Goal: Task Accomplishment & Management: Complete application form

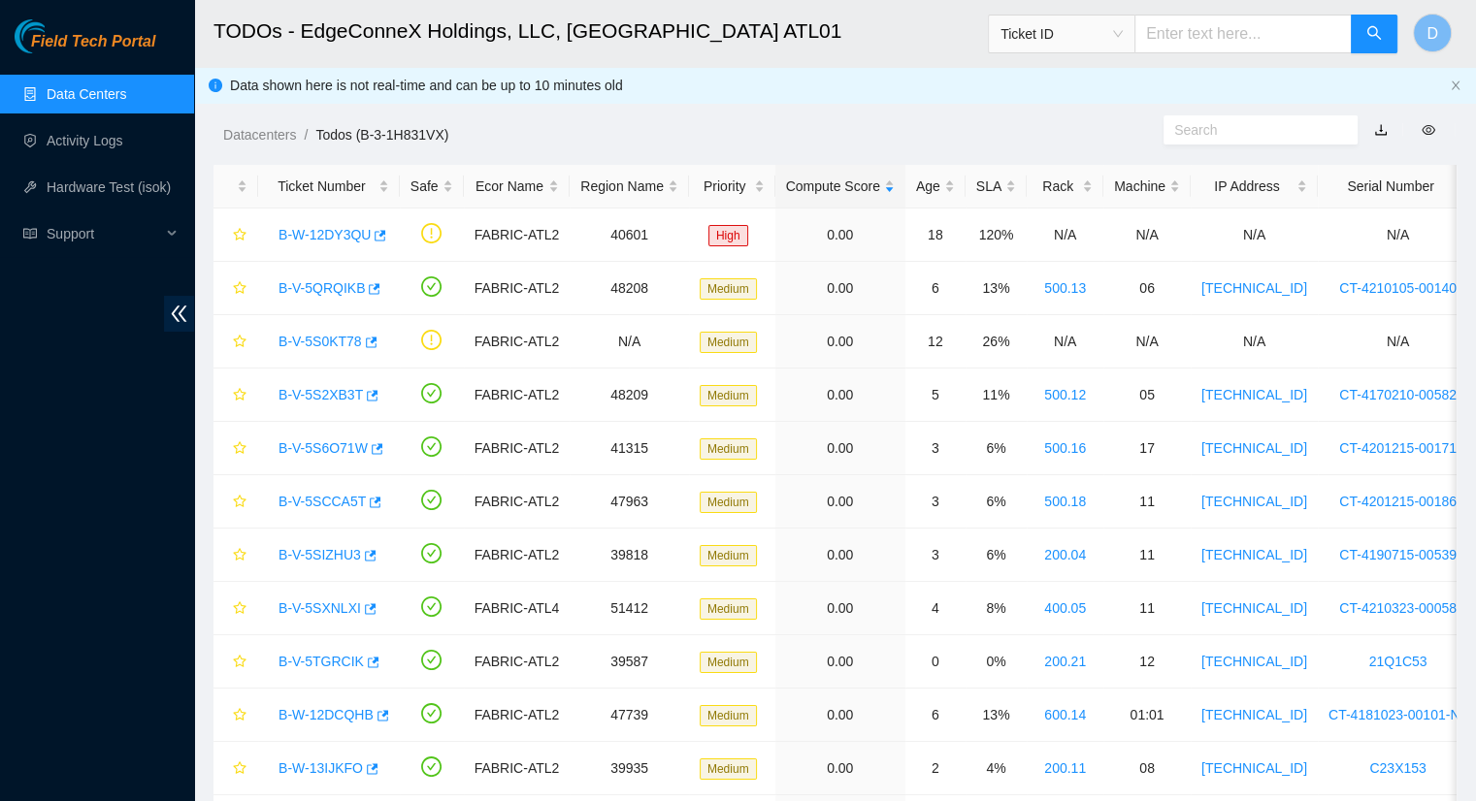
click at [109, 102] on link "Data Centers" at bounding box center [87, 94] width 80 height 16
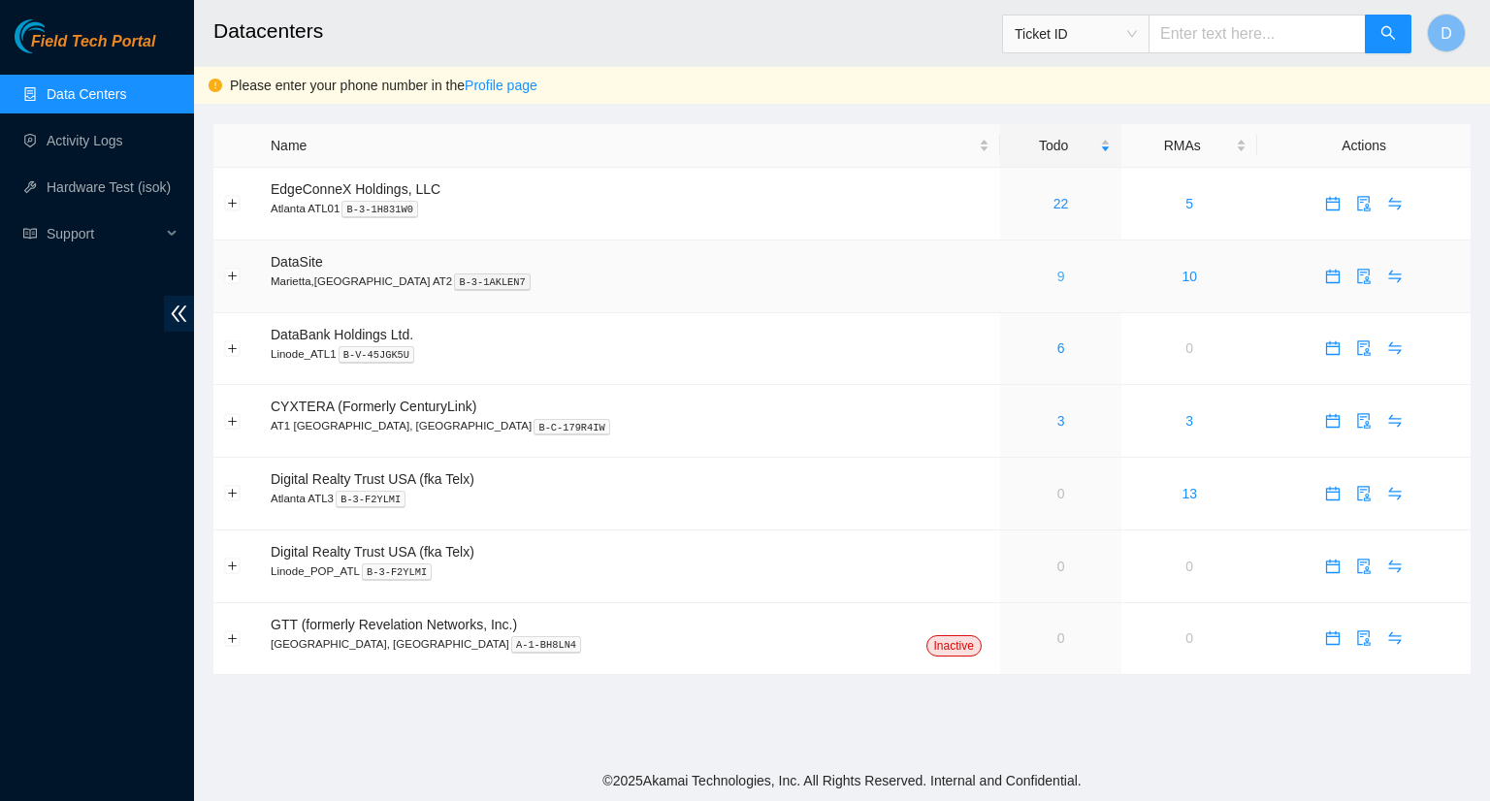
click at [1058, 276] on link "9" at bounding box center [1062, 277] width 8 height 16
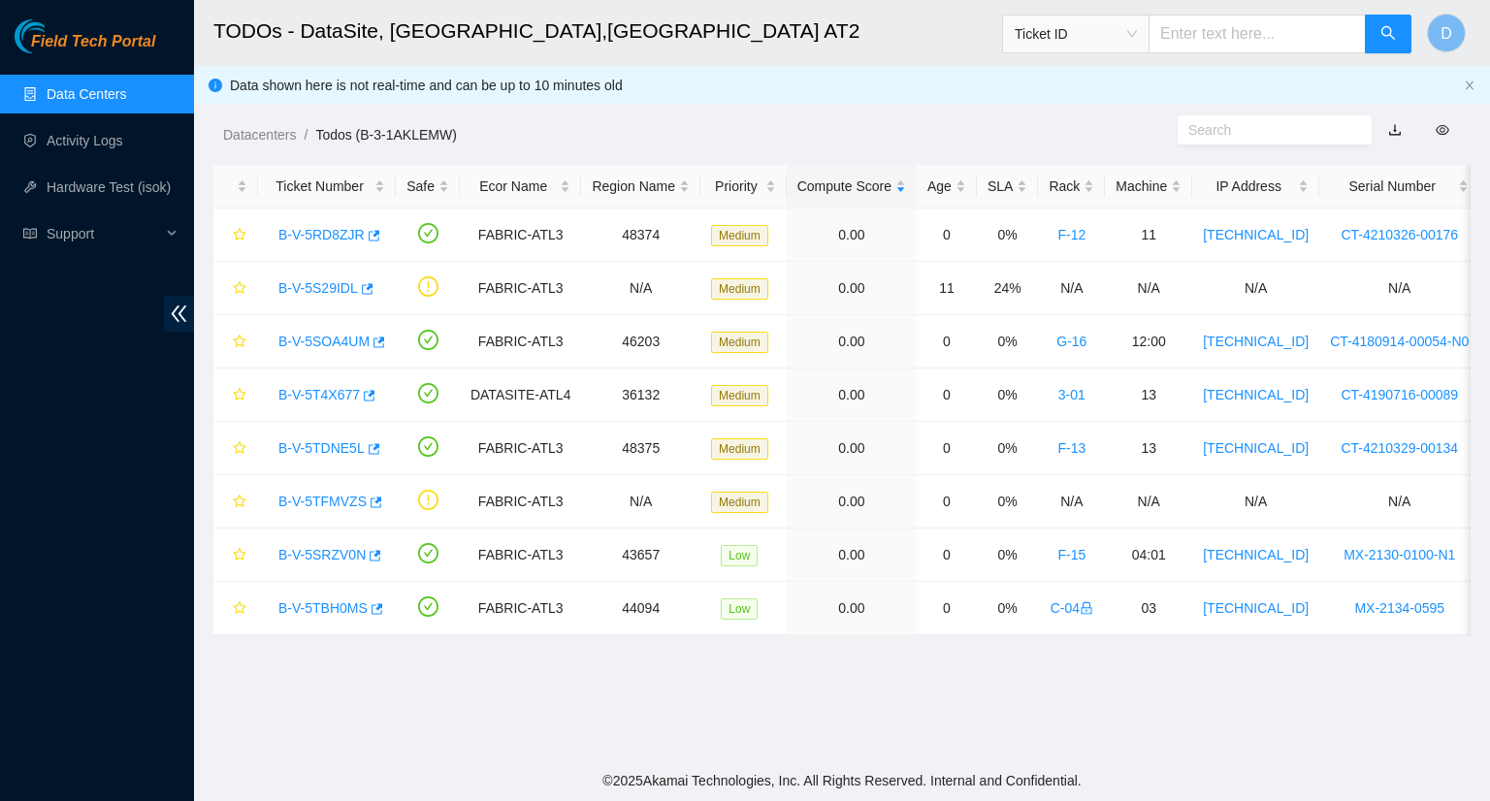
click at [126, 102] on link "Data Centers" at bounding box center [87, 94] width 80 height 16
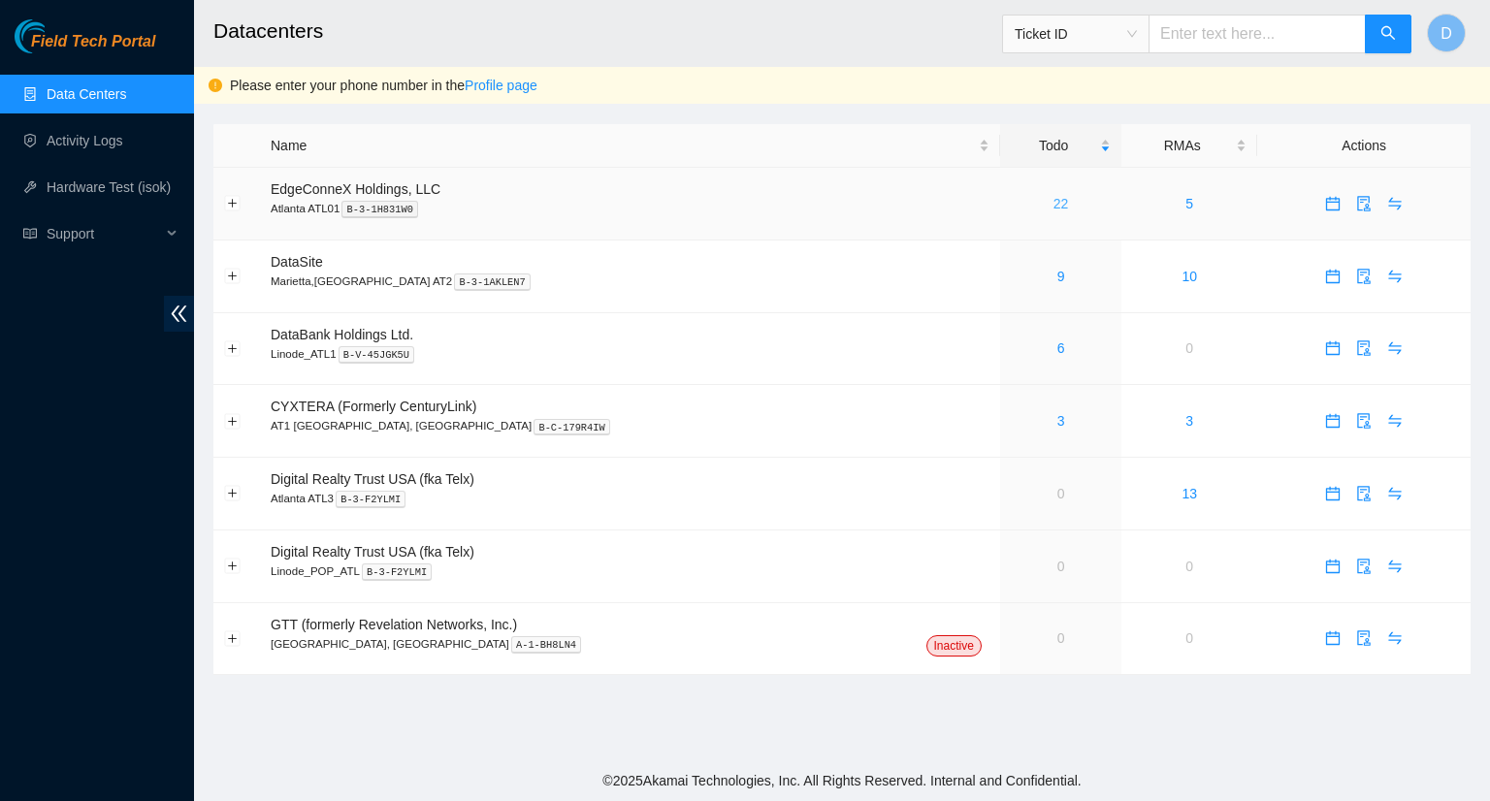
click at [1054, 207] on link "22" at bounding box center [1062, 204] width 16 height 16
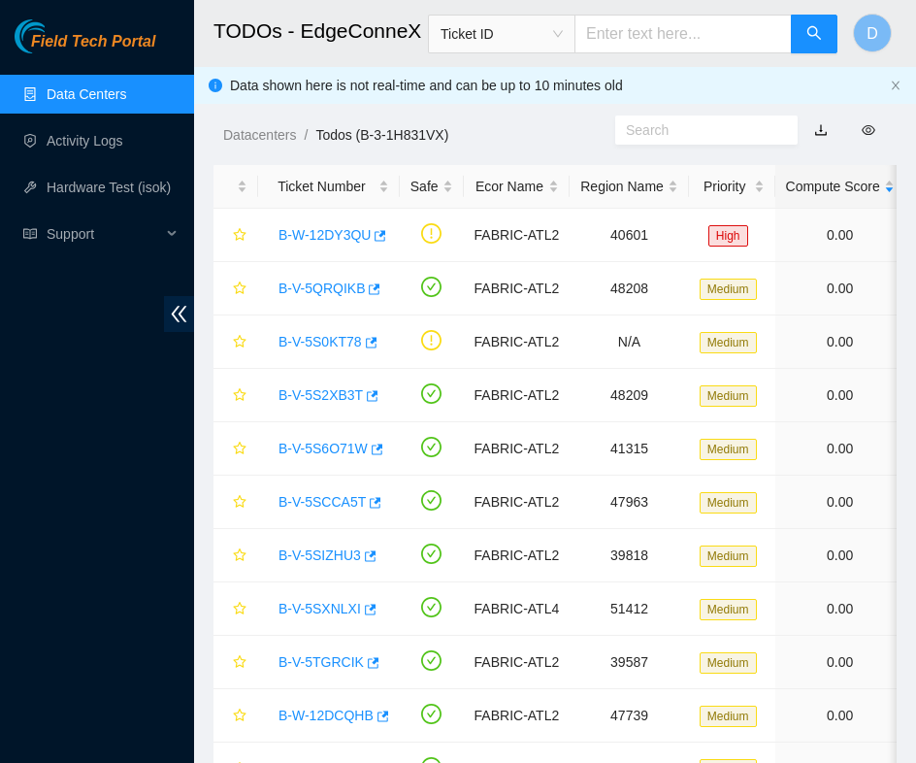
click at [120, 90] on link "Data Centers" at bounding box center [87, 94] width 80 height 16
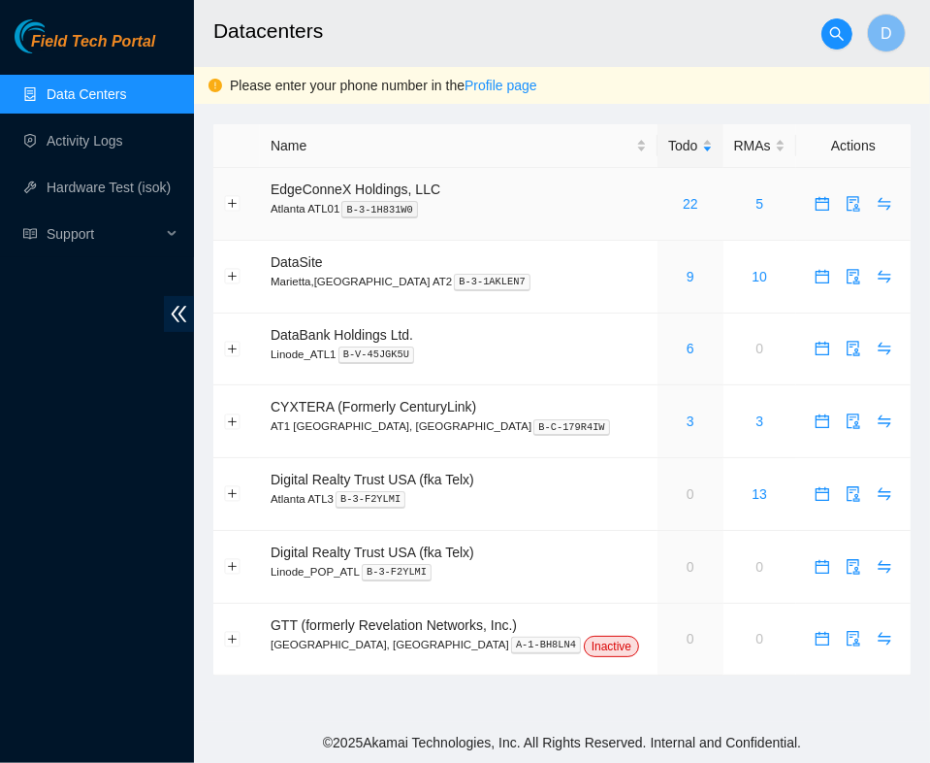
click at [669, 203] on div "22" at bounding box center [691, 203] width 44 height 21
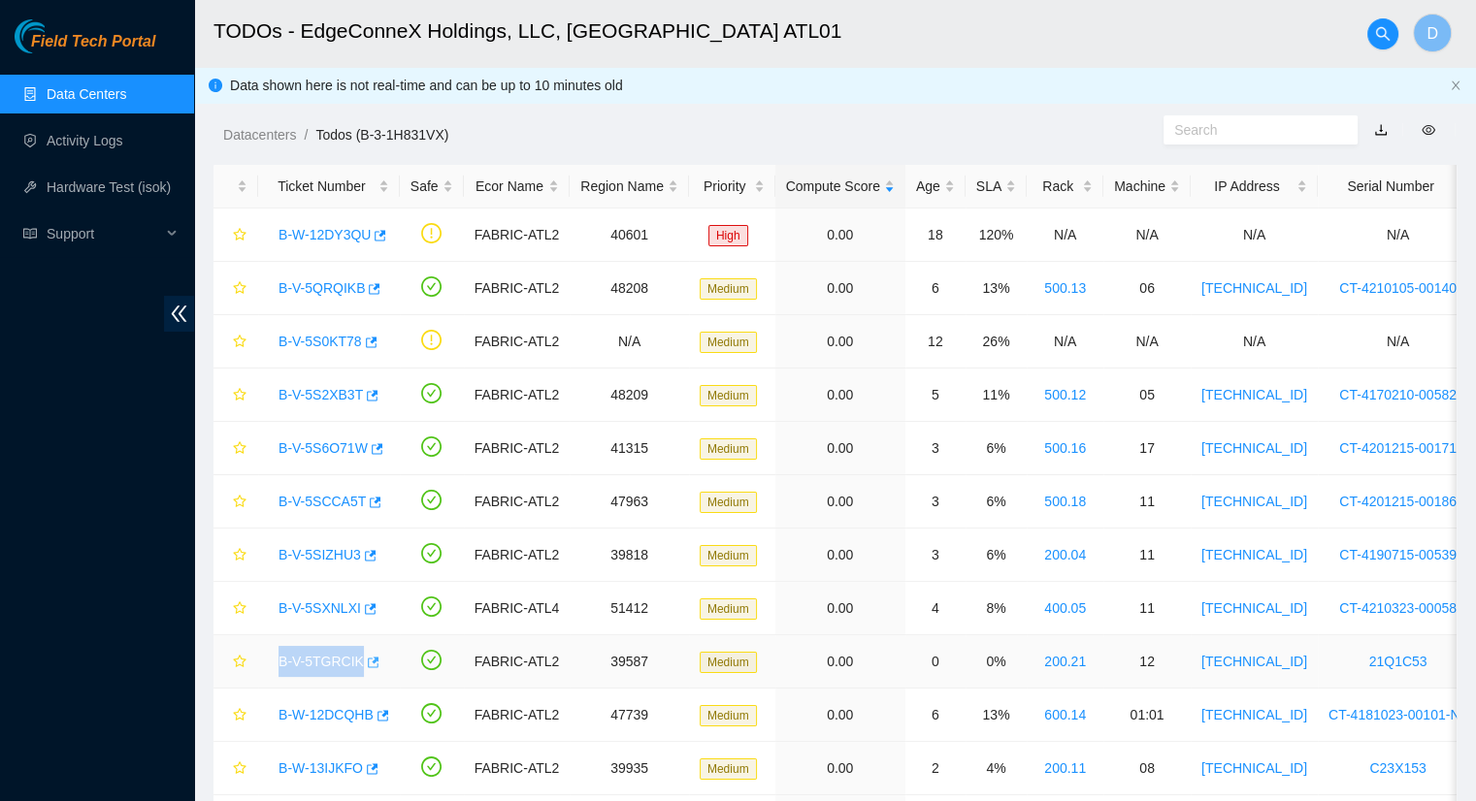
drag, startPoint x: 272, startPoint y: 664, endPoint x: 363, endPoint y: 670, distance: 91.5
click at [359, 670] on div "B-V-5TGRCIK" at bounding box center [329, 661] width 120 height 31
copy link "B-V-5TGRCIK"
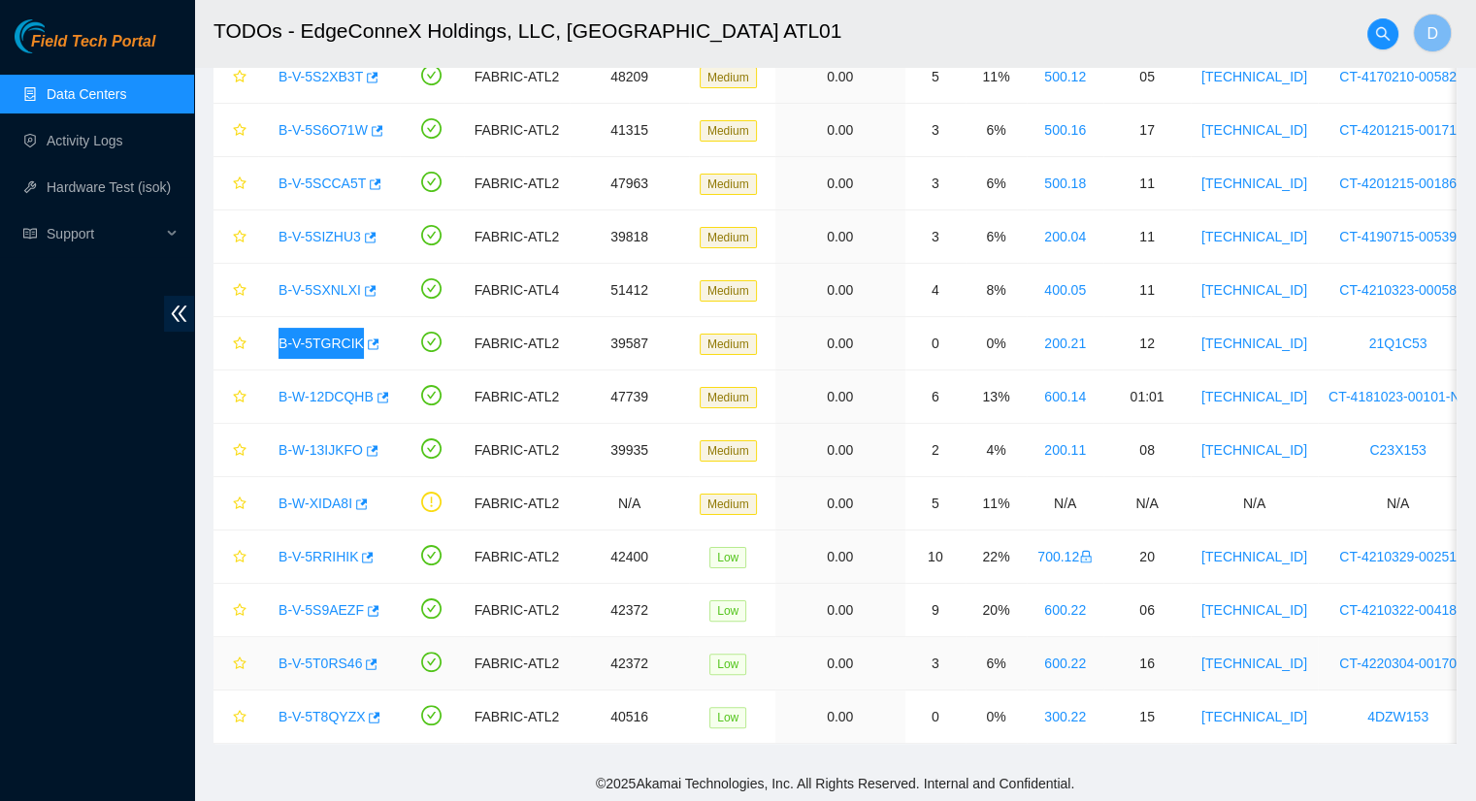
scroll to position [333, 0]
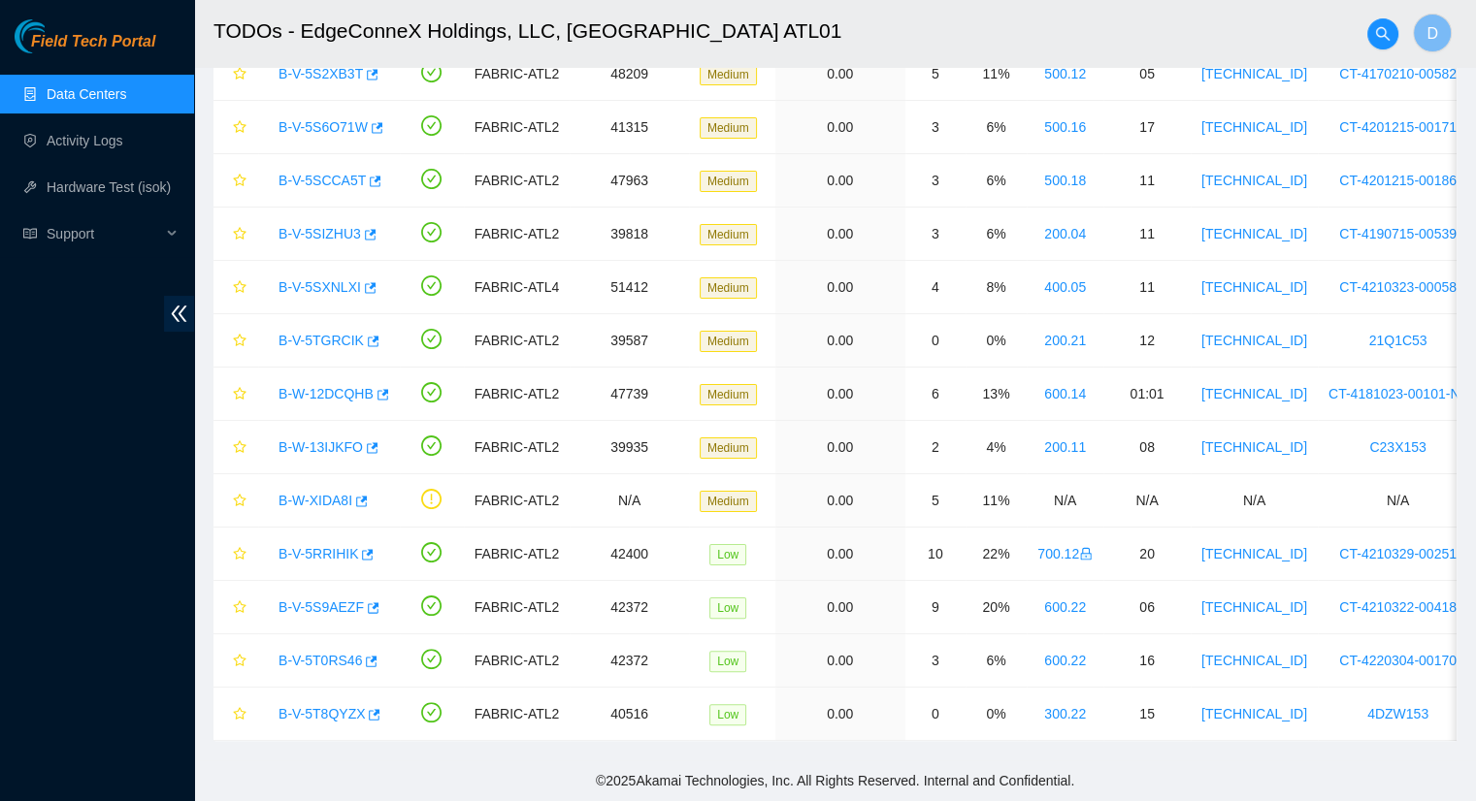
click at [834, 14] on h2 "TODOs - EdgeConneX Holdings, LLC, Atlanta ATL01" at bounding box center [716, 31] width 1006 height 62
click at [99, 556] on div "Field Tech Portal Data Centers Activity Logs Hardware Test (isok) Support" at bounding box center [97, 410] width 194 height 782
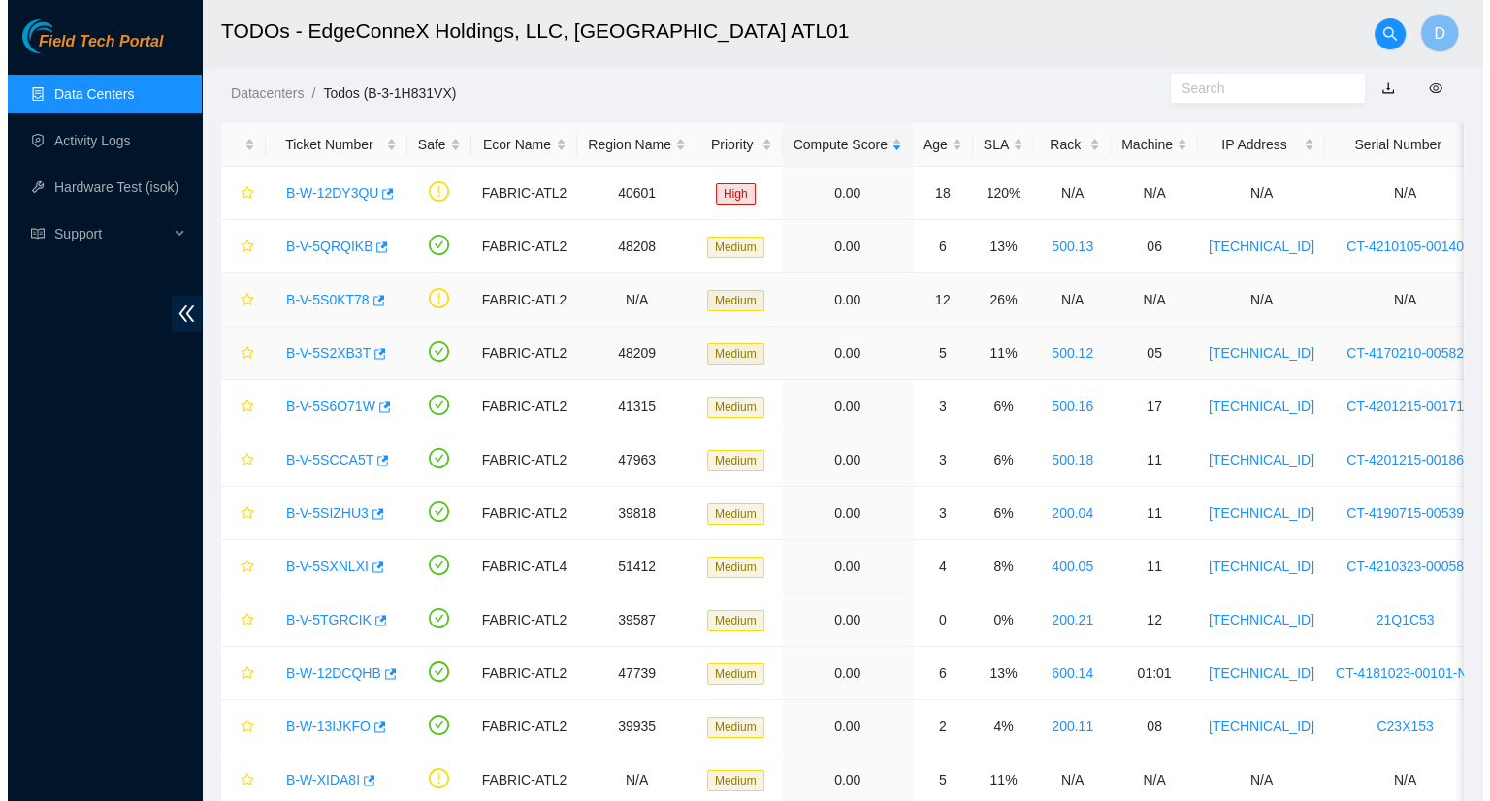
scroll to position [0, 0]
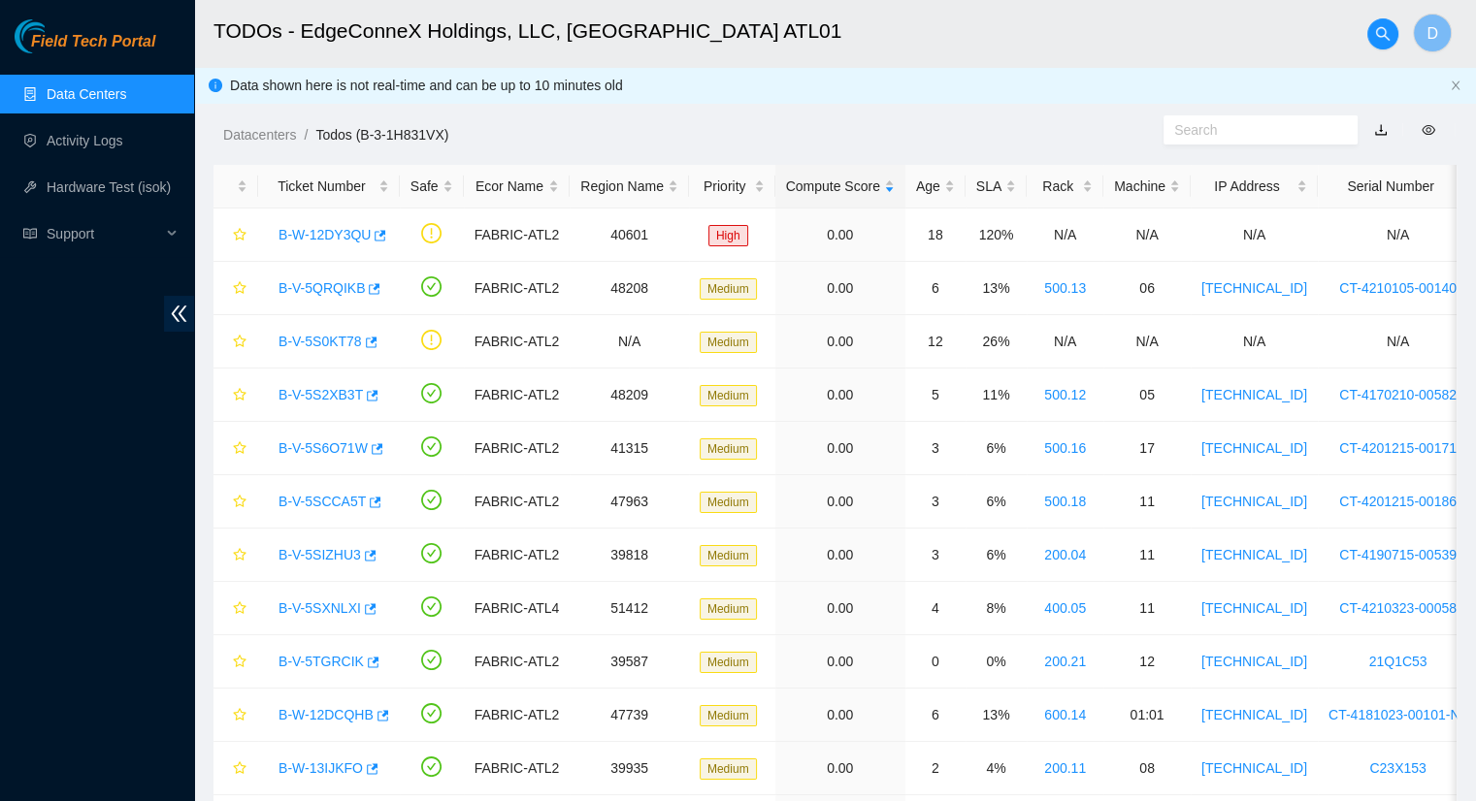
click at [126, 98] on link "Data Centers" at bounding box center [87, 94] width 80 height 16
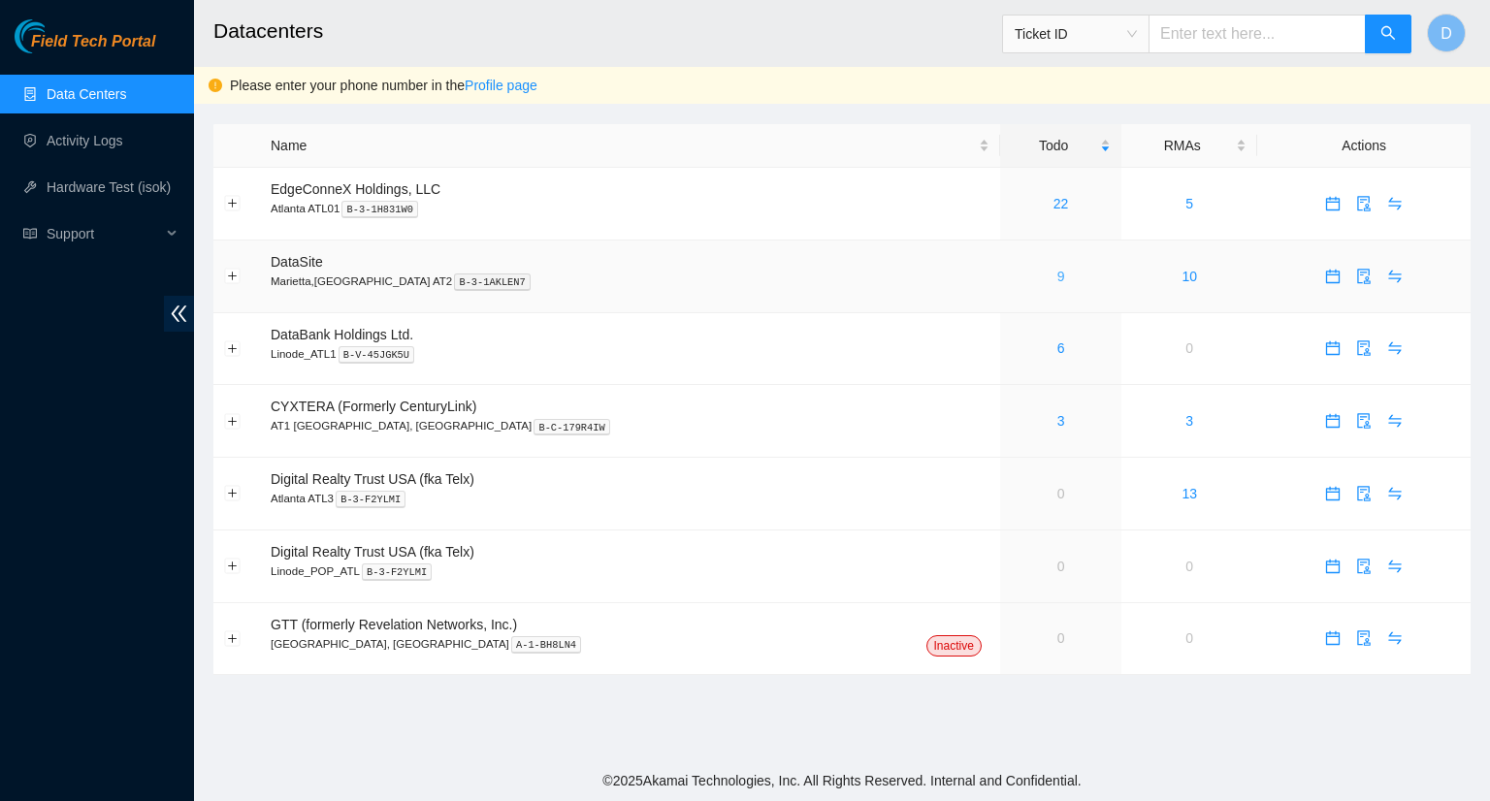
click at [1058, 277] on link "9" at bounding box center [1062, 277] width 8 height 16
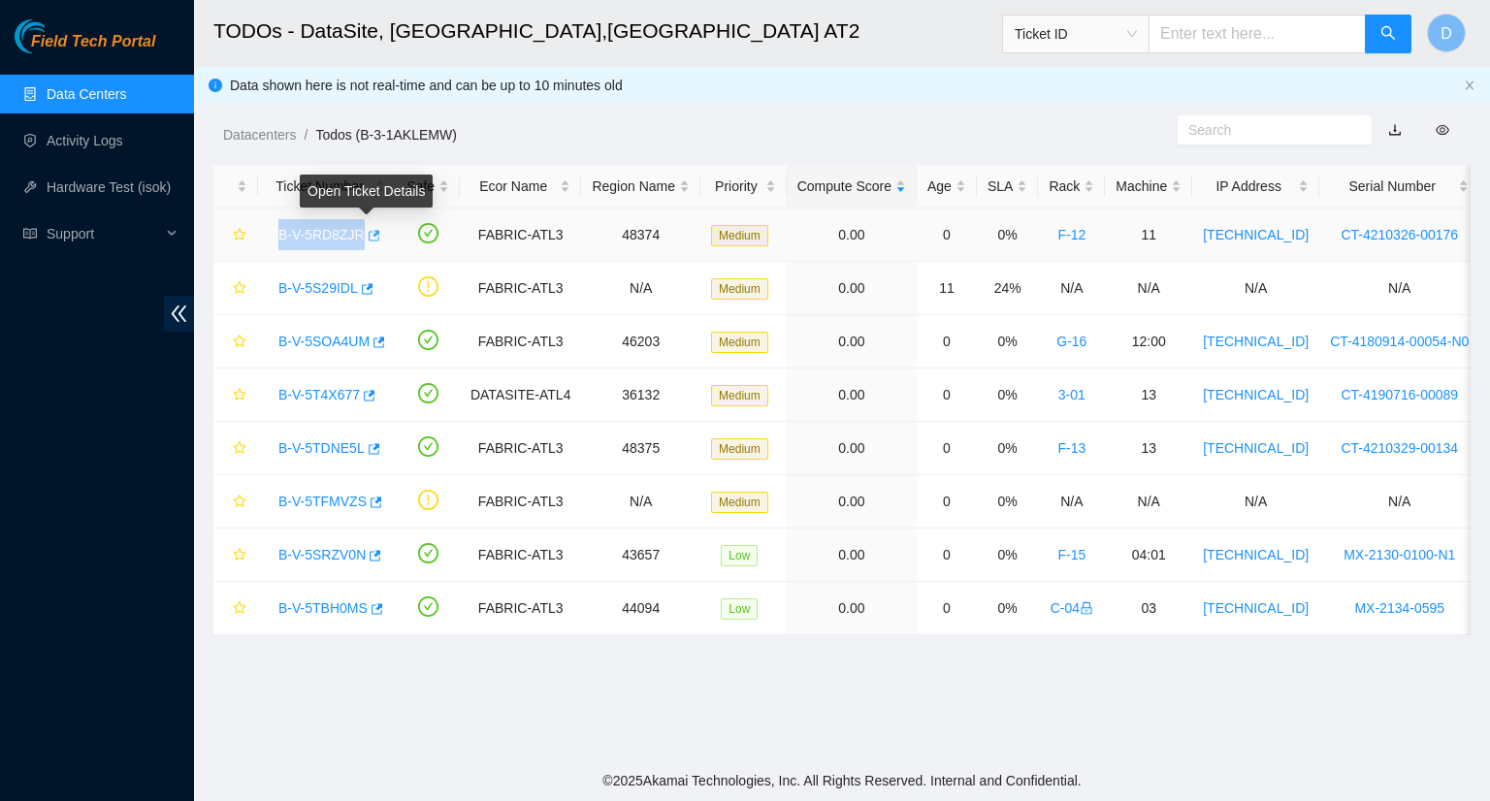
drag, startPoint x: 272, startPoint y: 236, endPoint x: 371, endPoint y: 238, distance: 99.0
click at [371, 238] on div "B-V-5RD8ZJR" at bounding box center [327, 234] width 116 height 31
copy tr "B-V-5RD8ZJR"
click at [811, 21] on h2 "TODOs - DataSite, Marietta,GA AT2" at bounding box center [721, 31] width 1016 height 62
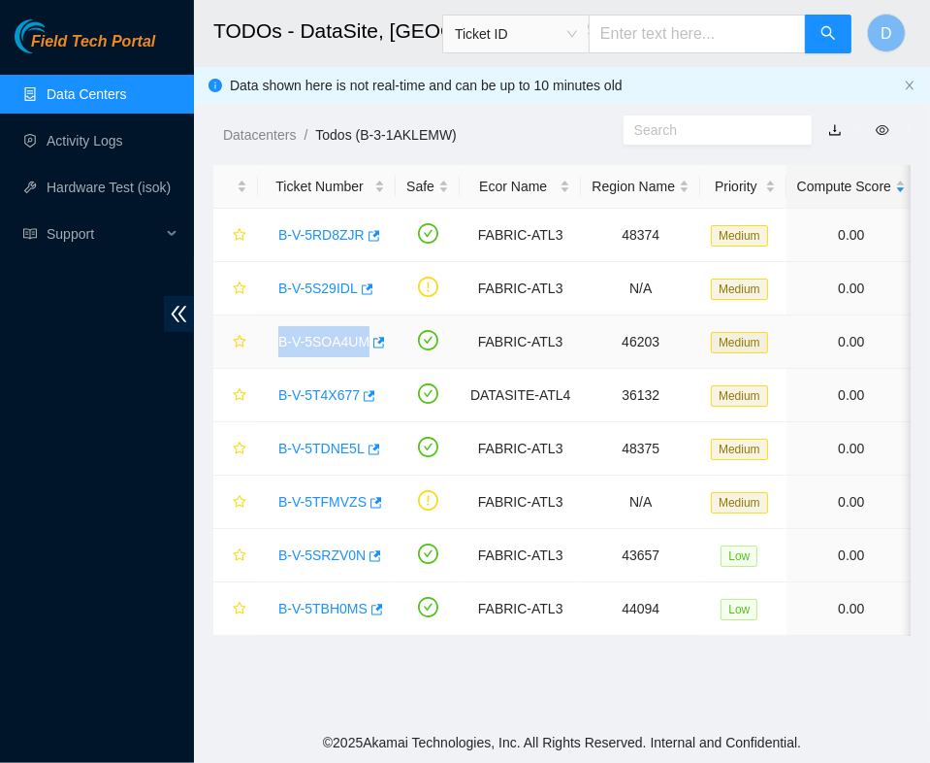
drag, startPoint x: 273, startPoint y: 343, endPoint x: 362, endPoint y: 343, distance: 89.3
click at [362, 343] on div "B-V-5SOA4UM" at bounding box center [327, 341] width 116 height 31
copy link "B-V-5SOA4UM"
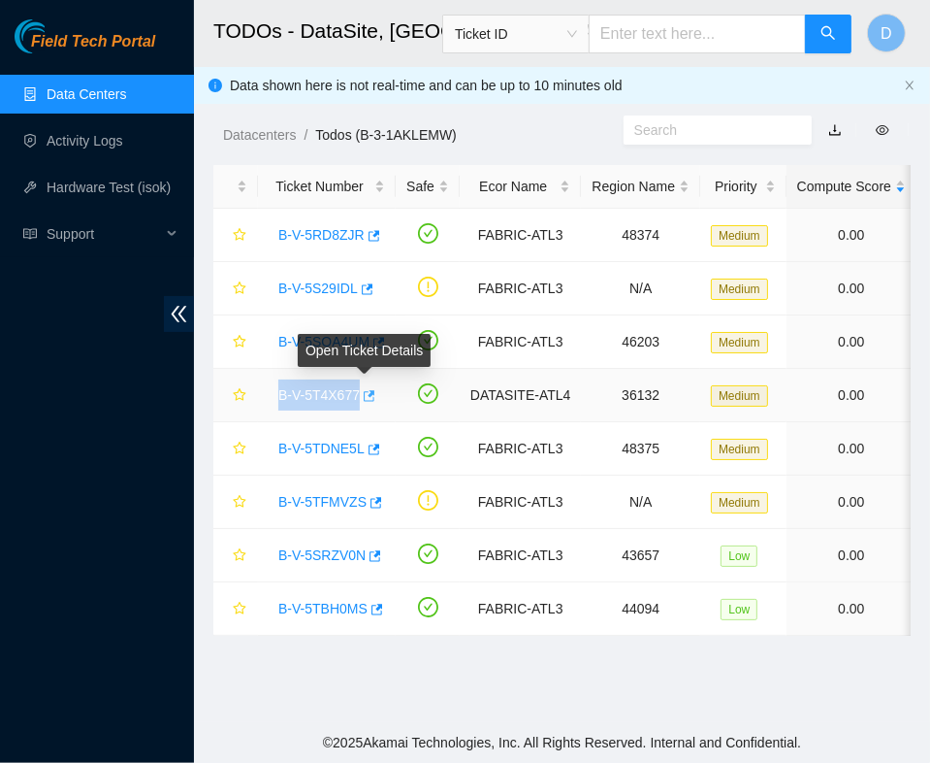
drag, startPoint x: 267, startPoint y: 401, endPoint x: 356, endPoint y: 405, distance: 89.3
click at [357, 408] on div "B-V-5T4X677" at bounding box center [327, 394] width 116 height 31
copy link "B-V-5T4X677"
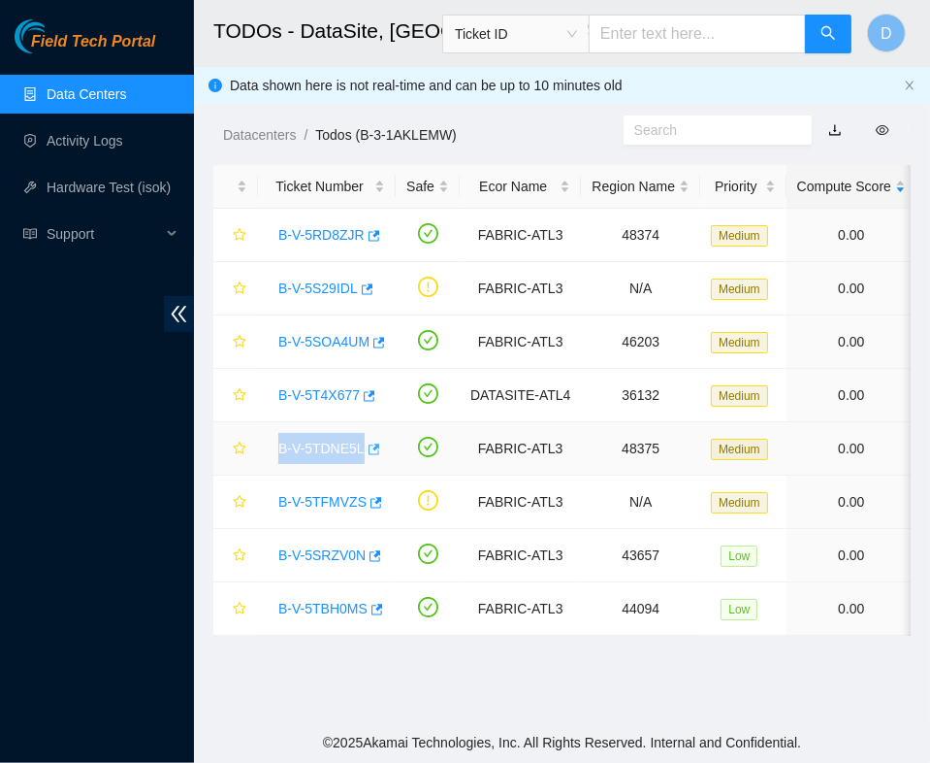
drag, startPoint x: 268, startPoint y: 454, endPoint x: 361, endPoint y: 459, distance: 93.3
click at [363, 461] on div "B-V-5TDNE5L" at bounding box center [327, 448] width 116 height 31
copy link "B-V-5TDNE5L"
drag, startPoint x: 269, startPoint y: 502, endPoint x: 358, endPoint y: 514, distance: 90.2
click at [359, 516] on td "B-V-5TFMVZS" at bounding box center [327, 501] width 138 height 53
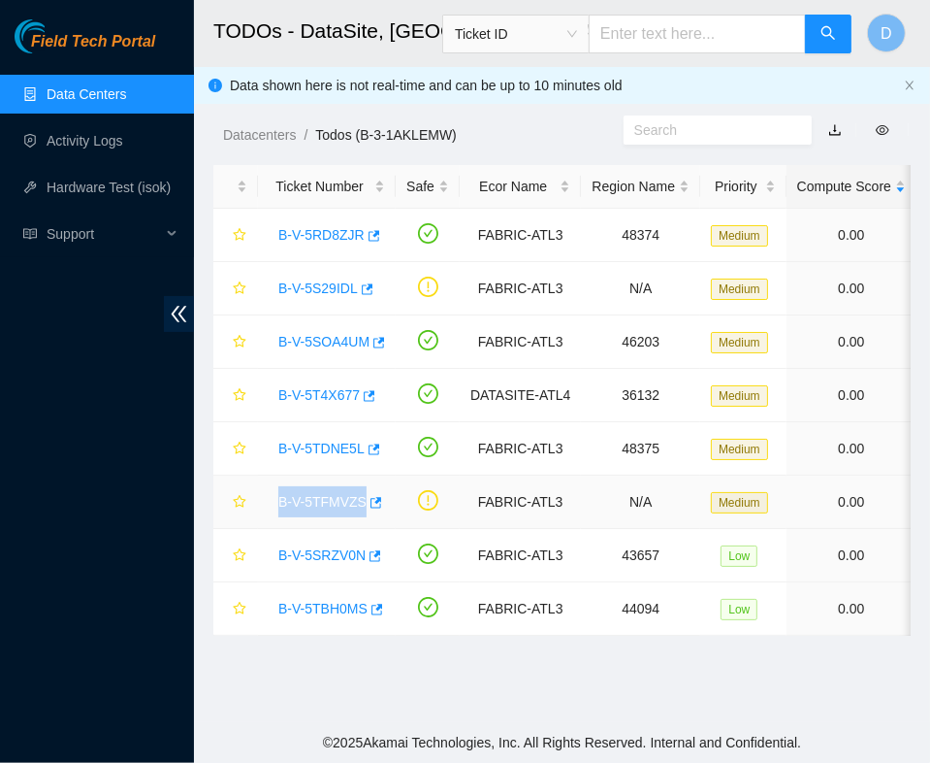
copy link "B-V-5TFMVZS"
drag, startPoint x: 273, startPoint y: 561, endPoint x: 363, endPoint y: 572, distance: 91.0
click at [363, 573] on td "B-V-5SRZV0N" at bounding box center [327, 555] width 138 height 53
copy link "B-V-5SRZV0N"
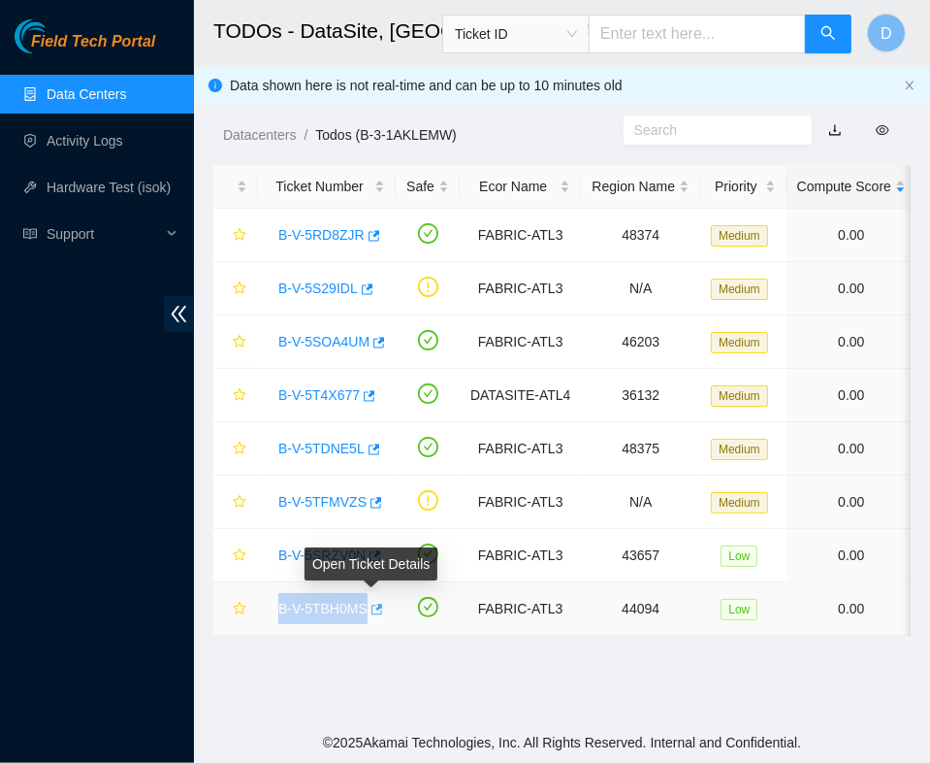
drag, startPoint x: 269, startPoint y: 613, endPoint x: 373, endPoint y: 612, distance: 103.8
click at [373, 612] on div "B-V-5TBH0MS" at bounding box center [327, 608] width 116 height 31
copy tr "B-V-5TBH0MS"
click at [126, 86] on link "Data Centers" at bounding box center [87, 94] width 80 height 16
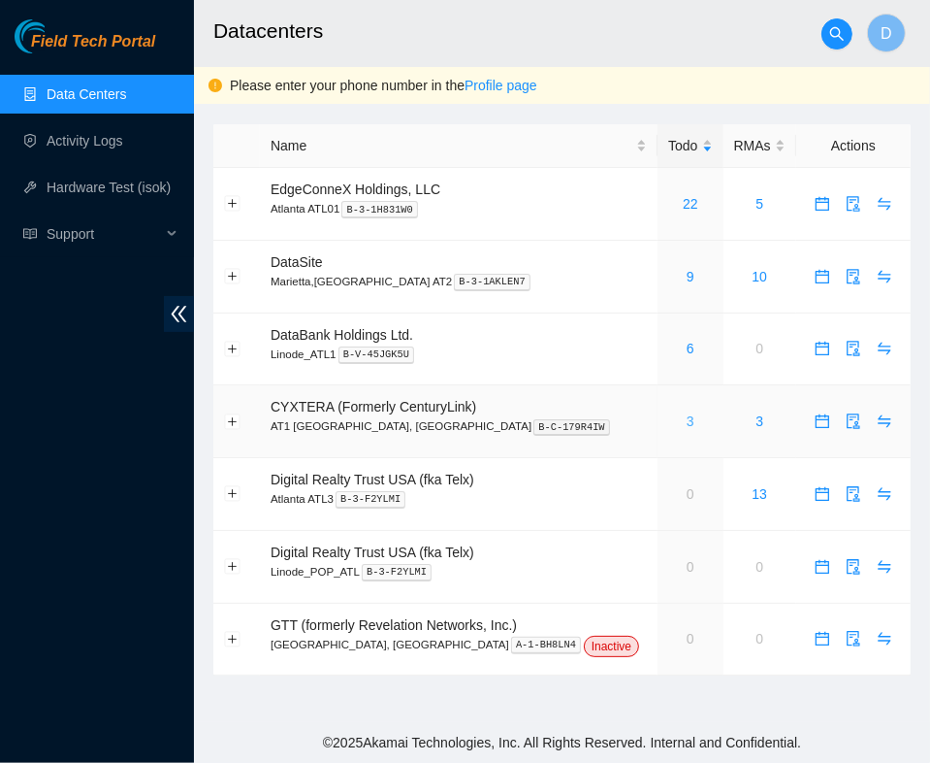
click at [669, 417] on div "3" at bounding box center [691, 420] width 44 height 21
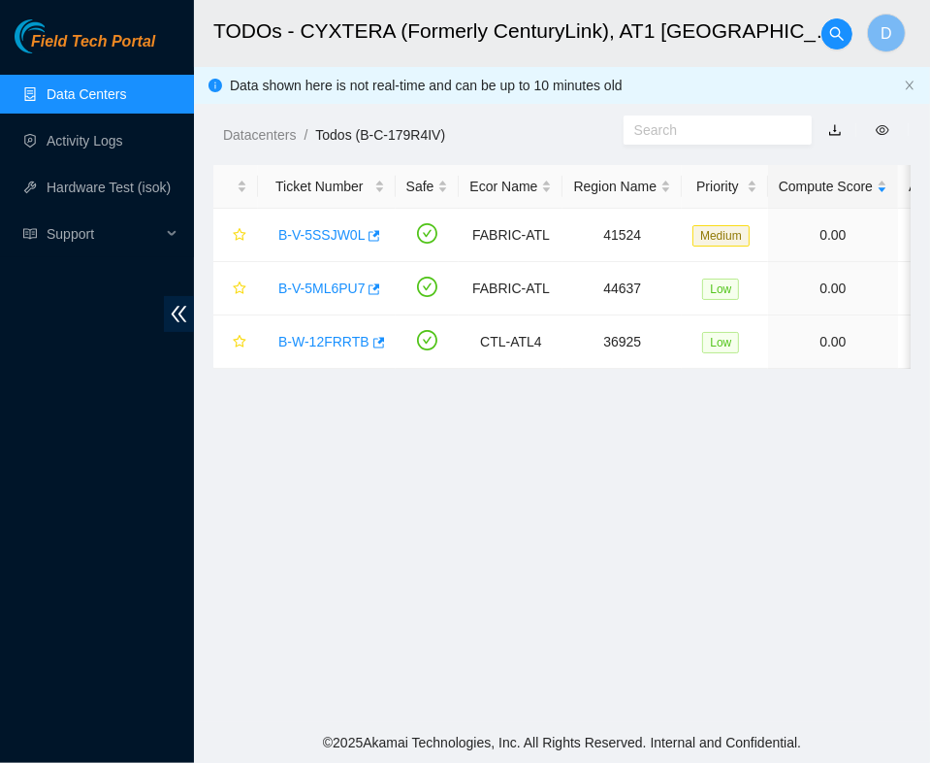
click at [594, 500] on main "TODOs - CYXTERA (Formerly CenturyLink), AT1 Atlanta, GA D Data shown here is no…" at bounding box center [562, 361] width 736 height 722
drag, startPoint x: 271, startPoint y: 236, endPoint x: 358, endPoint y: 248, distance: 88.2
click at [358, 248] on div "B-V-5SSJW0L" at bounding box center [327, 234] width 116 height 31
copy link "B-V-5SSJW0L"
drag, startPoint x: 273, startPoint y: 288, endPoint x: 367, endPoint y: 304, distance: 95.4
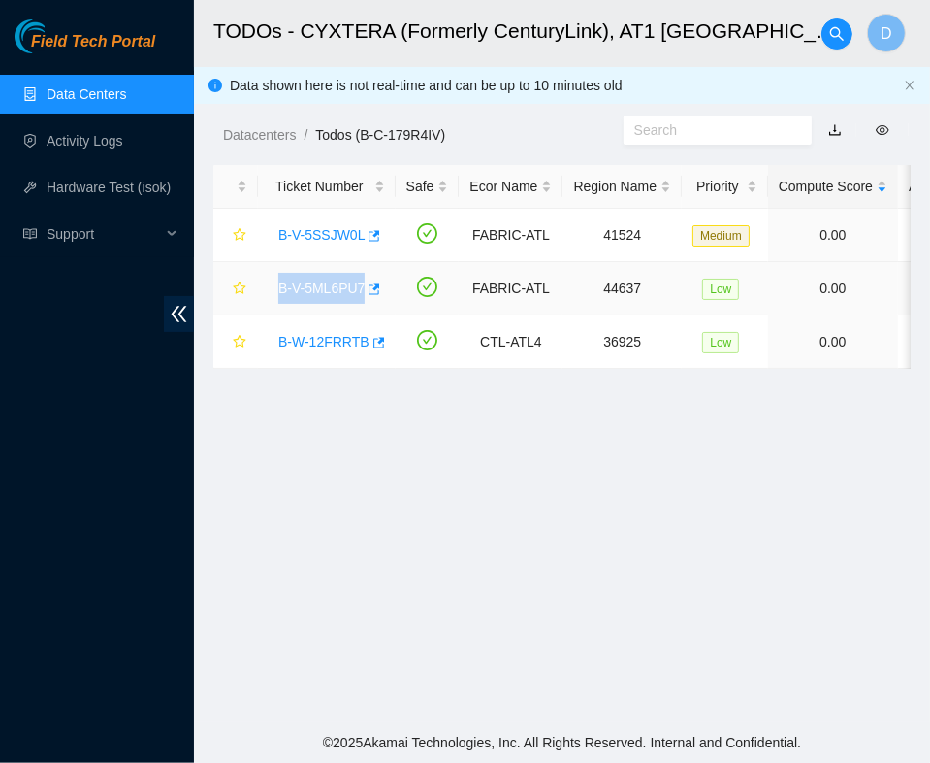
click at [361, 304] on td "B-V-5ML6PU7" at bounding box center [327, 288] width 138 height 53
copy link "B-V-5ML6PU7"
drag, startPoint x: 274, startPoint y: 339, endPoint x: 363, endPoint y: 353, distance: 90.4
click at [363, 350] on div "B-W-12FRRTB" at bounding box center [327, 341] width 116 height 31
click at [121, 89] on link "Data Centers" at bounding box center [87, 94] width 80 height 16
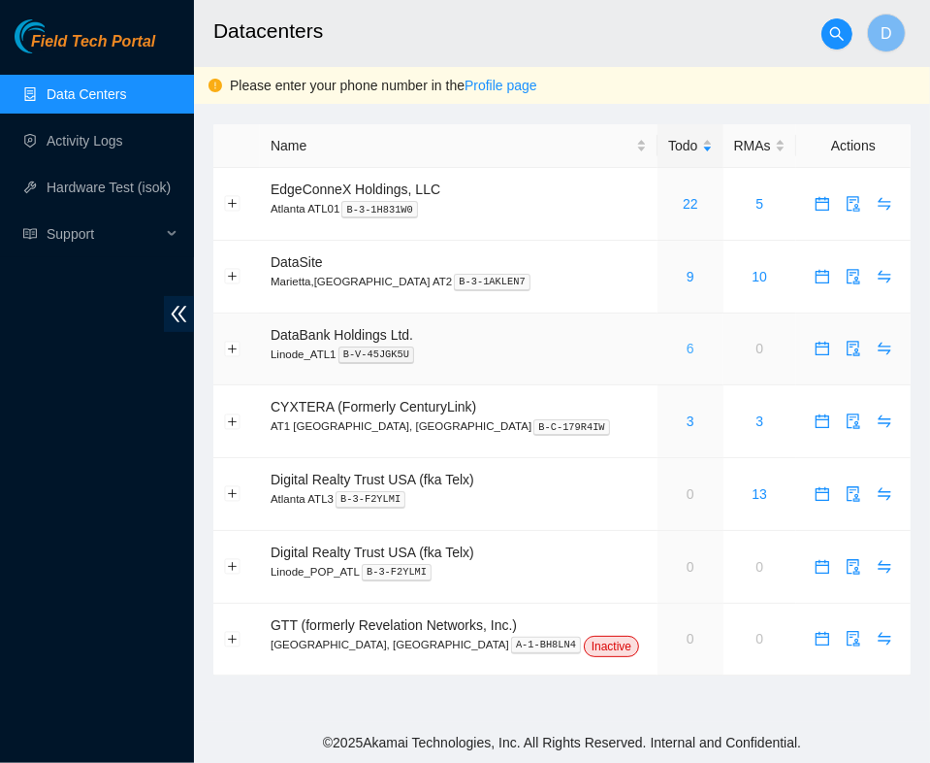
click at [687, 354] on link "6" at bounding box center [691, 349] width 8 height 16
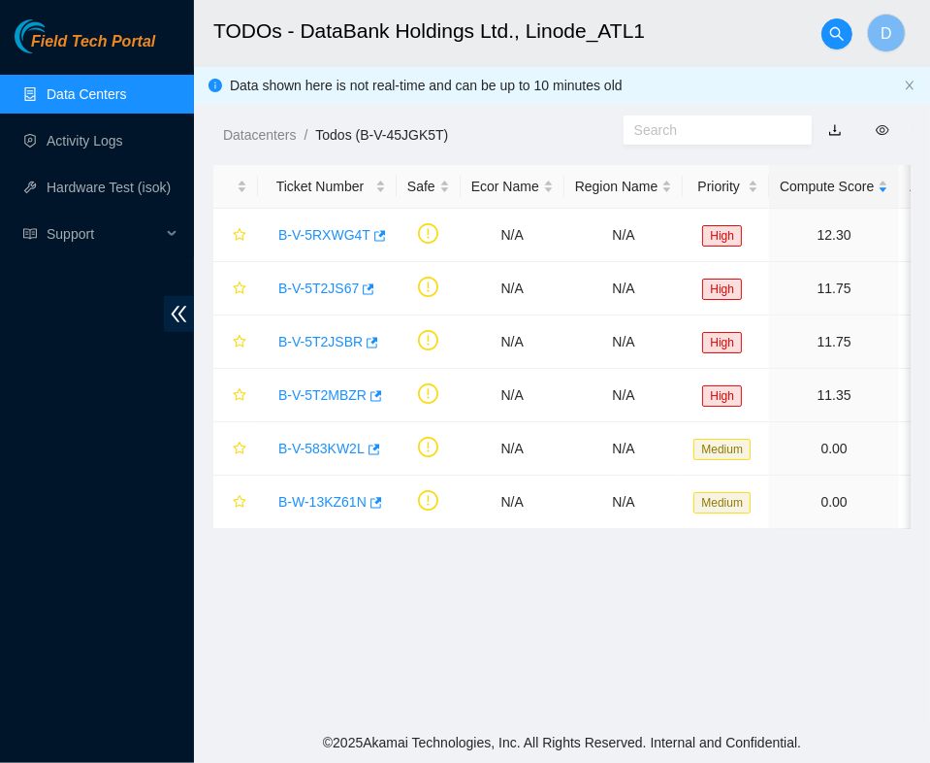
click at [675, 649] on main "TODOs - DataBank Holdings Ltd., Linode_ATL1 D Data shown here is not real-time …" at bounding box center [562, 361] width 736 height 722
drag, startPoint x: 268, startPoint y: 400, endPoint x: 365, endPoint y: 407, distance: 97.3
click at [365, 407] on div "B-V-5T2MBZR" at bounding box center [327, 394] width 117 height 31
click at [616, 652] on main "TODOs - DataBank Holdings Ltd., Linode_ATL1 D Data shown here is not real-time …" at bounding box center [562, 361] width 736 height 722
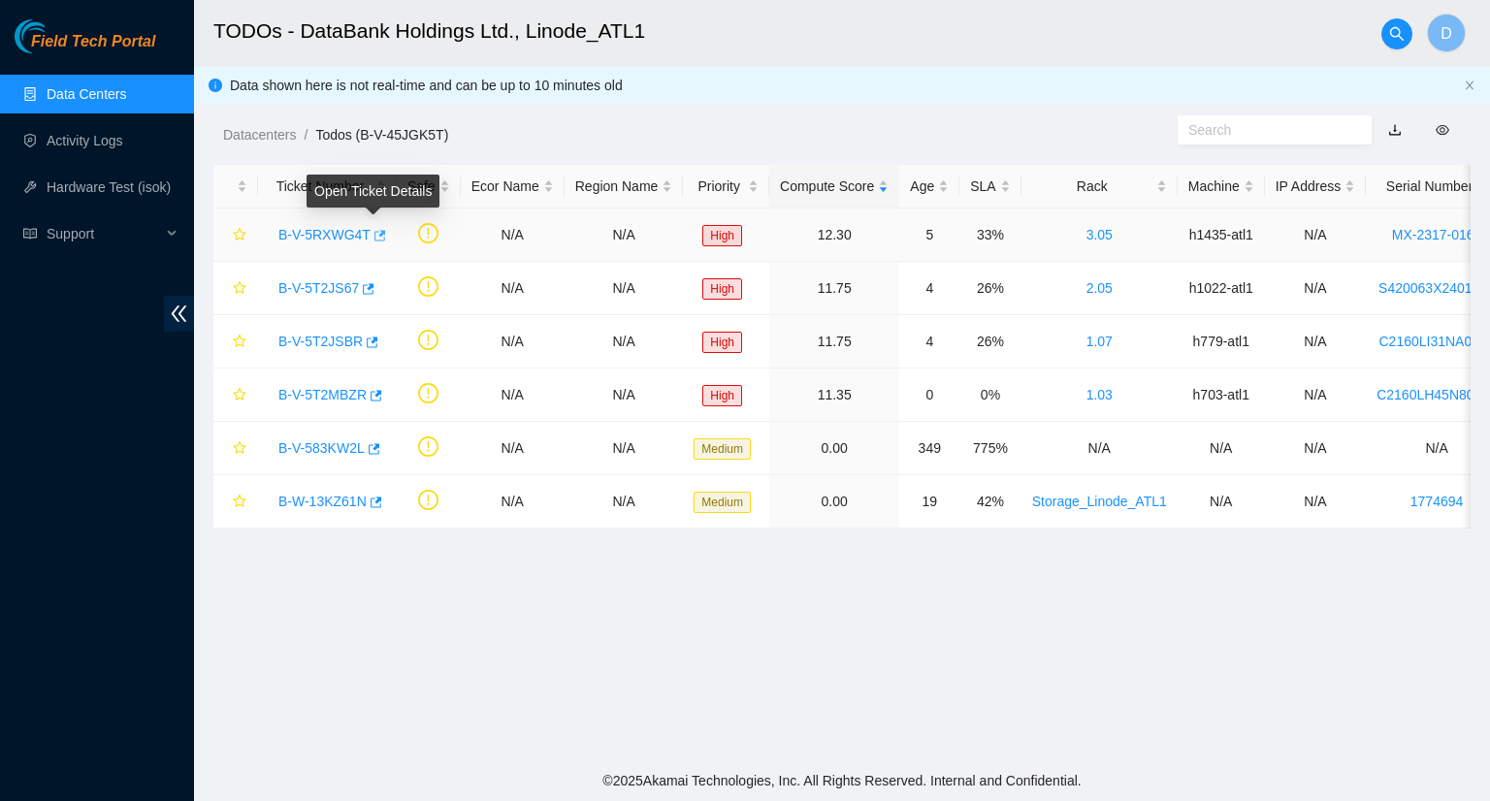
click at [372, 234] on icon "button" at bounding box center [379, 236] width 14 height 14
click at [367, 287] on icon "button" at bounding box center [369, 288] width 12 height 11
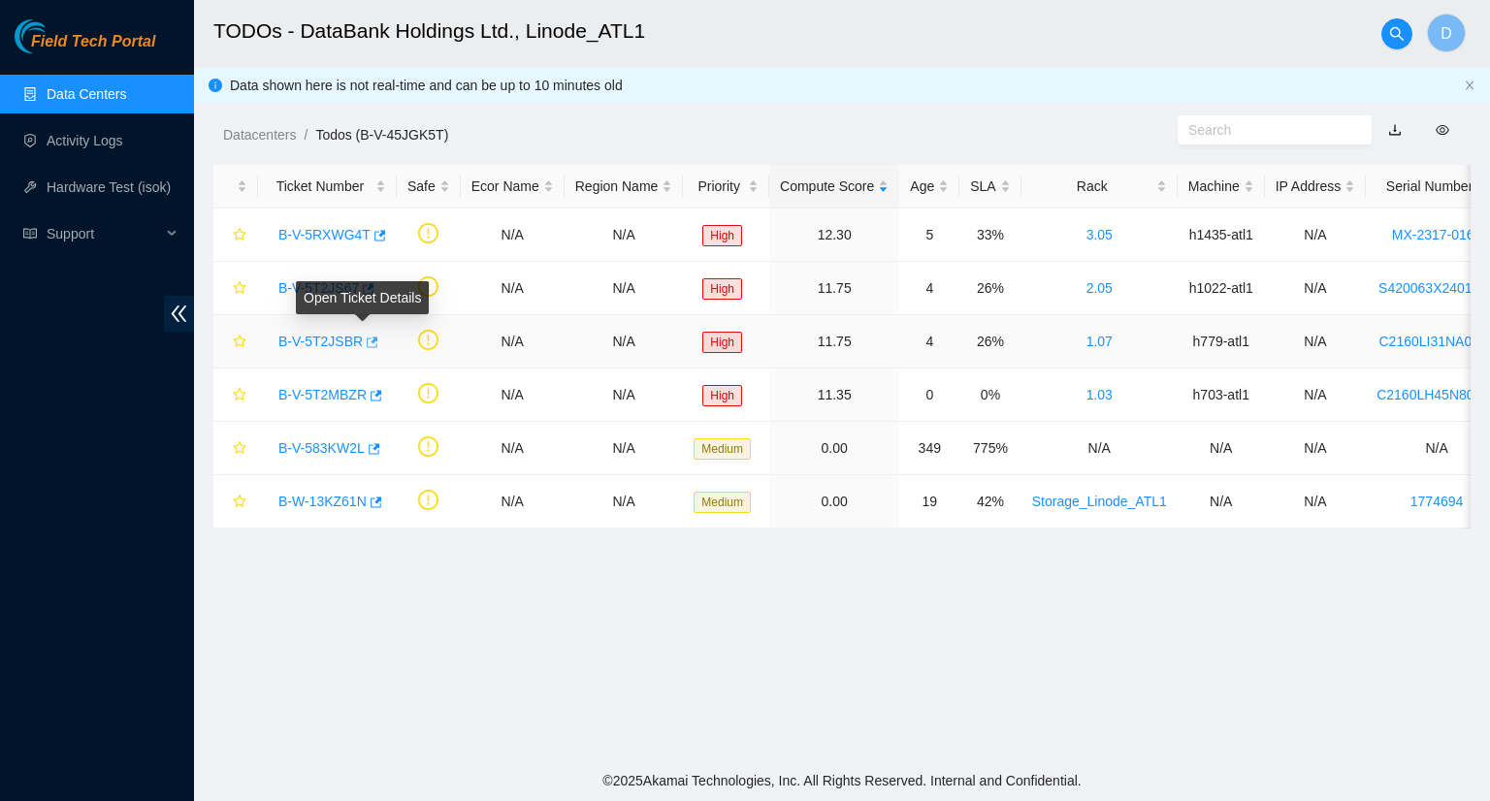
click at [364, 343] on icon "button" at bounding box center [371, 343] width 14 height 14
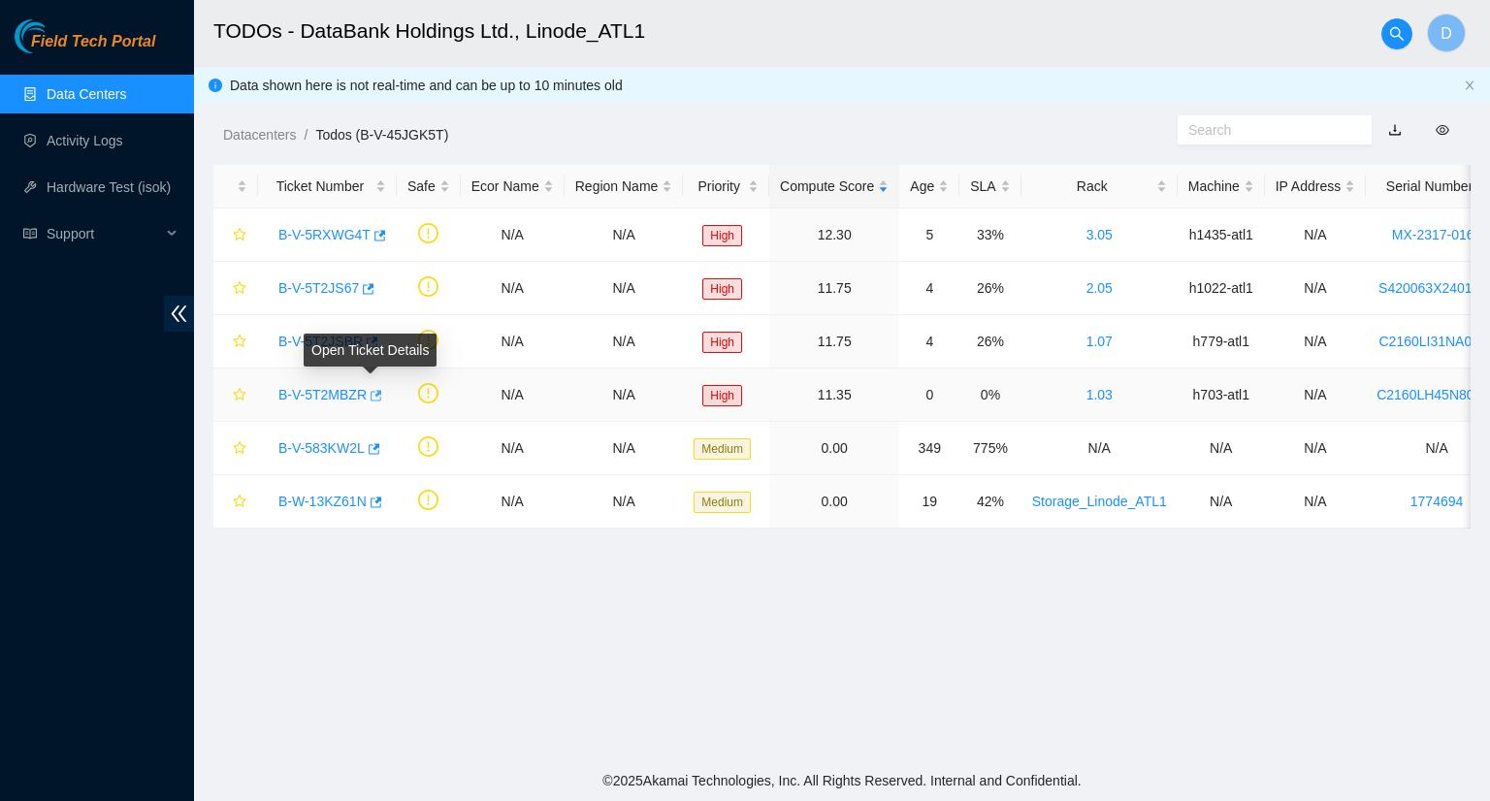
click at [374, 398] on icon "button" at bounding box center [375, 396] width 14 height 14
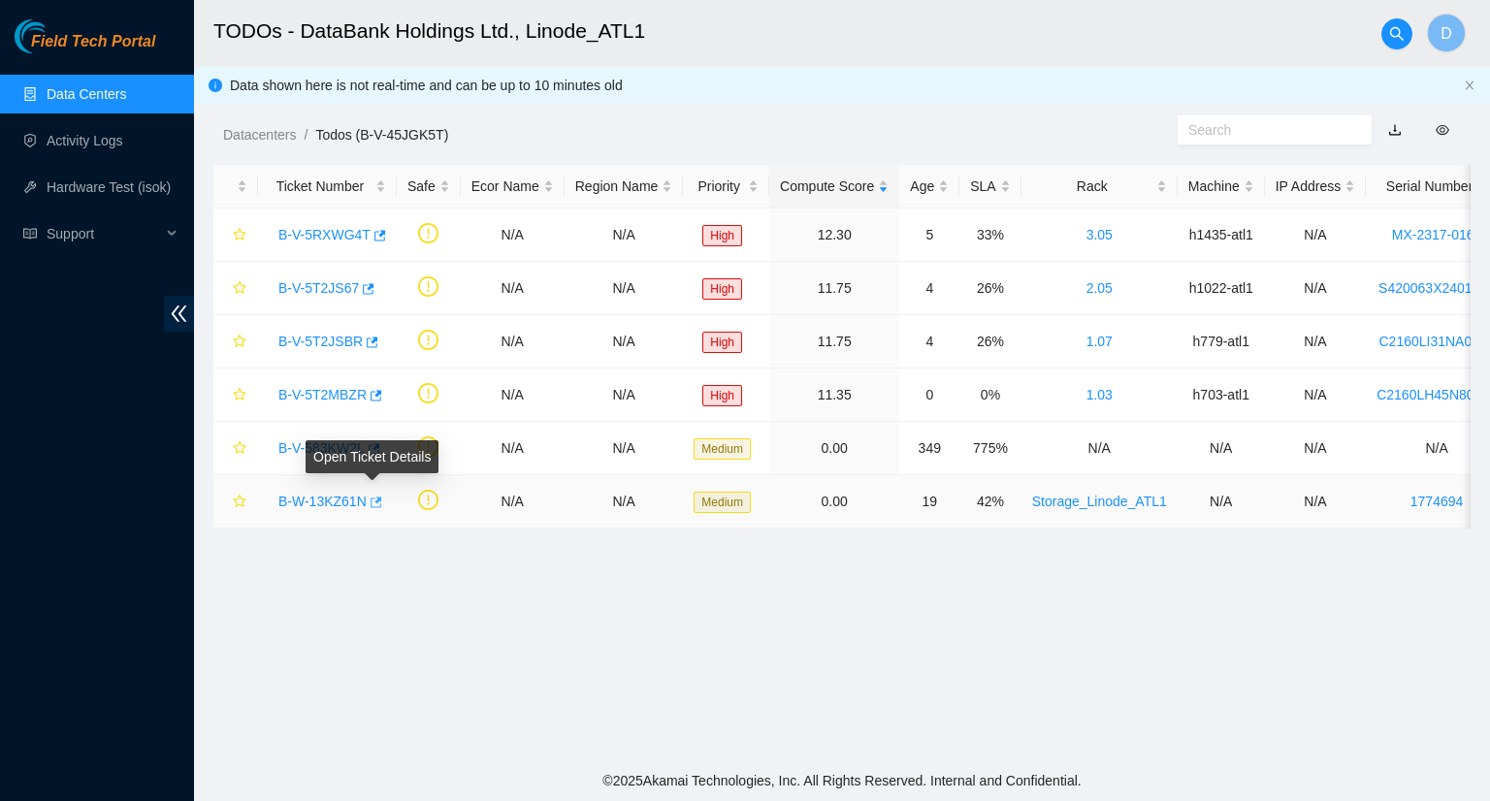
click at [375, 501] on icon "button" at bounding box center [377, 502] width 12 height 11
click at [123, 133] on link "Activity Logs" at bounding box center [85, 141] width 77 height 16
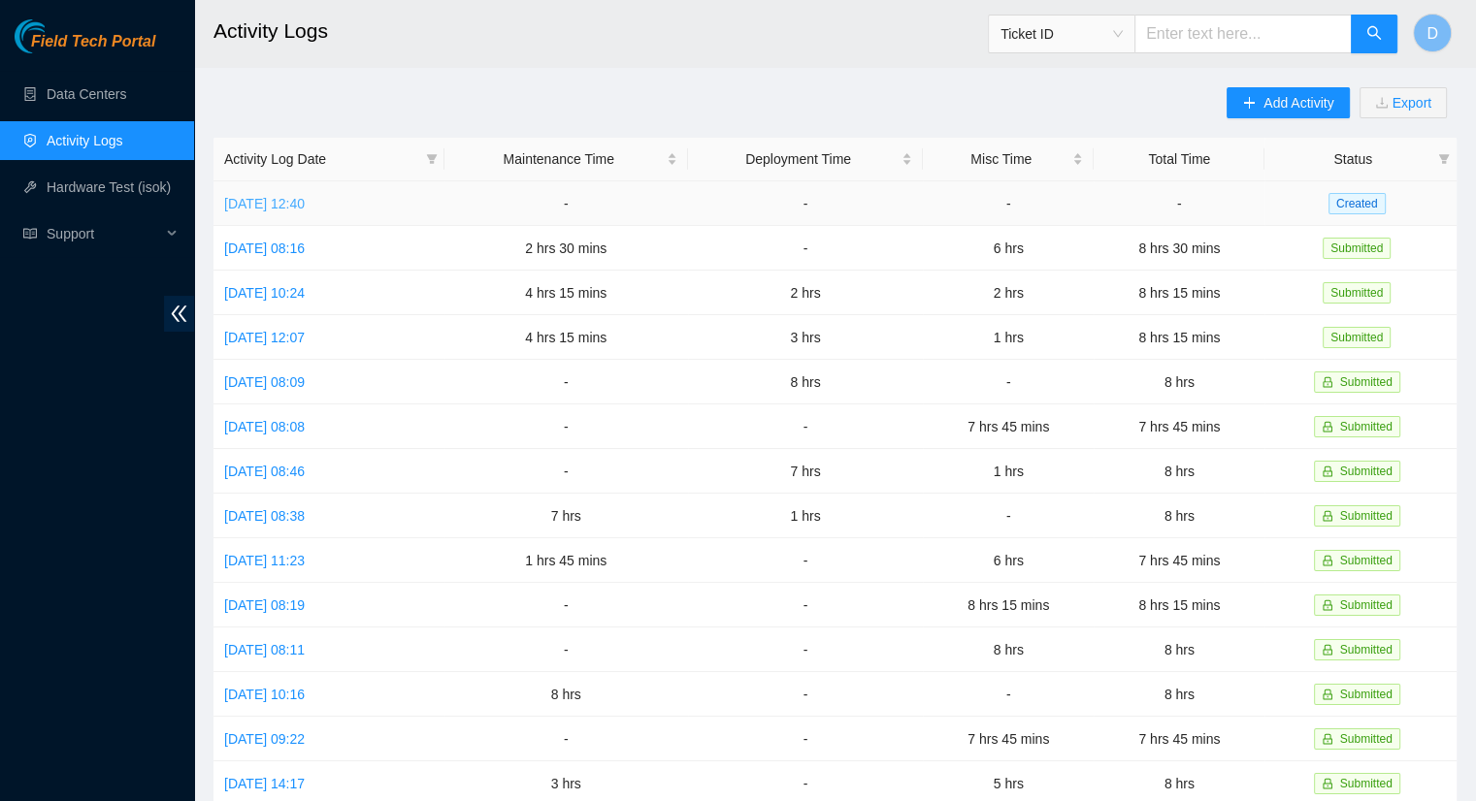
click at [277, 196] on link "Mon, 11 Aug 2025 12:40" at bounding box center [264, 204] width 81 height 16
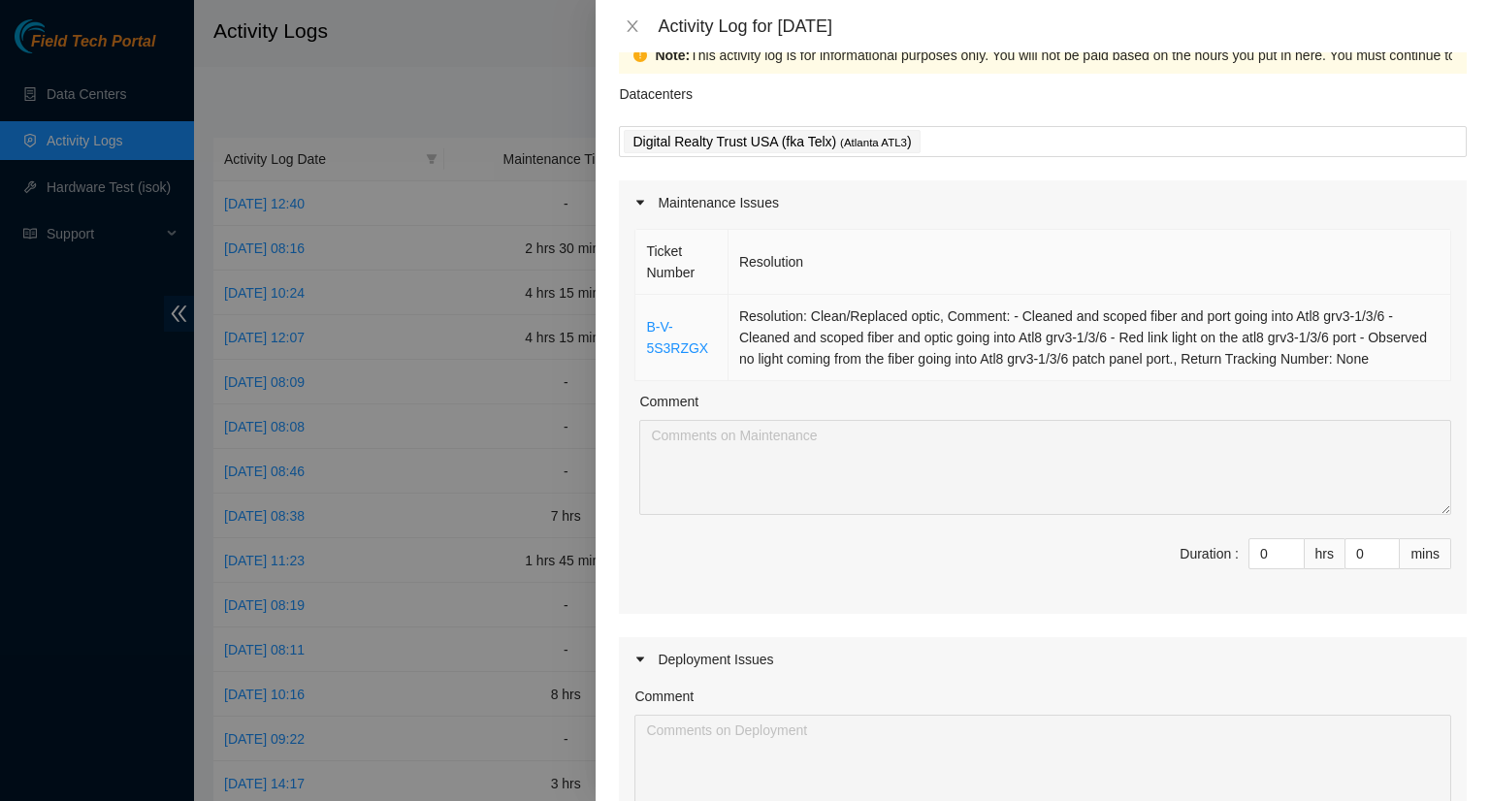
scroll to position [97, 0]
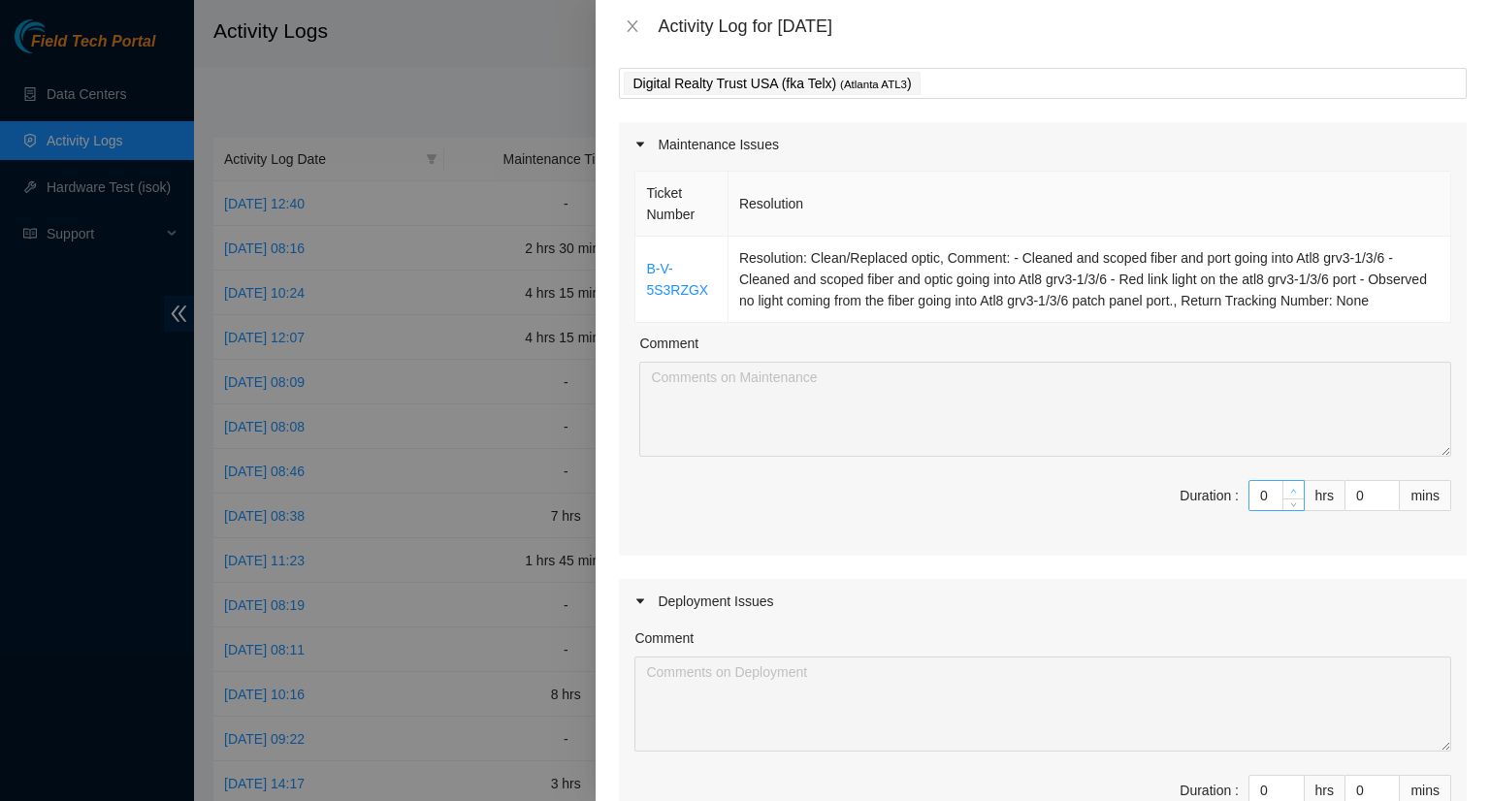
type input "1"
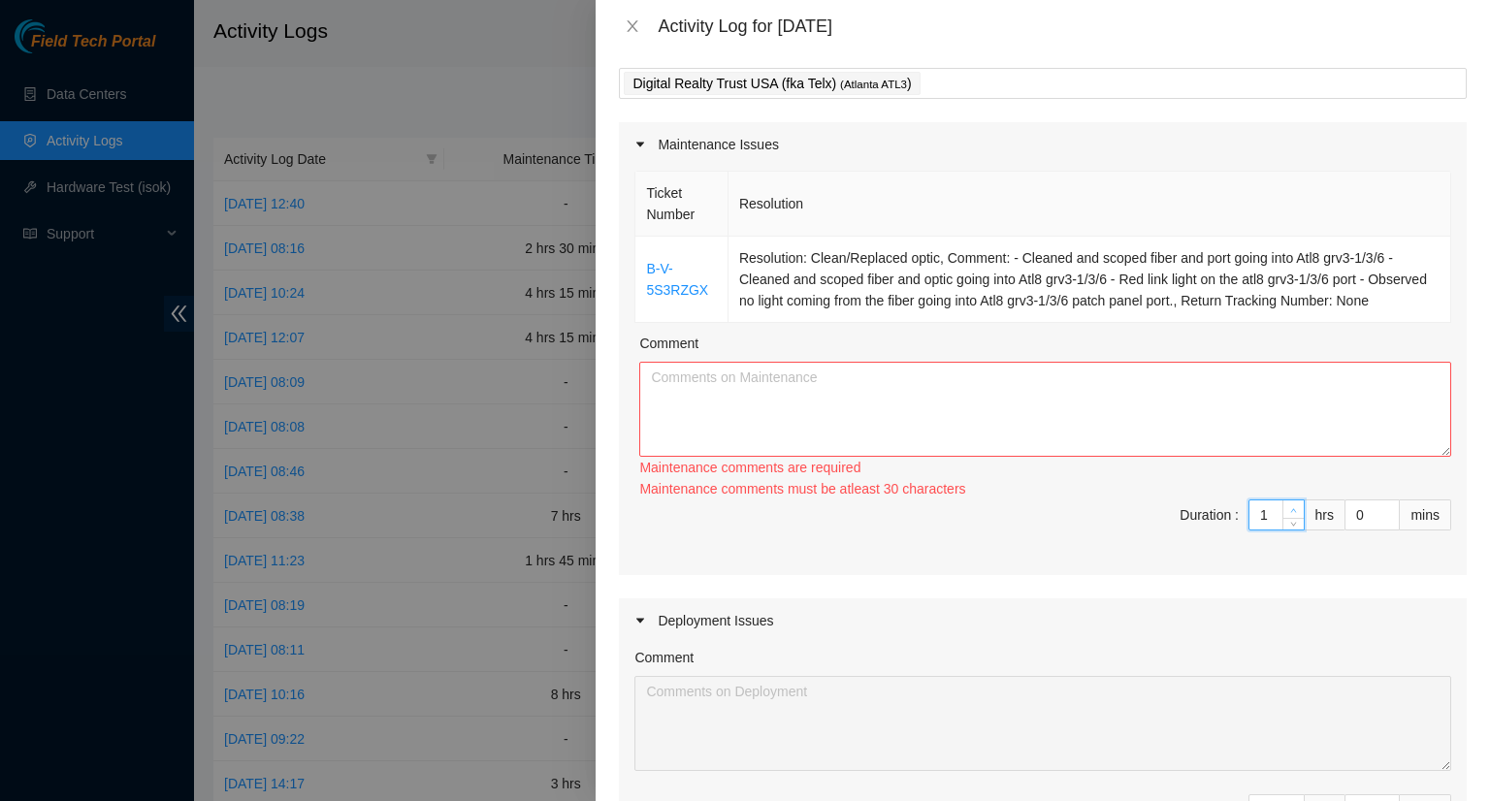
click at [1287, 505] on span "Increase Value" at bounding box center [1293, 509] width 21 height 17
type input "2"
click at [1290, 514] on icon "up" at bounding box center [1293, 510] width 7 height 7
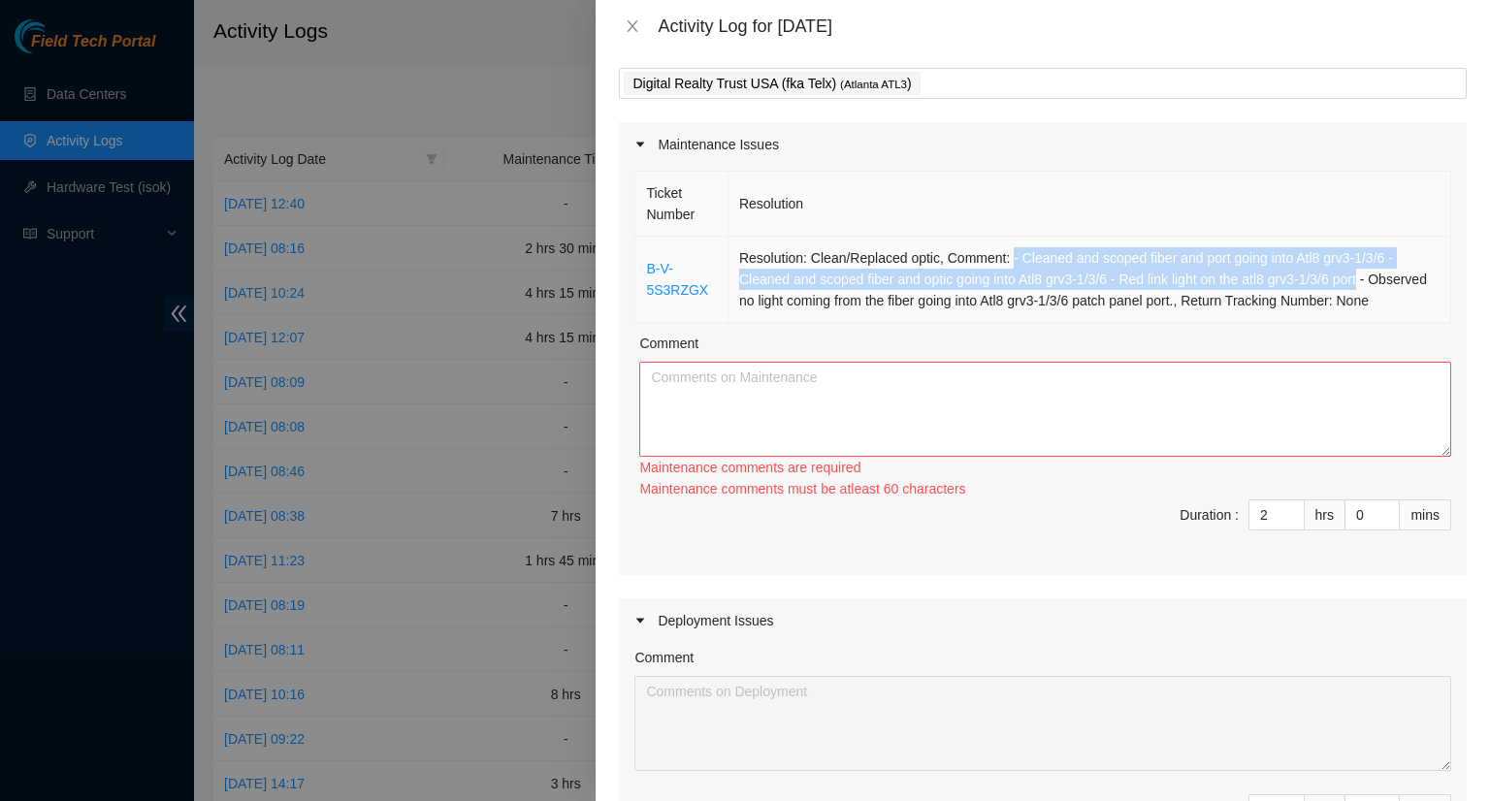
drag, startPoint x: 1003, startPoint y: 261, endPoint x: 1354, endPoint y: 277, distance: 351.6
click at [1362, 276] on td "Resolution: Clean/Replaced optic, Comment: - Cleaned and scoped fiber and port …" at bounding box center [1090, 280] width 723 height 86
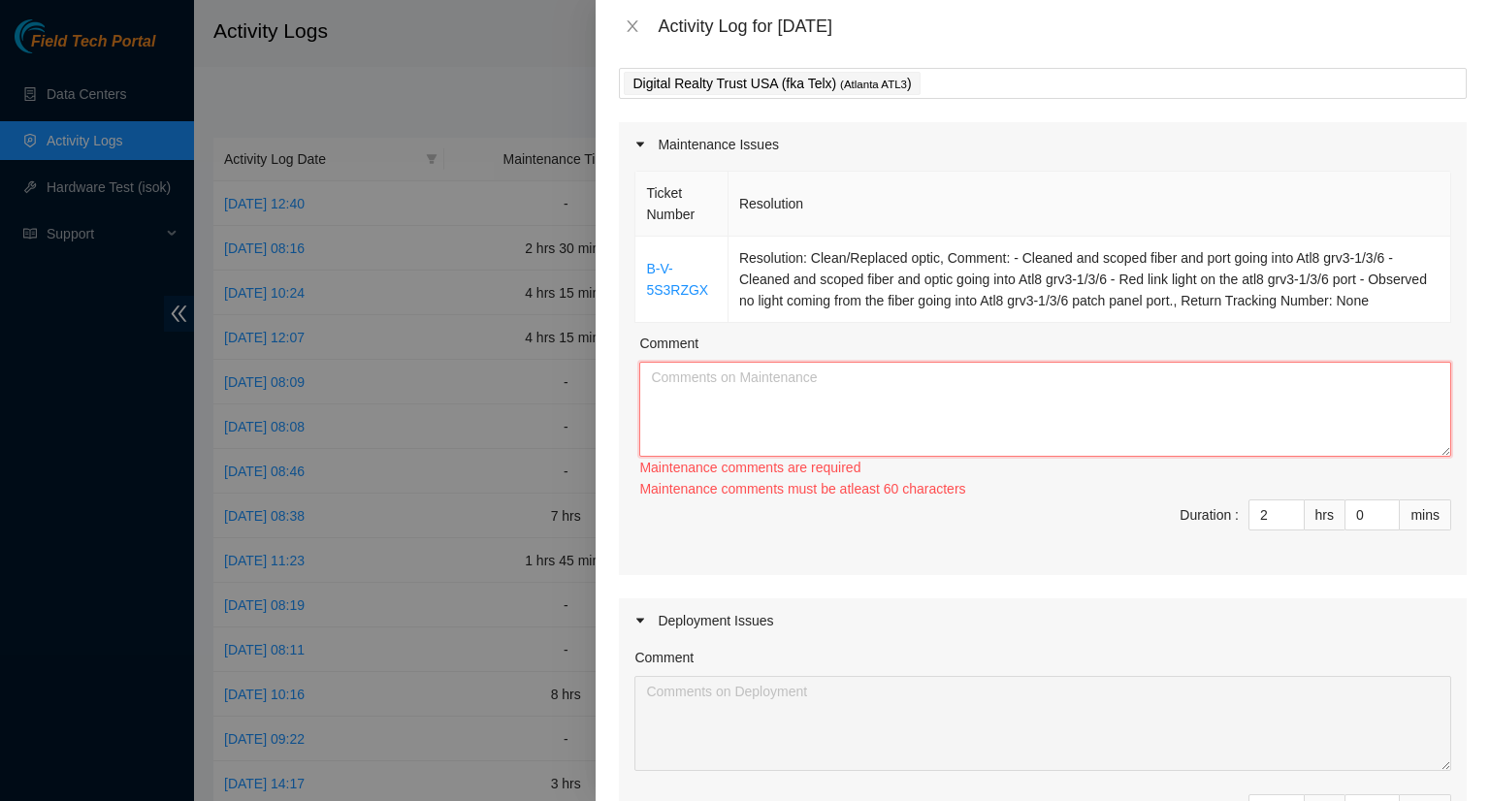
click at [786, 411] on textarea "Comment" at bounding box center [1045, 409] width 812 height 95
type textarea "-"
paste textarea "- Cleaned and scoped fiber and port going into Atl8 grv3-1/3/6 - Cleaned and sc…"
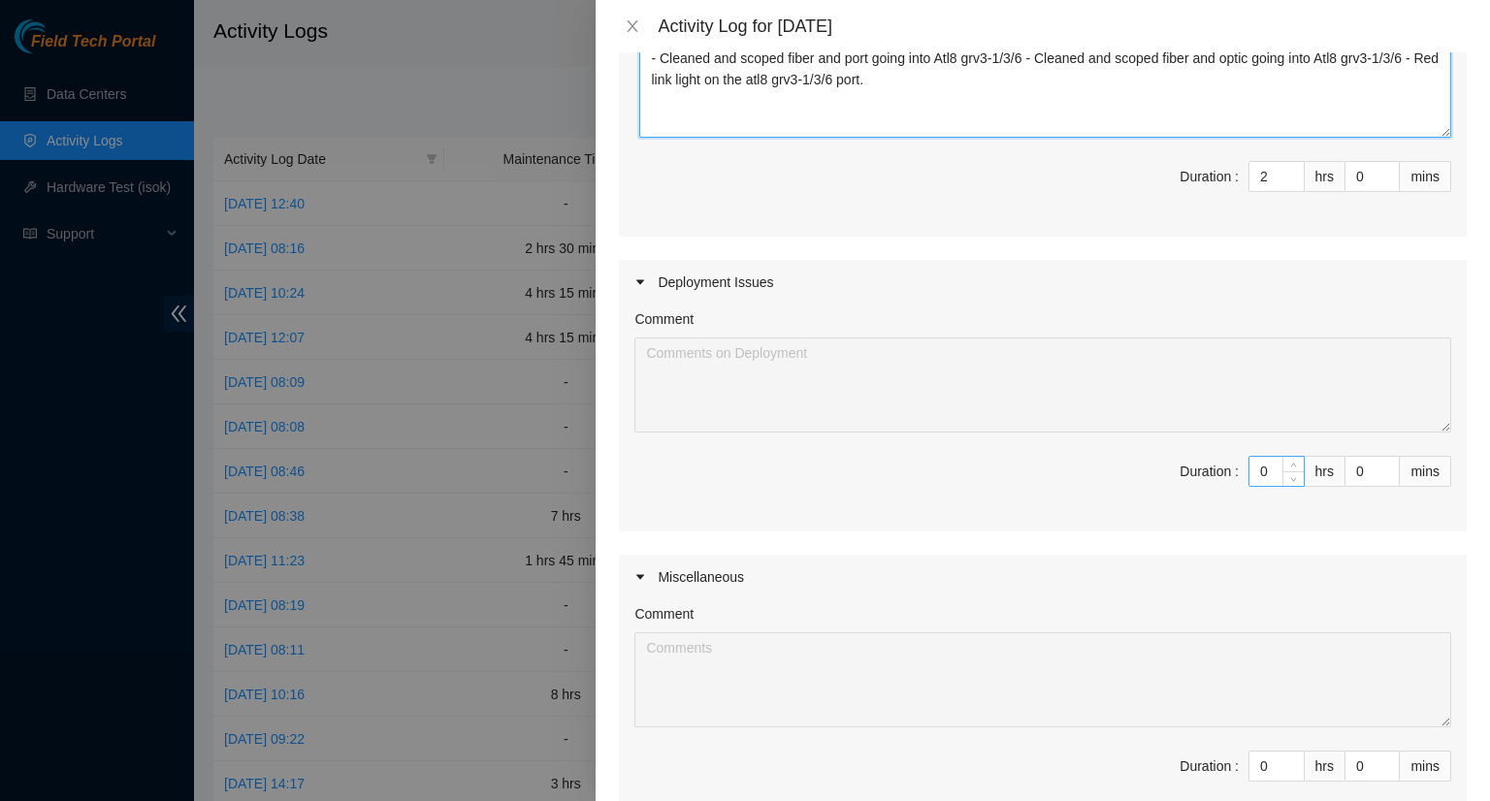
scroll to position [388, 0]
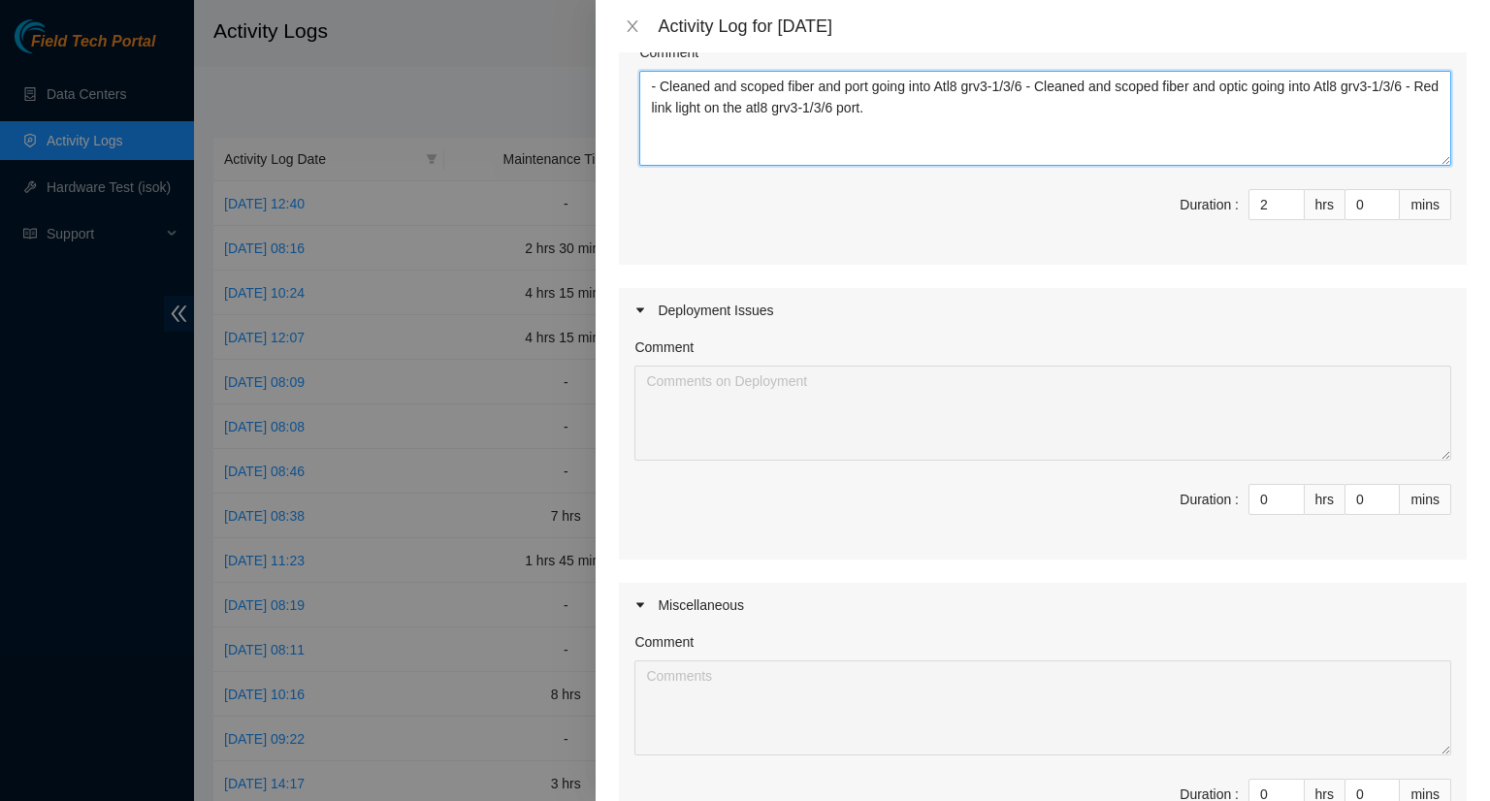
type textarea "- Cleaned and scoped fiber and port going into Atl8 grv3-1/3/6 - Cleaned and sc…"
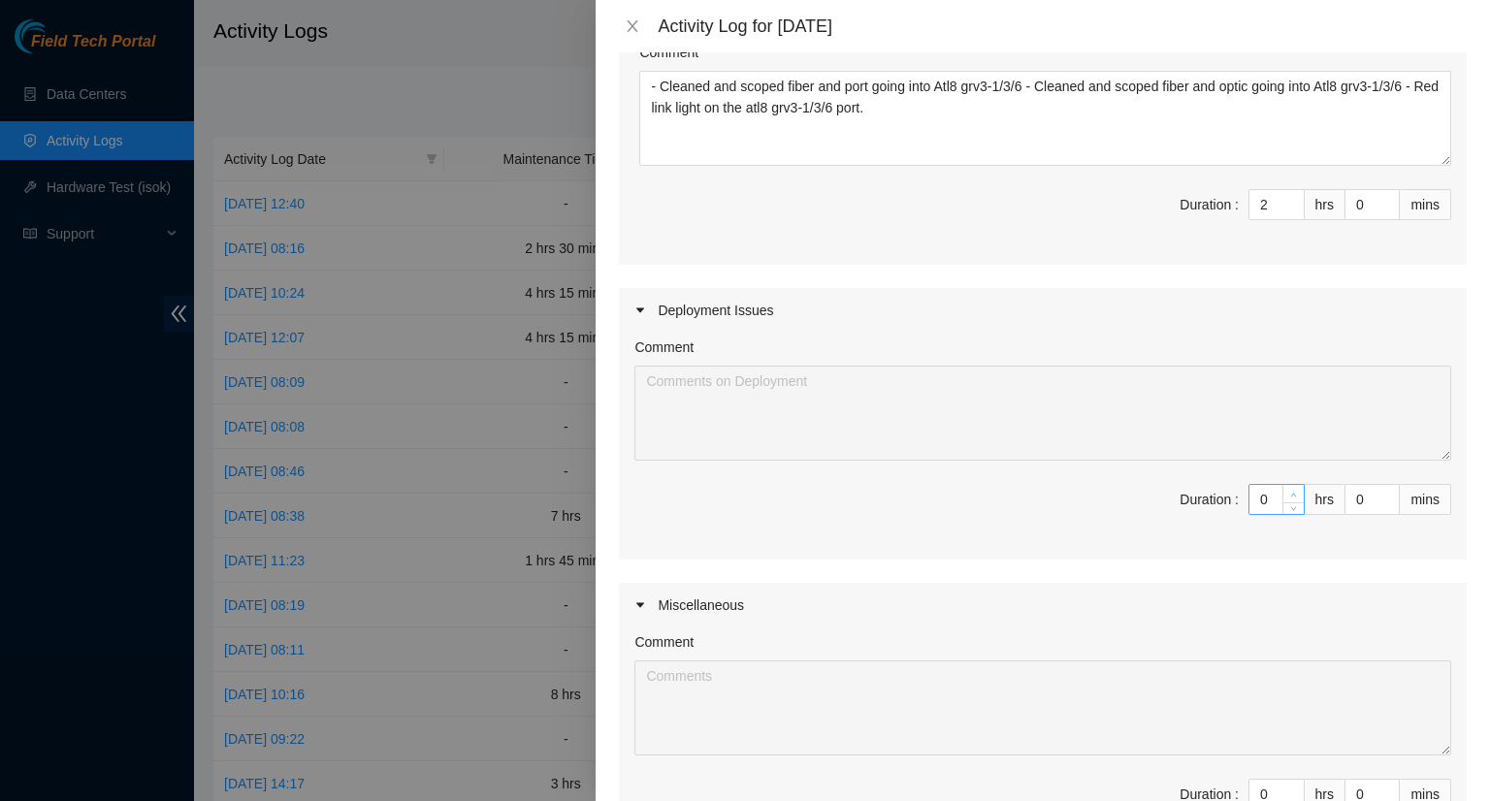
type input "1"
type input "3"
click at [1290, 499] on icon "up" at bounding box center [1293, 495] width 7 height 7
type input "2"
type input "4"
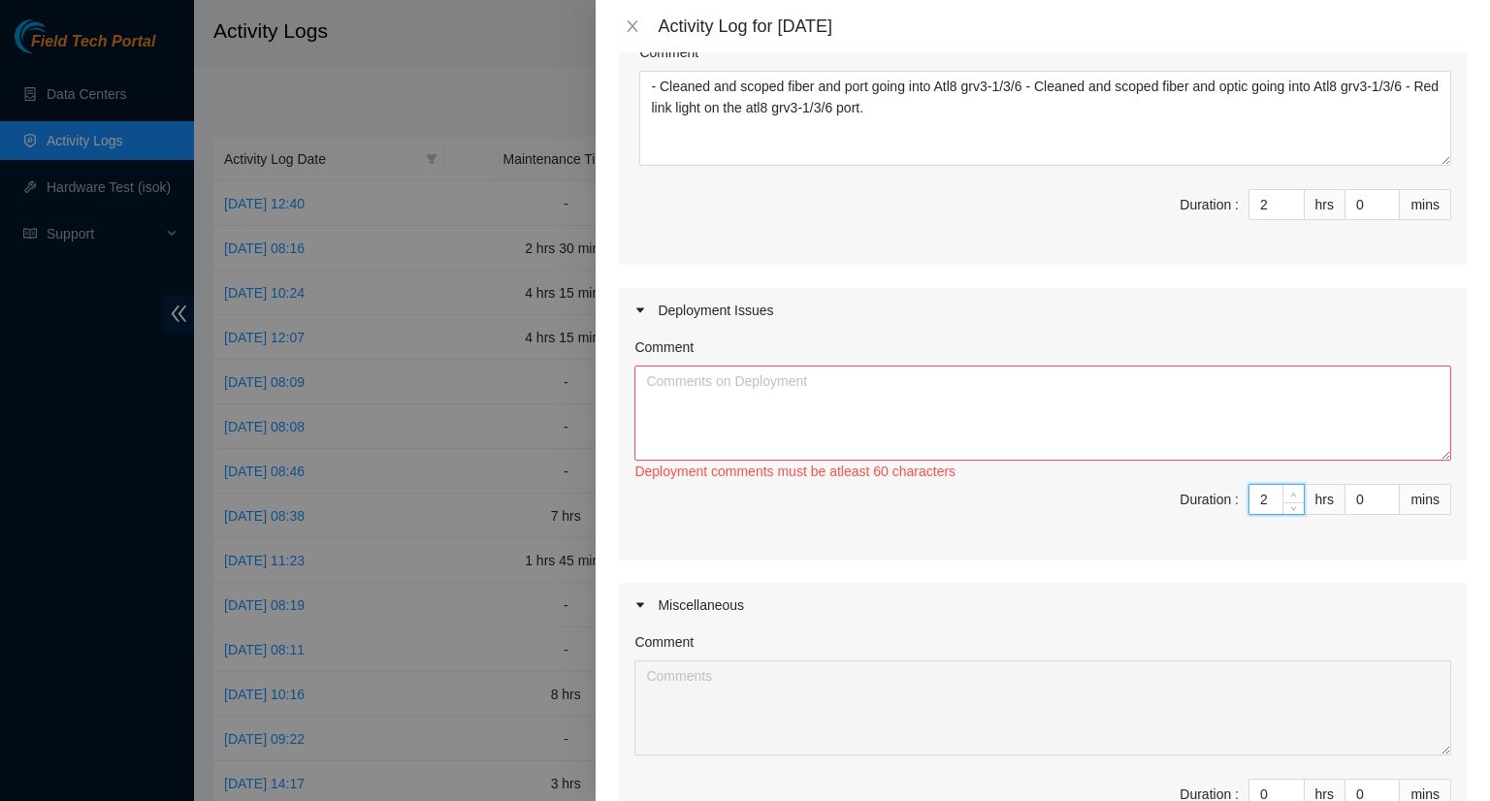
click at [1290, 499] on icon "up" at bounding box center [1293, 495] width 7 height 7
type input "3"
type input "5"
click at [1290, 499] on icon "up" at bounding box center [1293, 495] width 7 height 7
type input "4"
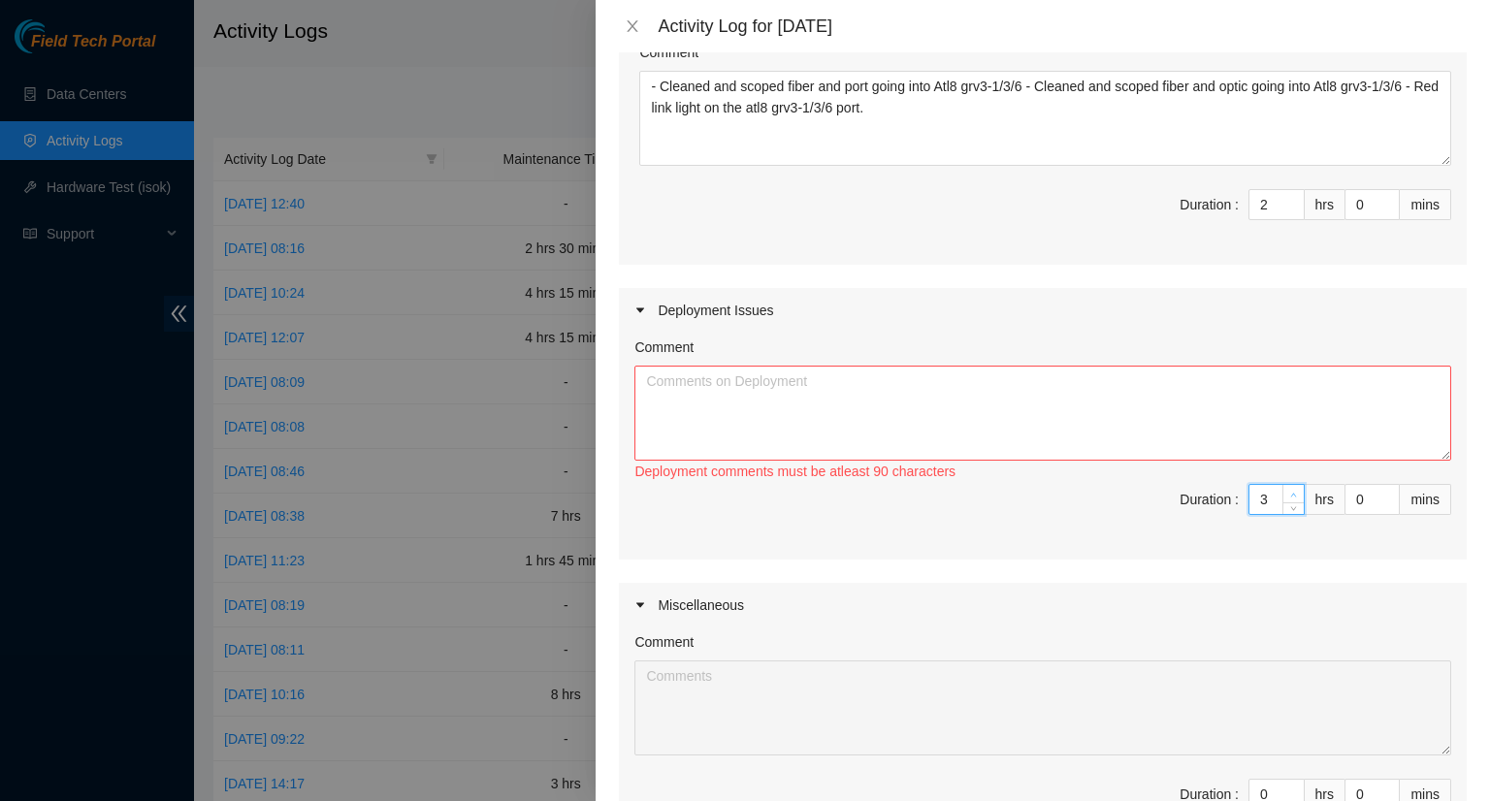
type input "6"
click at [1290, 499] on icon "up" at bounding box center [1293, 495] width 7 height 7
type input "3"
type input "5"
click at [1283, 514] on span "Decrease Value" at bounding box center [1293, 505] width 21 height 17
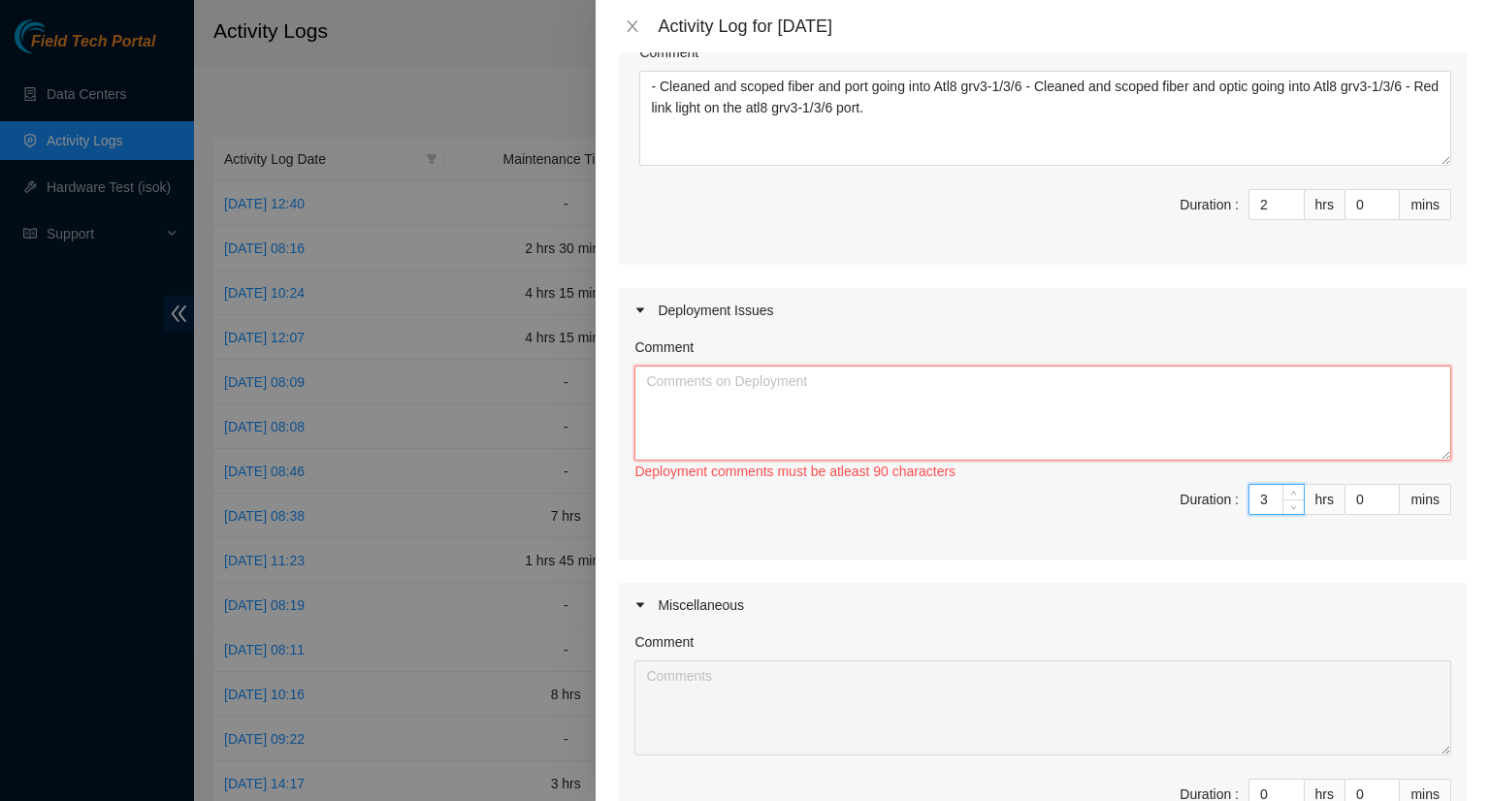
click at [689, 428] on textarea "Comment" at bounding box center [1043, 413] width 817 height 95
click at [819, 405] on textarea "- Received packages of fiber - Unpacked and organized fiber" at bounding box center [1043, 413] width 817 height 95
click at [868, 433] on textarea "- Received packages of fiber. - Unpacked and organized fiber" at bounding box center [1043, 413] width 817 height 95
type textarea "- Received packages of fiber. - Unpacked and organized fiber"
type input "2"
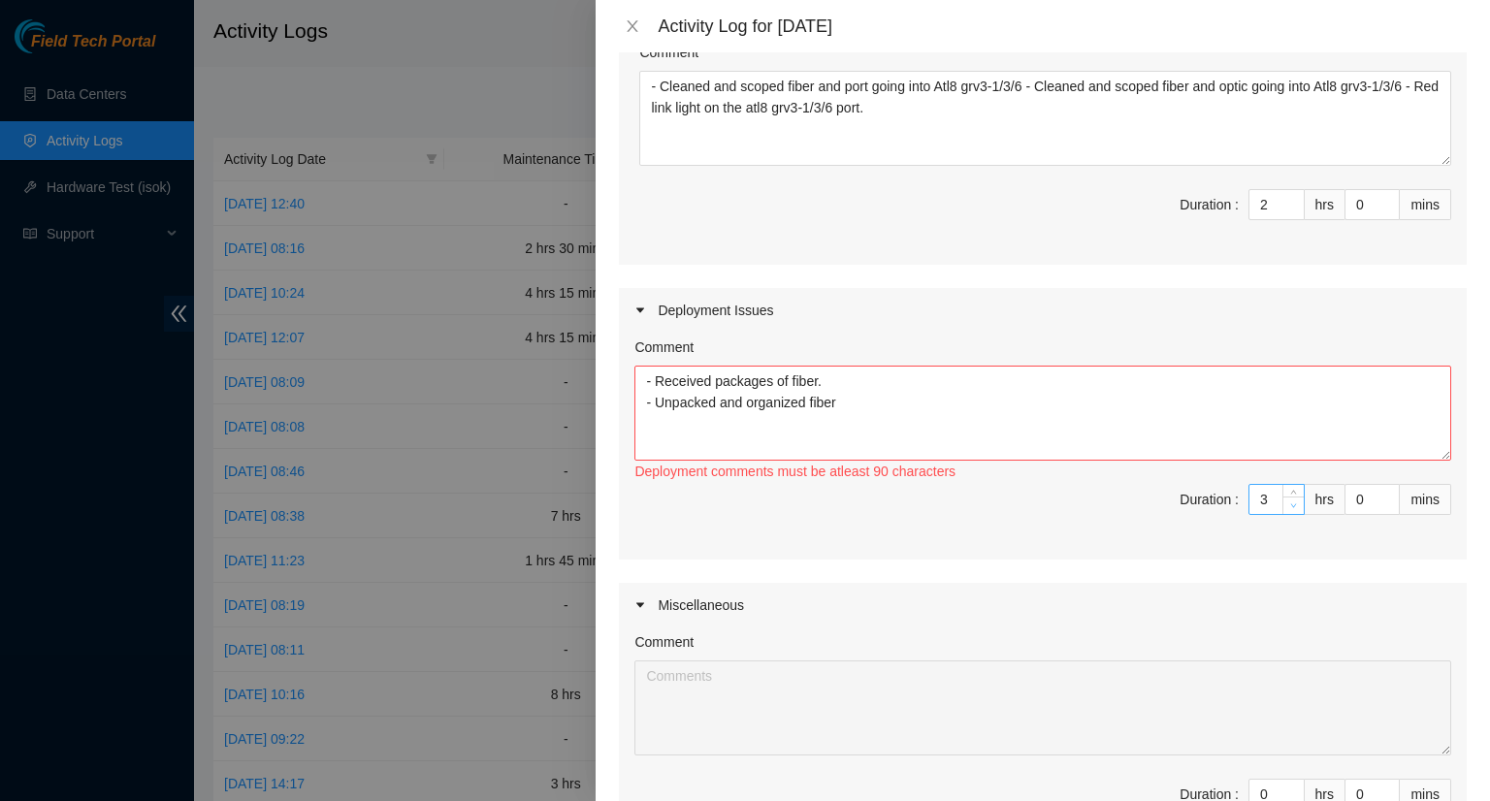
type input "4"
click at [1290, 509] on icon "down" at bounding box center [1293, 506] width 7 height 7
drag, startPoint x: 838, startPoint y: 426, endPoint x: 850, endPoint y: 425, distance: 11.7
click at [840, 425] on textarea "- Received packages of fiber. - Unpacked and organized fiber" at bounding box center [1043, 413] width 817 height 95
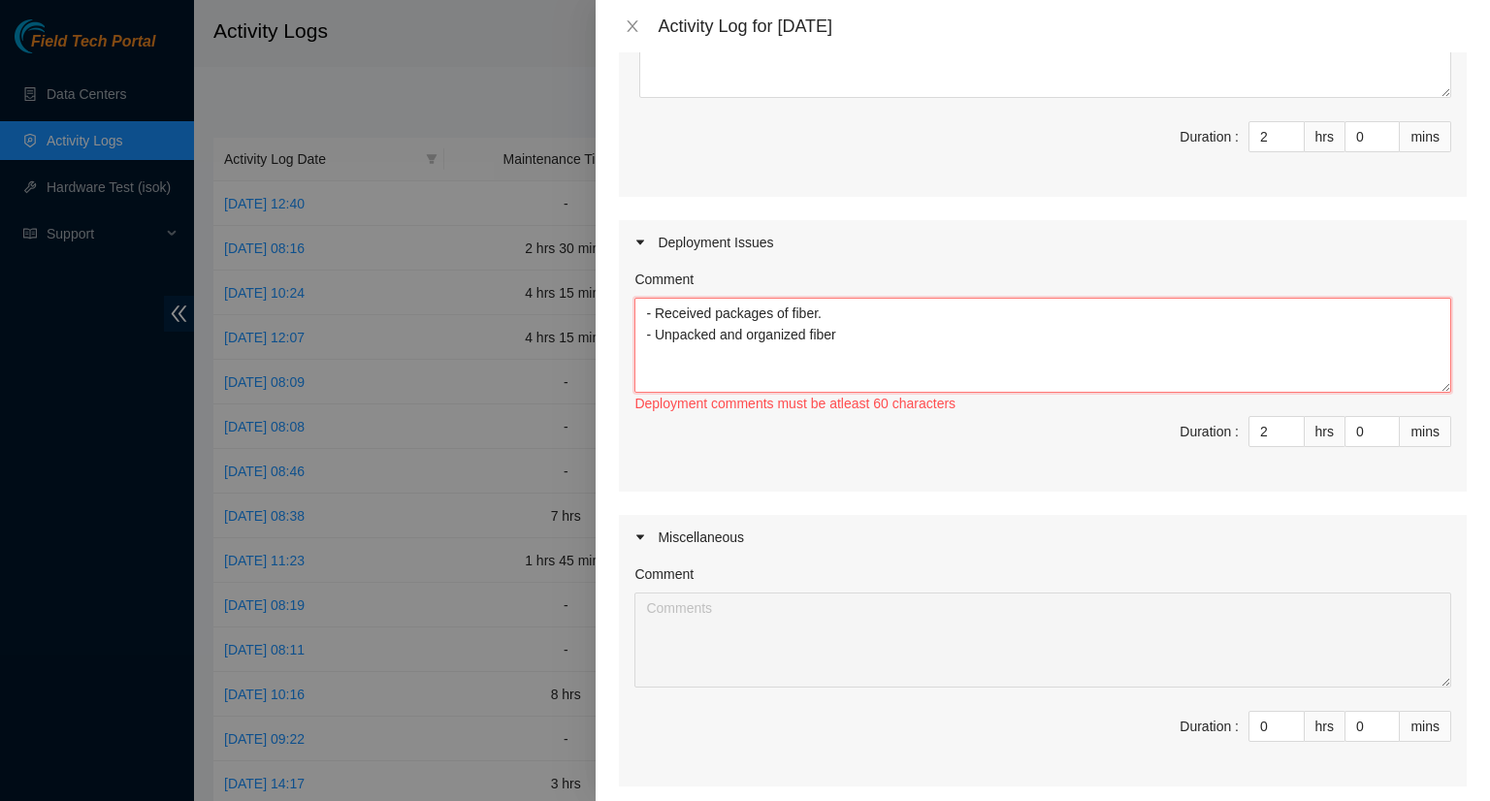
scroll to position [485, 0]
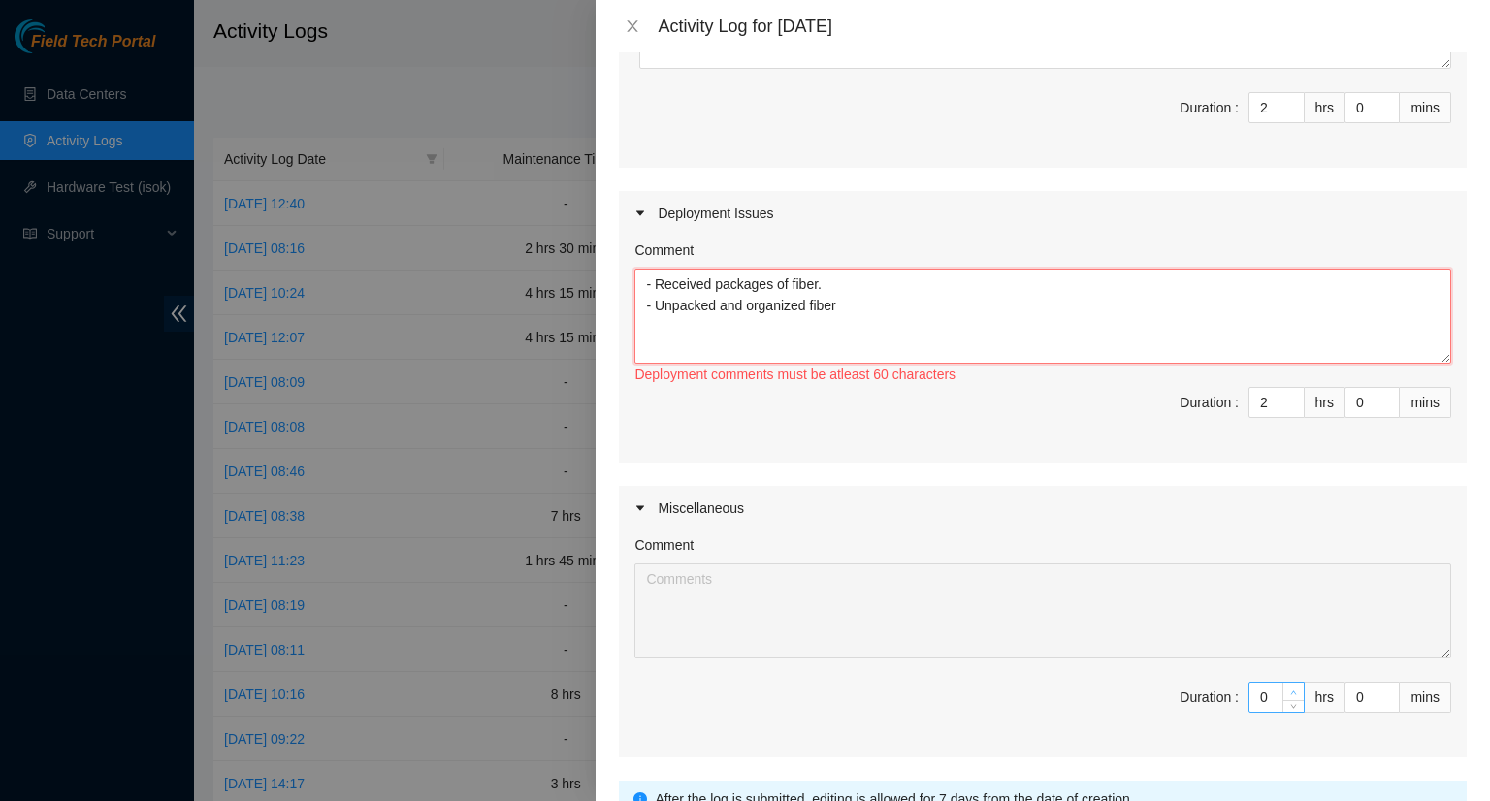
type textarea "- Received packages of fiber. - Unpacked and organized fiber"
type input "1"
type input "5"
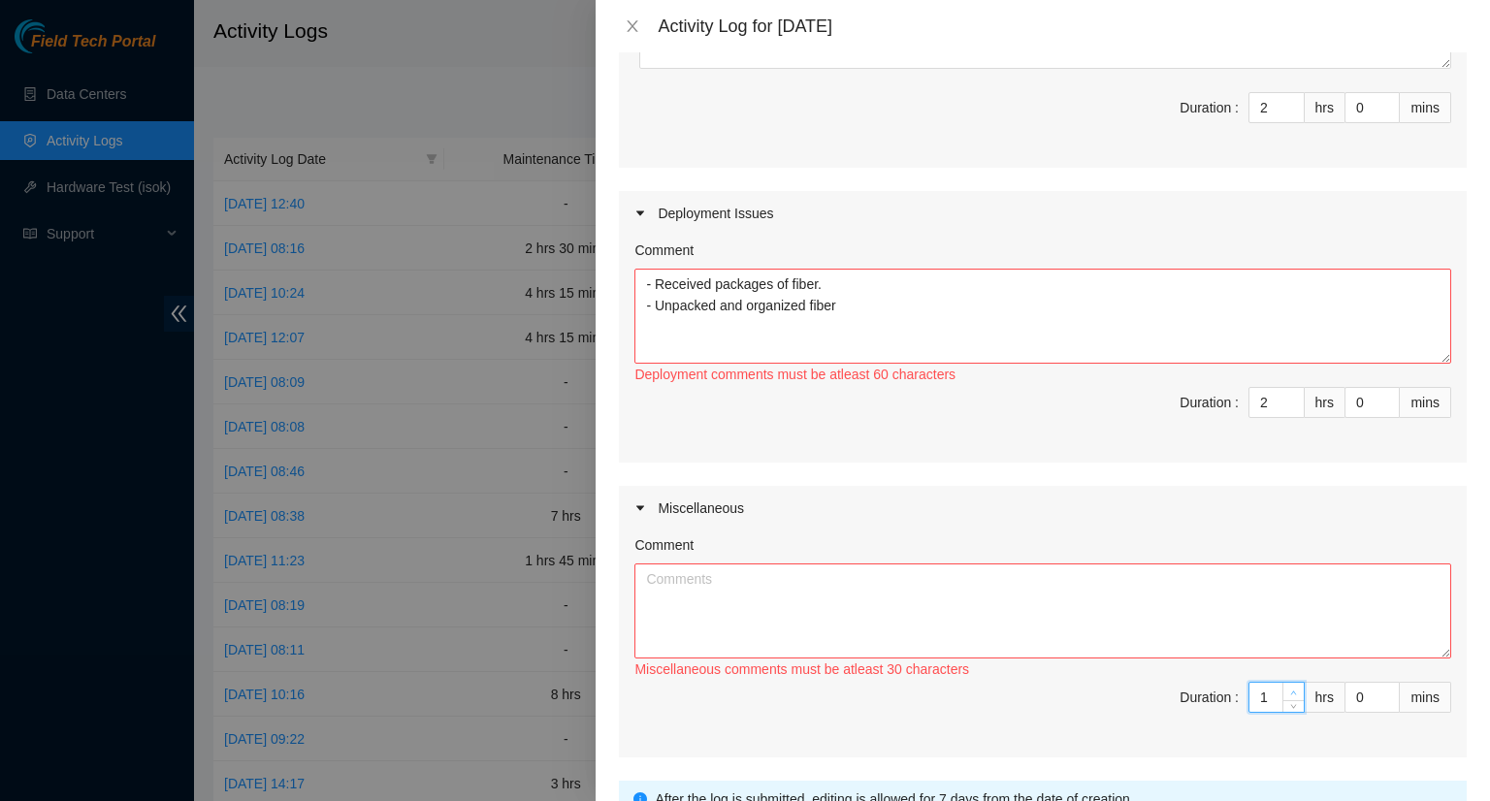
click at [1289, 699] on span "up" at bounding box center [1295, 693] width 12 height 12
type input "2"
type input "6"
click at [1289, 699] on span "up" at bounding box center [1295, 693] width 12 height 12
type input "3"
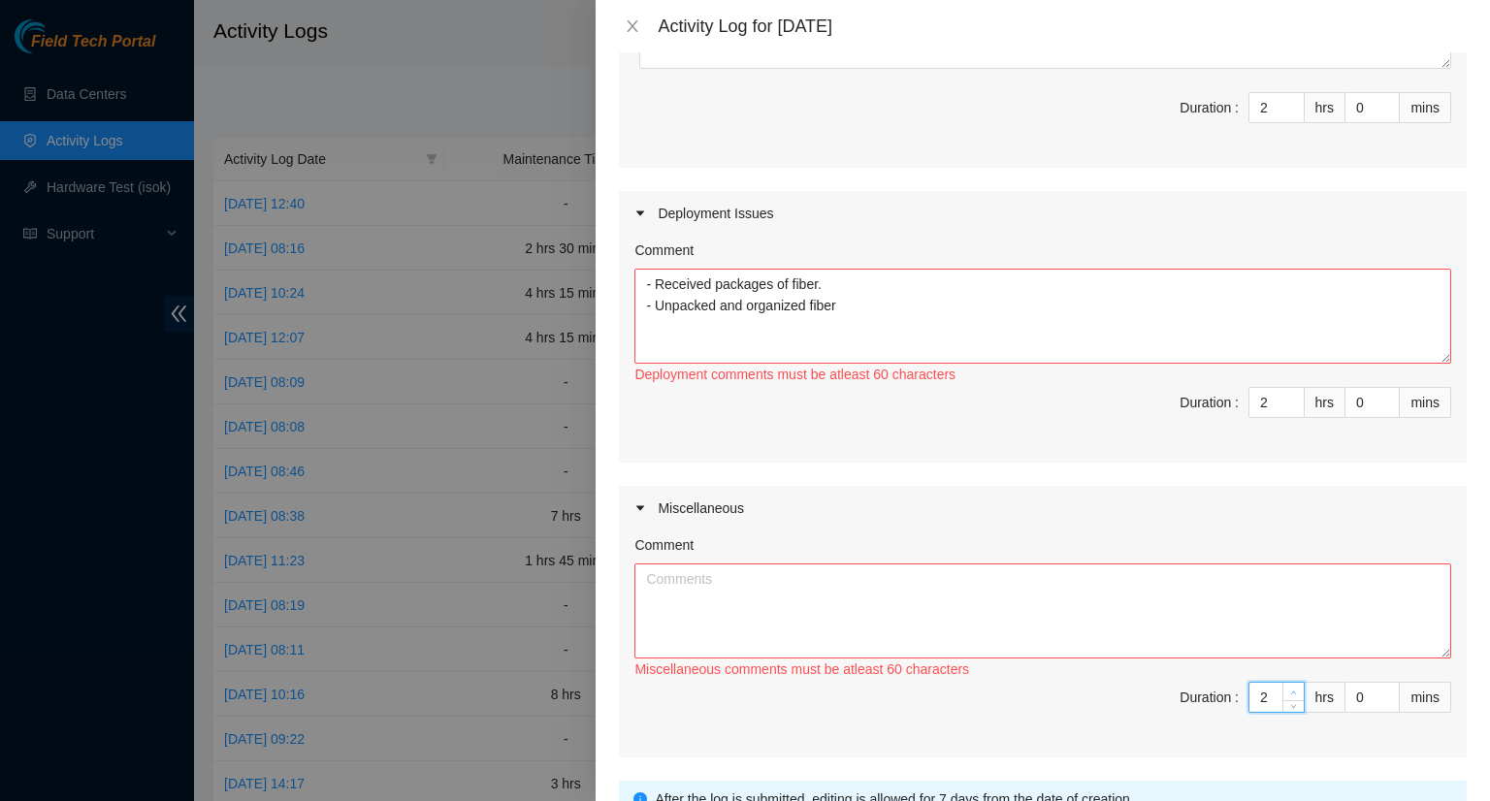
type input "7"
drag, startPoint x: 1285, startPoint y: 711, endPoint x: 1283, endPoint y: 672, distance: 38.9
click at [1289, 698] on span "up" at bounding box center [1295, 692] width 12 height 12
type input "1"
type input "6"
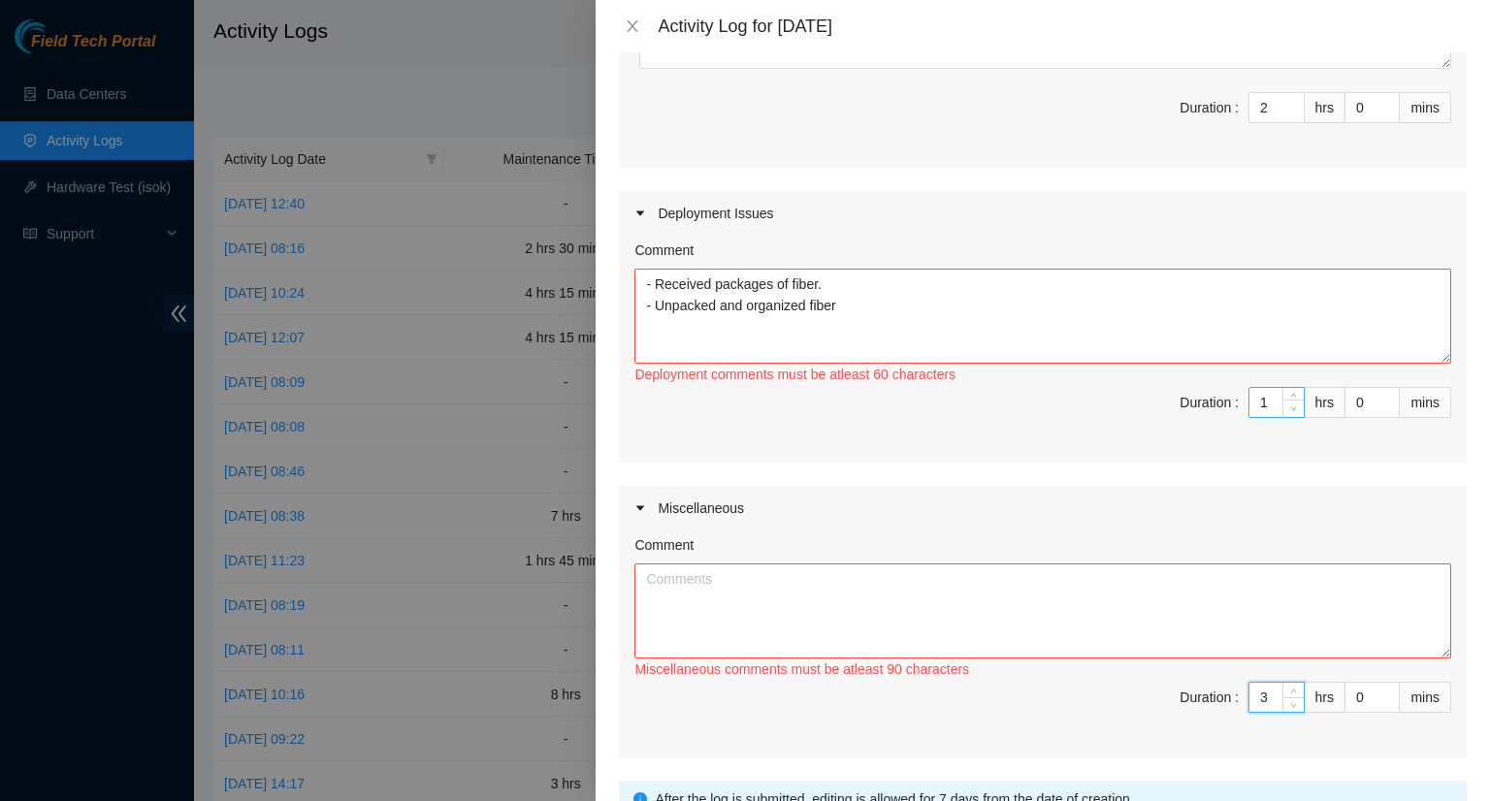
click at [1290, 412] on icon "down" at bounding box center [1293, 409] width 7 height 7
type input "4"
type input "7"
click at [1289, 699] on span "up" at bounding box center [1295, 693] width 12 height 12
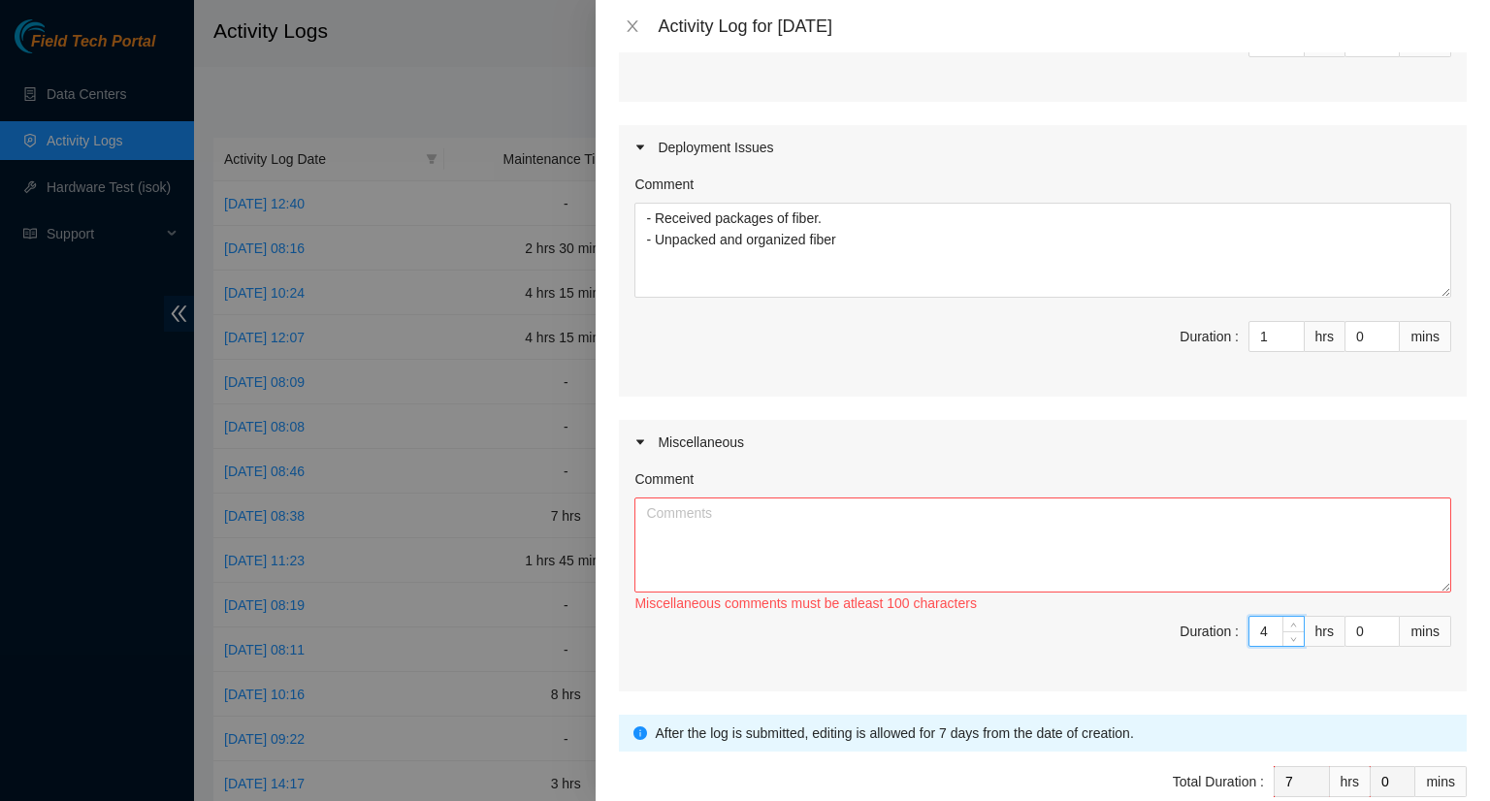
scroll to position [582, 0]
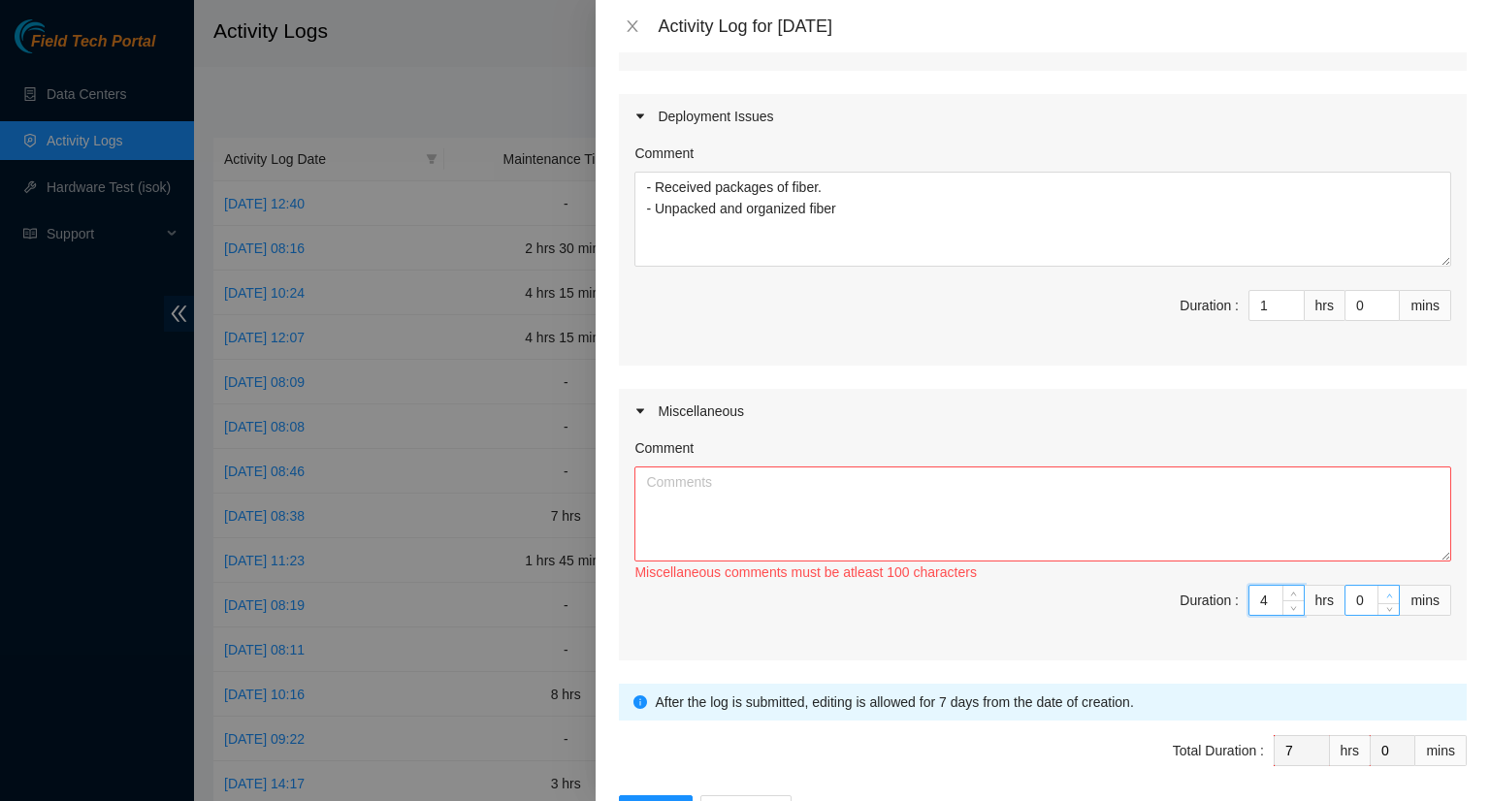
type input "1"
click at [1387, 600] on icon "up" at bounding box center [1390, 596] width 7 height 7
type input "2"
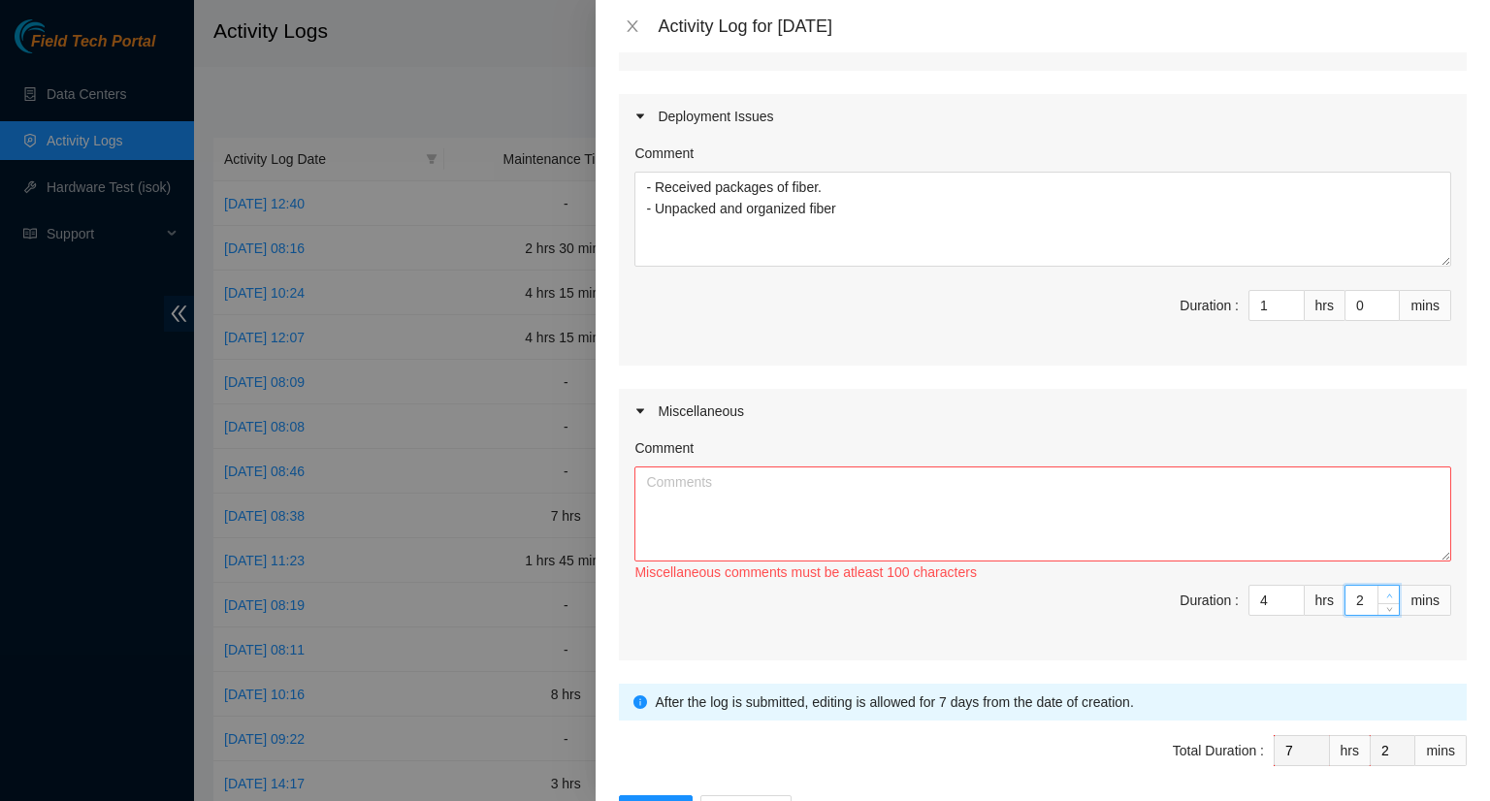
click at [1387, 600] on icon "up" at bounding box center [1390, 596] width 7 height 7
type input "3"
click at [1387, 600] on icon "up" at bounding box center [1390, 596] width 7 height 7
type input "4"
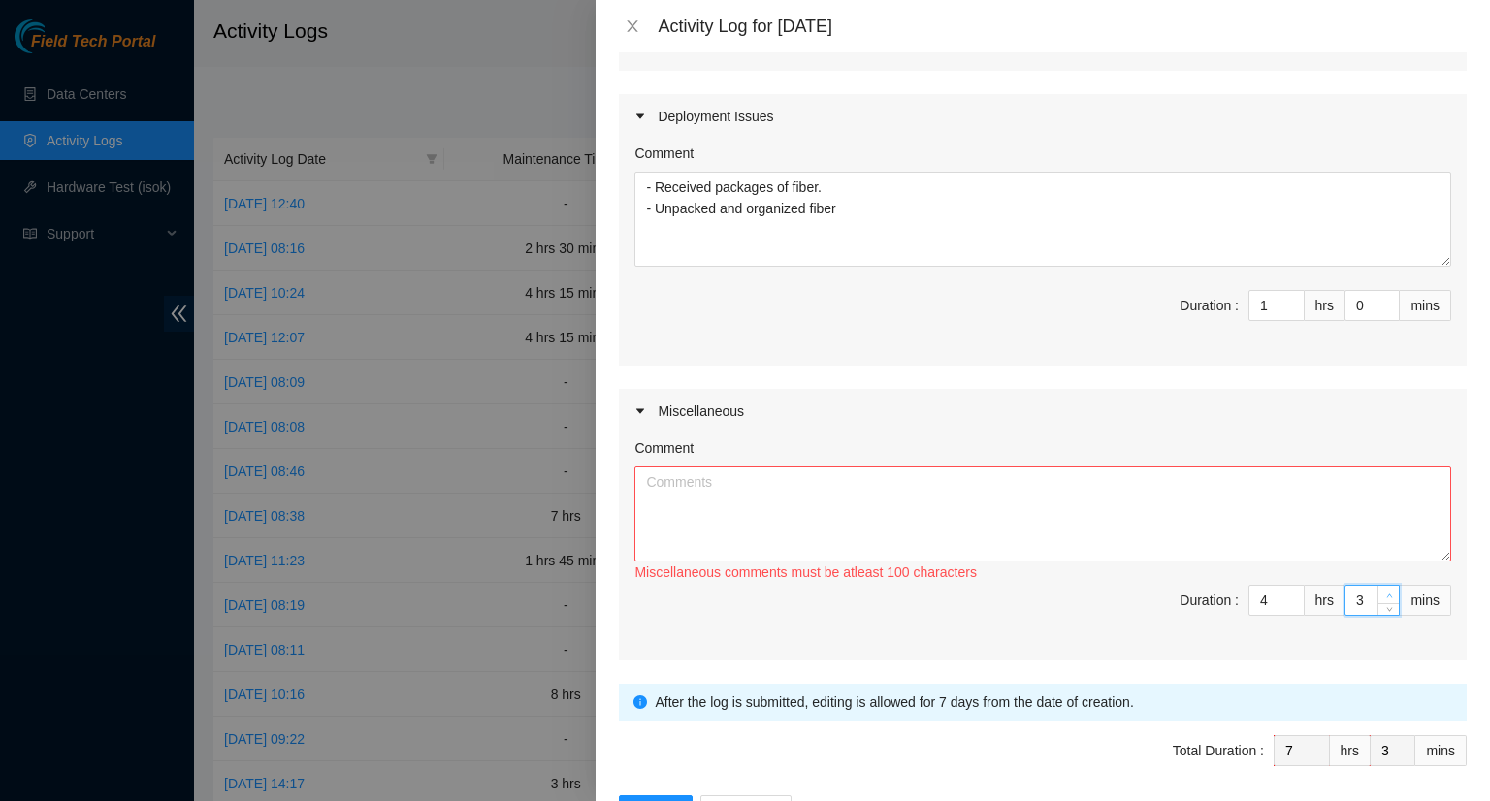
type input "4"
click at [1387, 598] on icon "up" at bounding box center [1390, 596] width 6 height 4
type input "5"
type input "6"
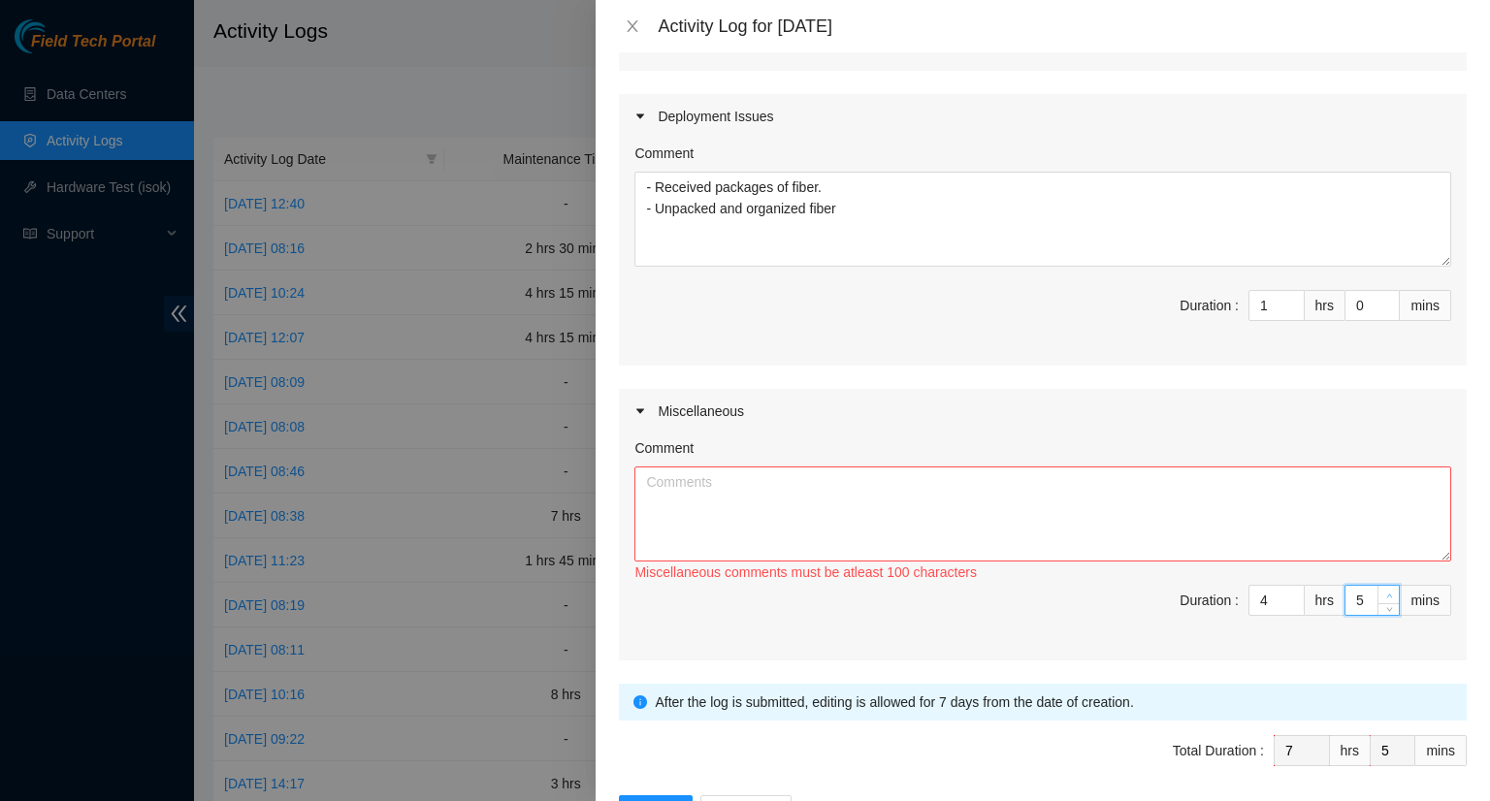
type input "6"
click at [1387, 598] on icon "up" at bounding box center [1390, 596] width 6 height 4
type input "0"
type input "4"
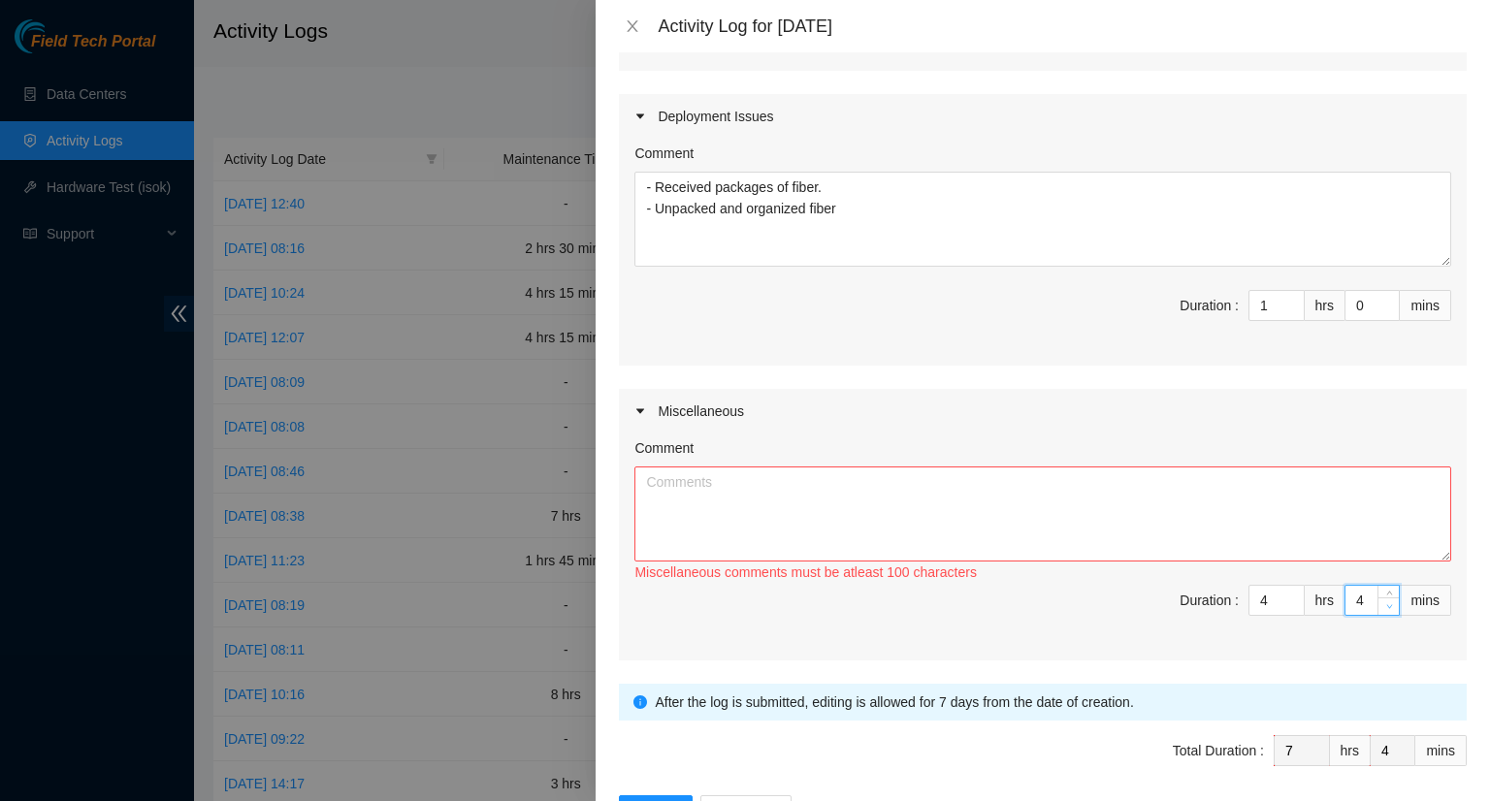
type input "45"
click at [1033, 552] on textarea "Comment" at bounding box center [1043, 514] width 817 height 95
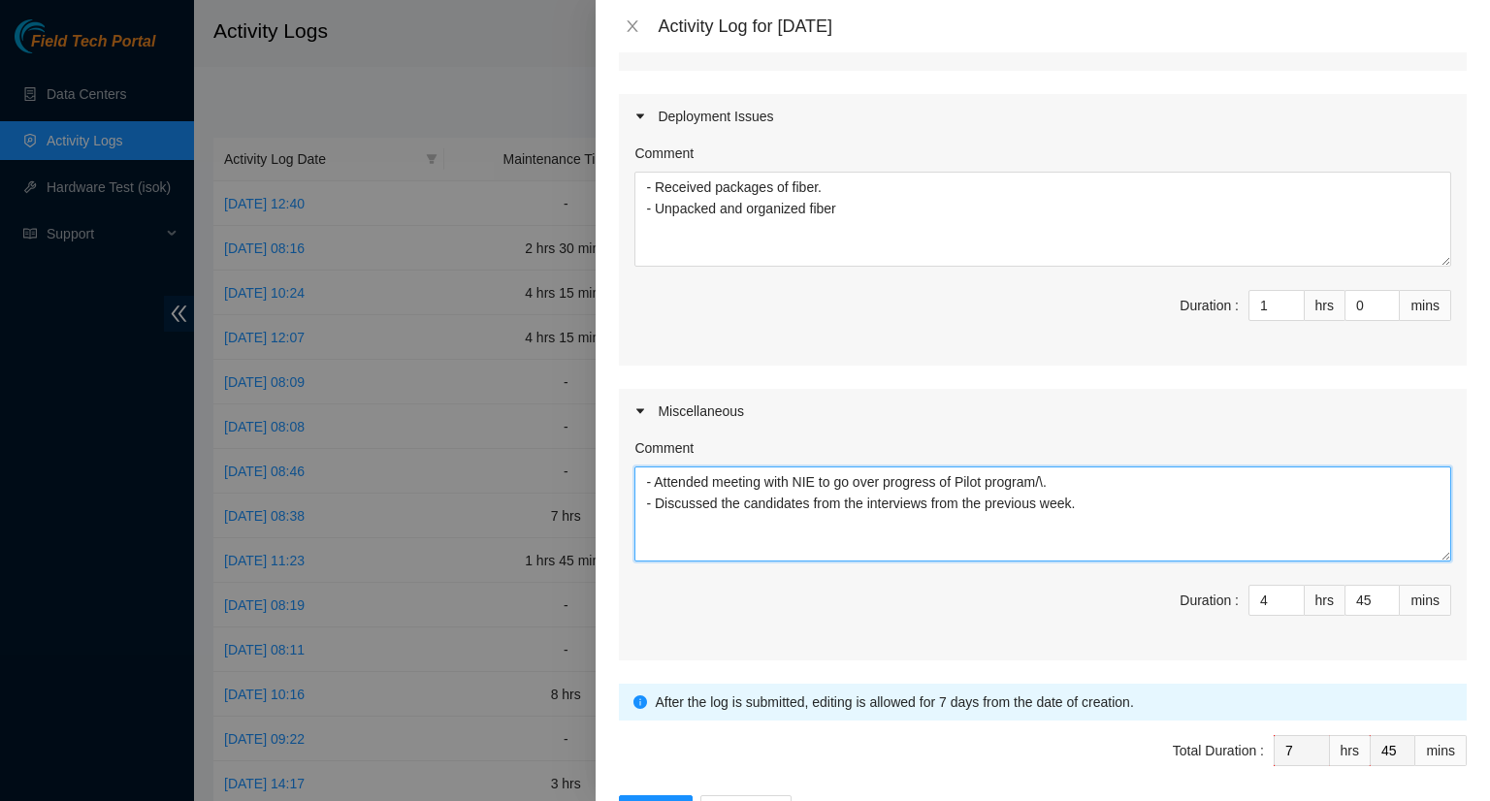
click at [1058, 498] on textarea "- Attended meeting with NIE to go over progress of Pilot program/\. - Discussed…" at bounding box center [1043, 514] width 817 height 95
click at [1108, 524] on textarea "- Attended meeting with NIE to go over progress of Pilot program. - Discussed t…" at bounding box center [1043, 514] width 817 height 95
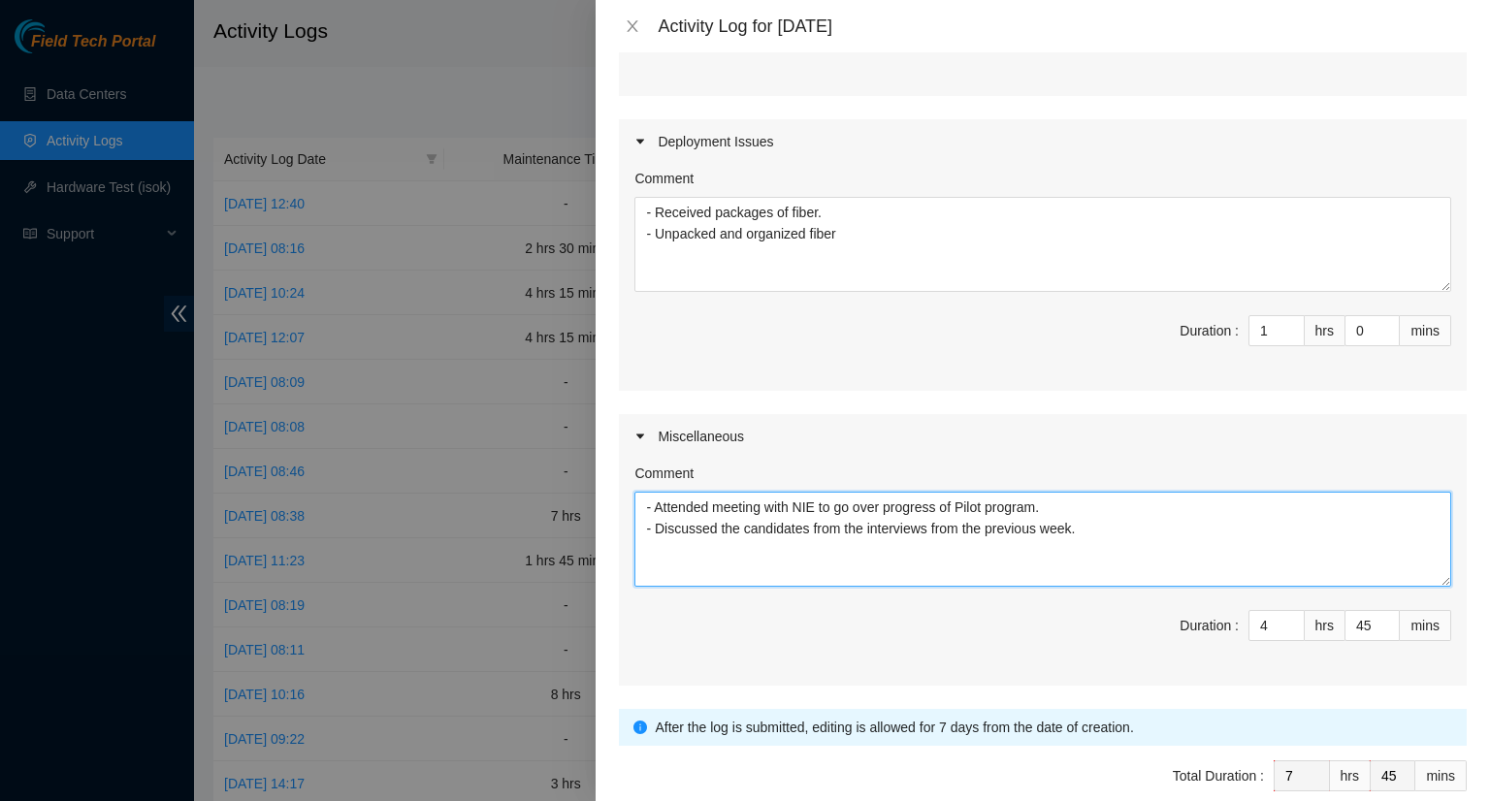
scroll to position [485, 0]
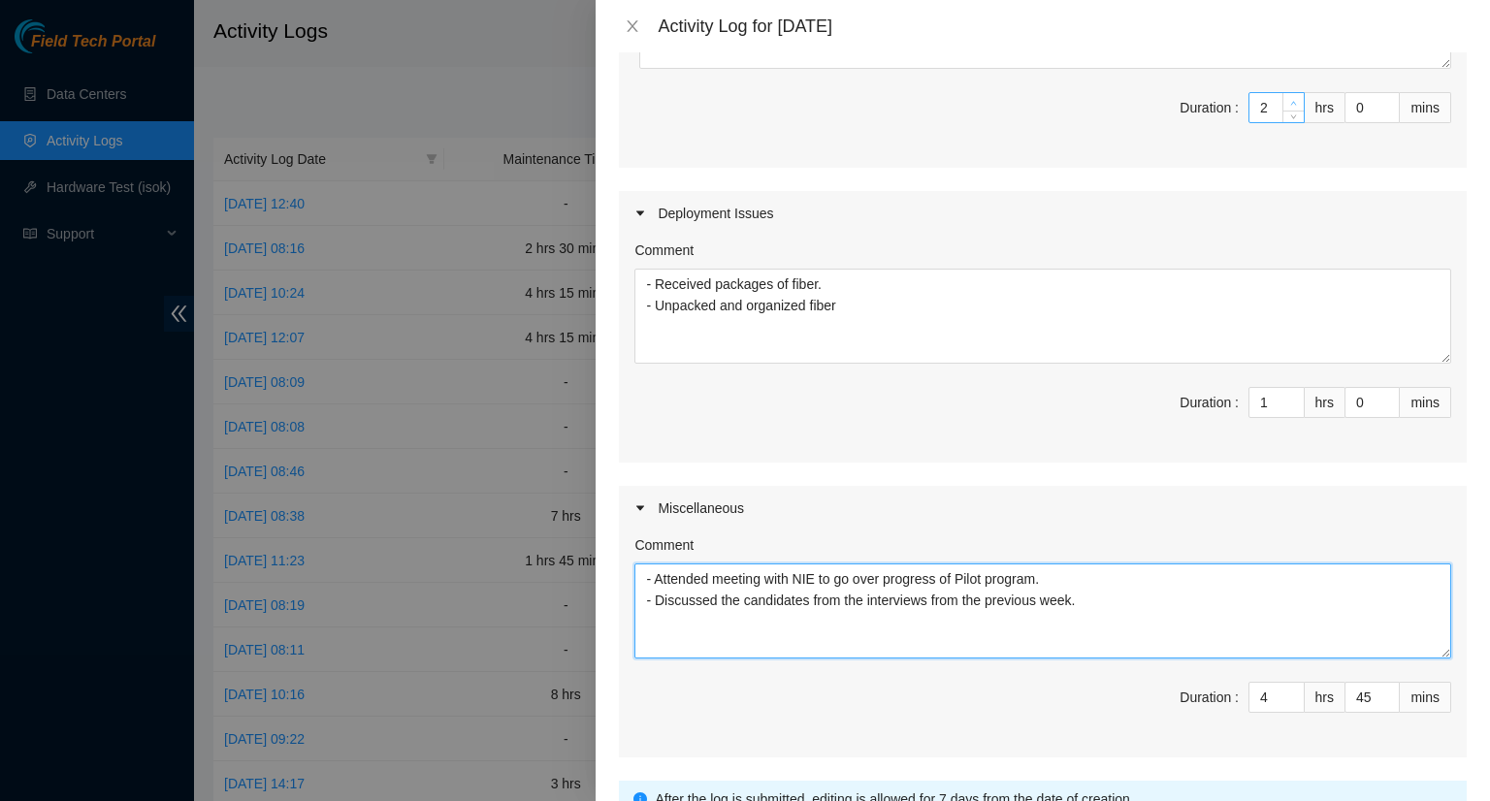
type textarea "- Attended meeting with NIE to go over progress of Pilot program. - Discussed t…"
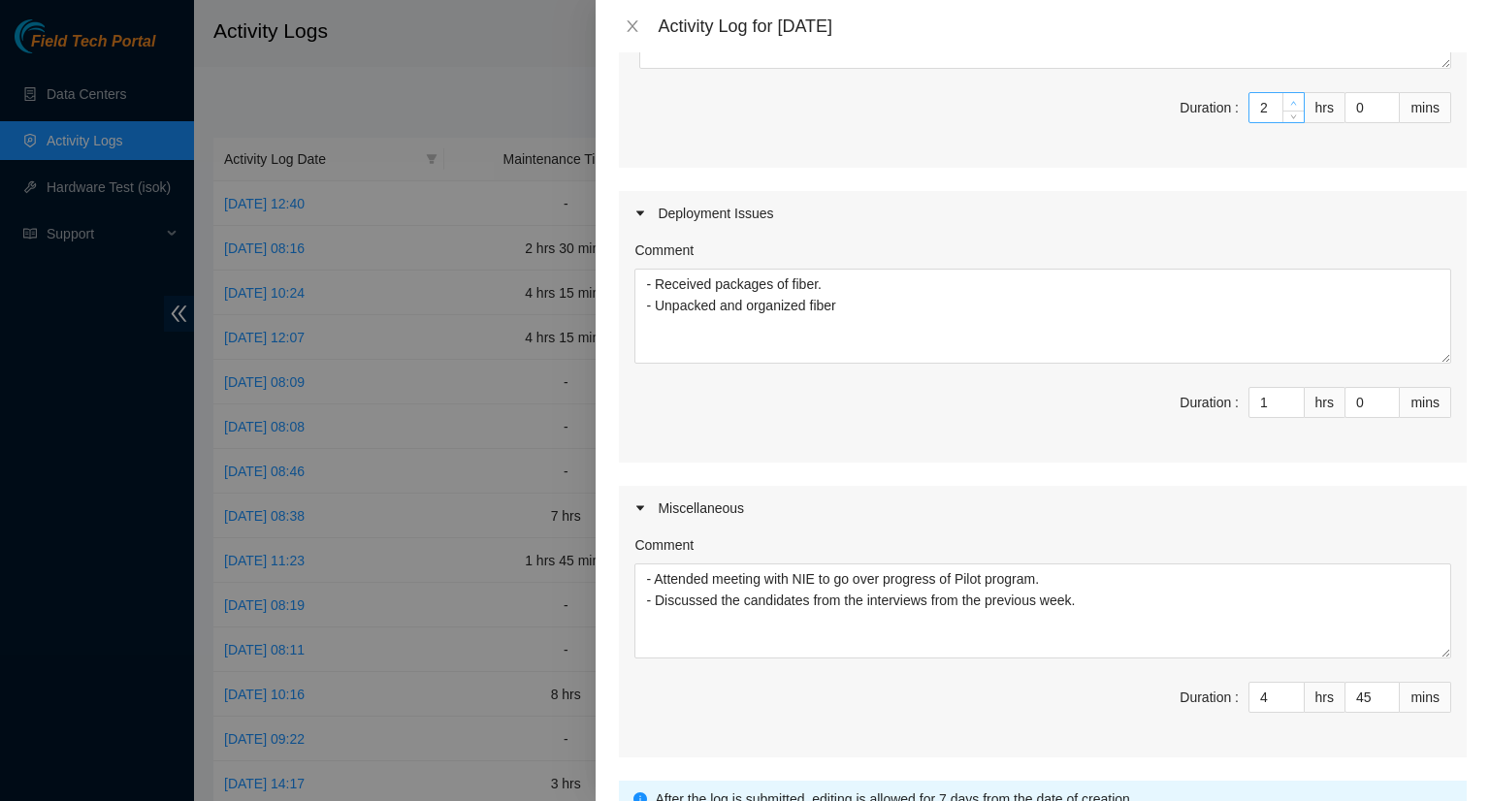
type input "3"
type input "8"
click at [1290, 107] on icon "up" at bounding box center [1293, 103] width 7 height 7
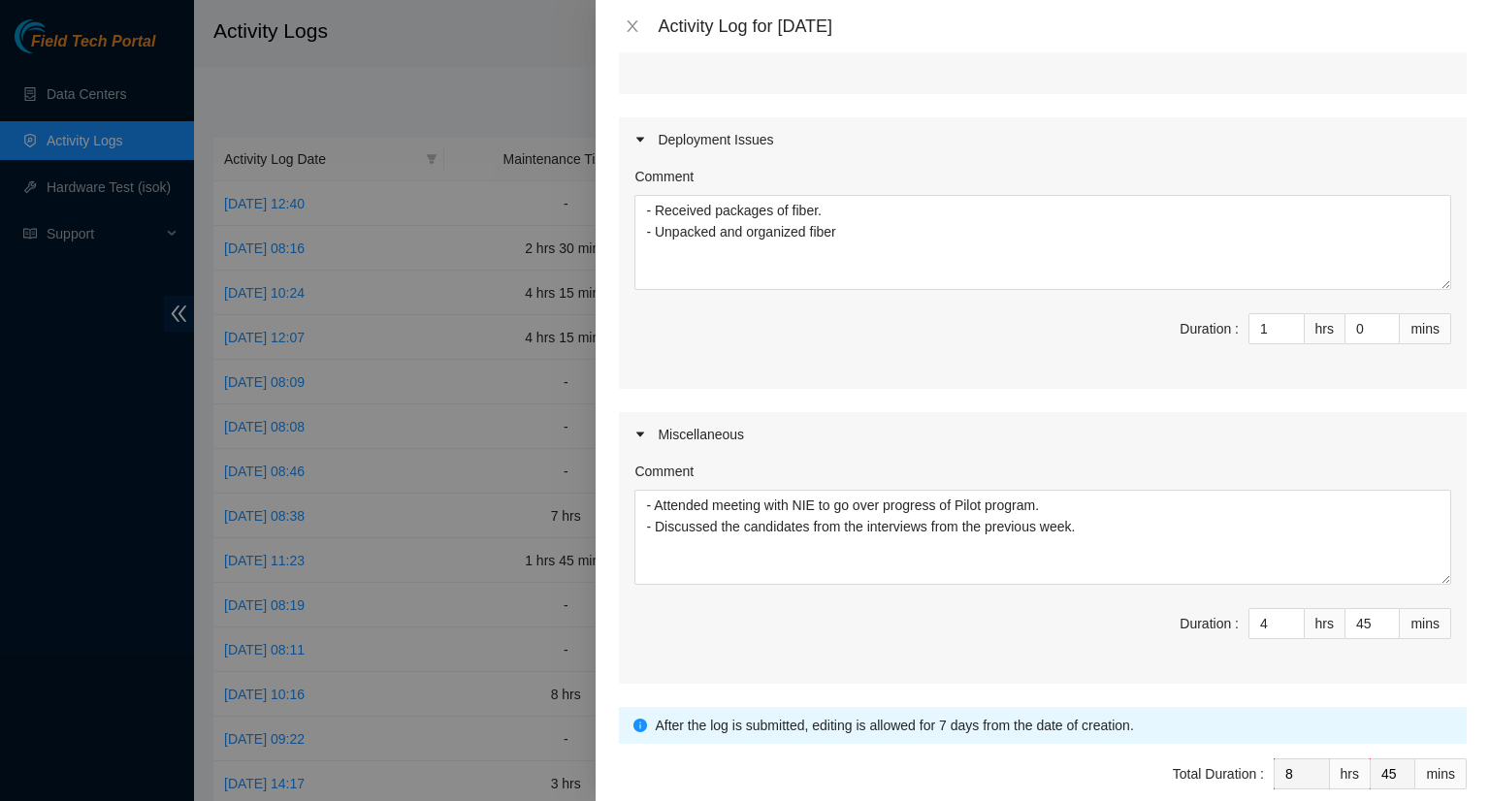
scroll to position [670, 0]
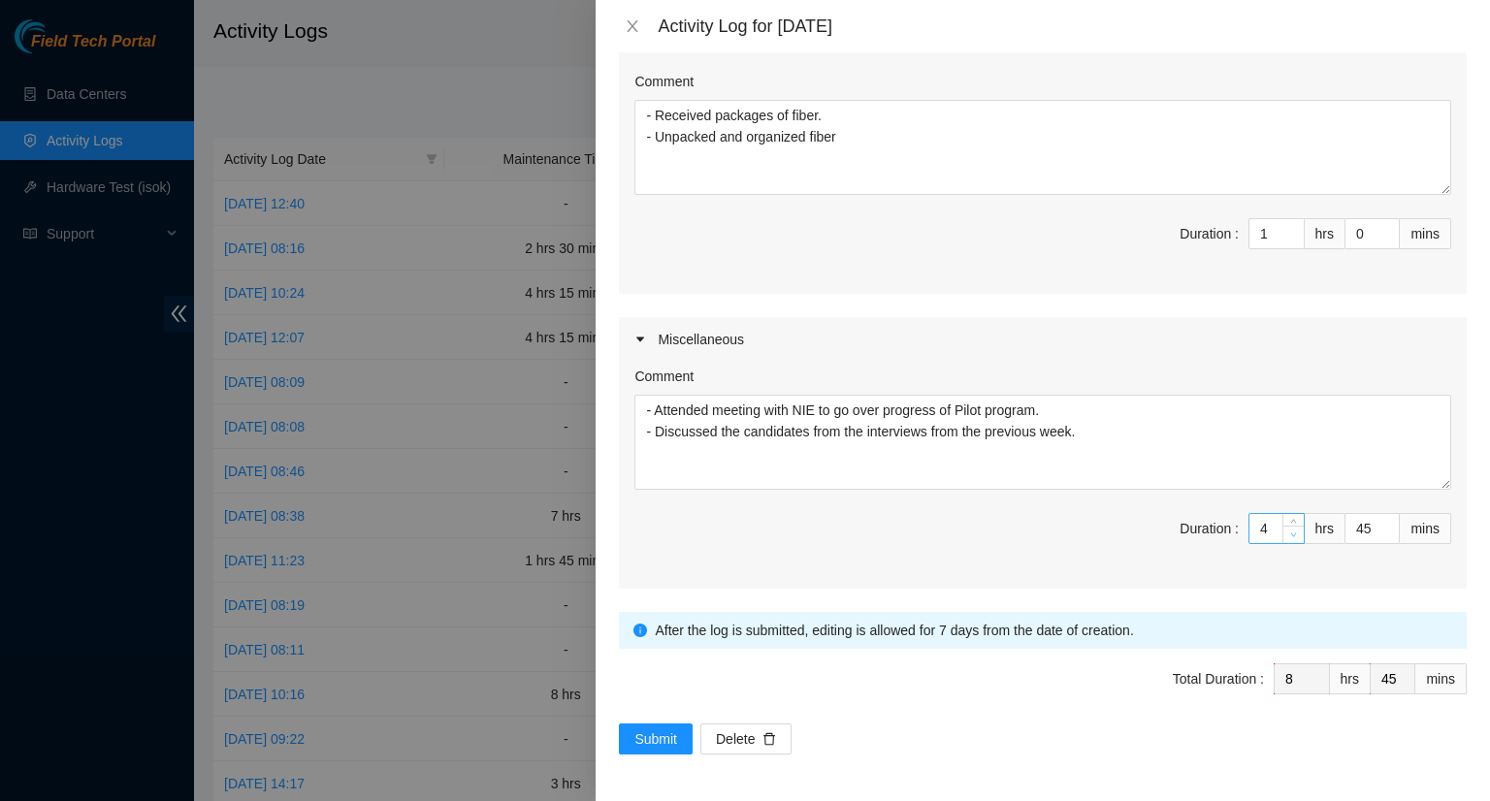
type input "3"
type input "7"
click at [1289, 537] on span "down" at bounding box center [1295, 536] width 12 height 12
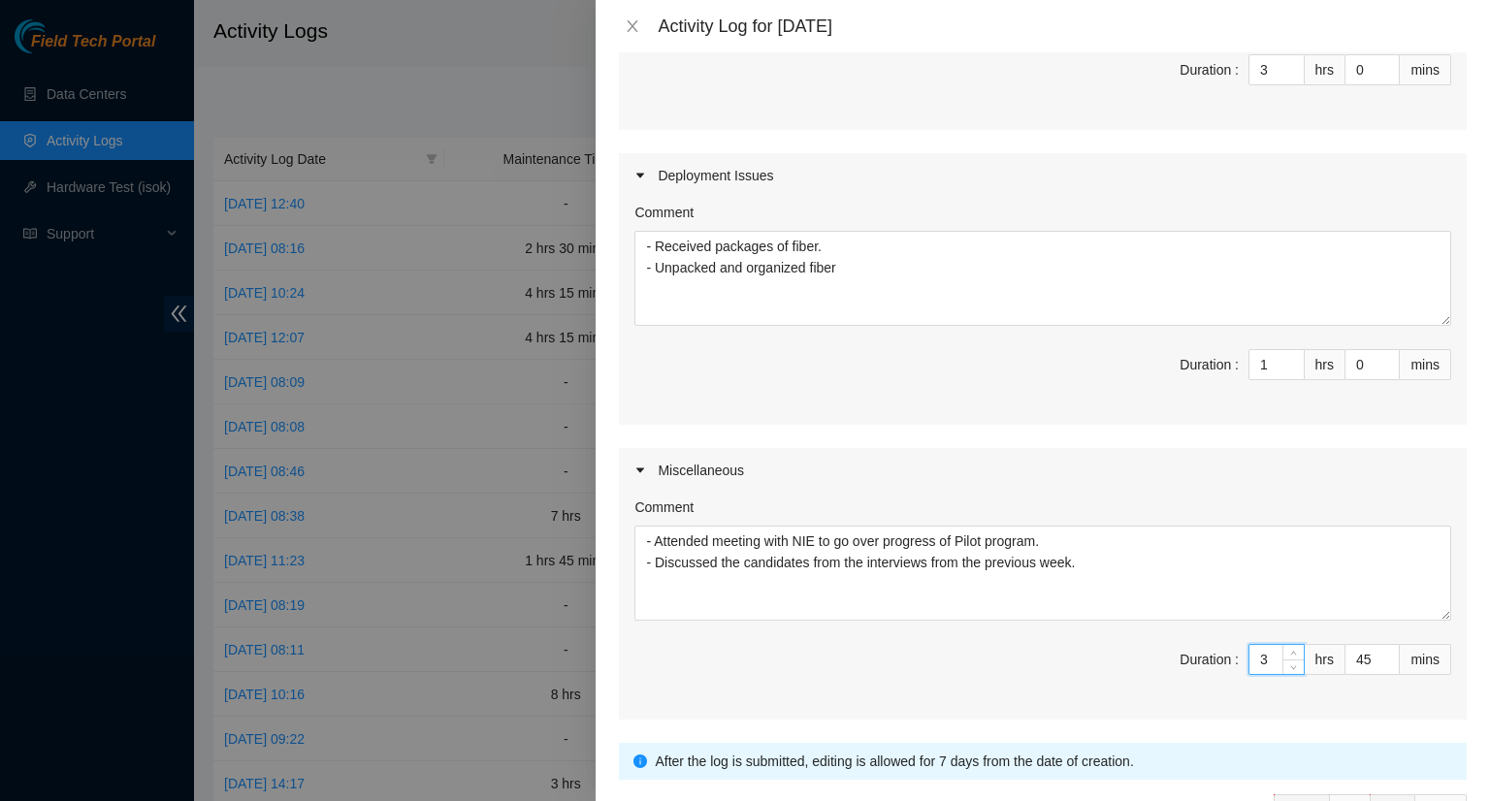
scroll to position [379, 0]
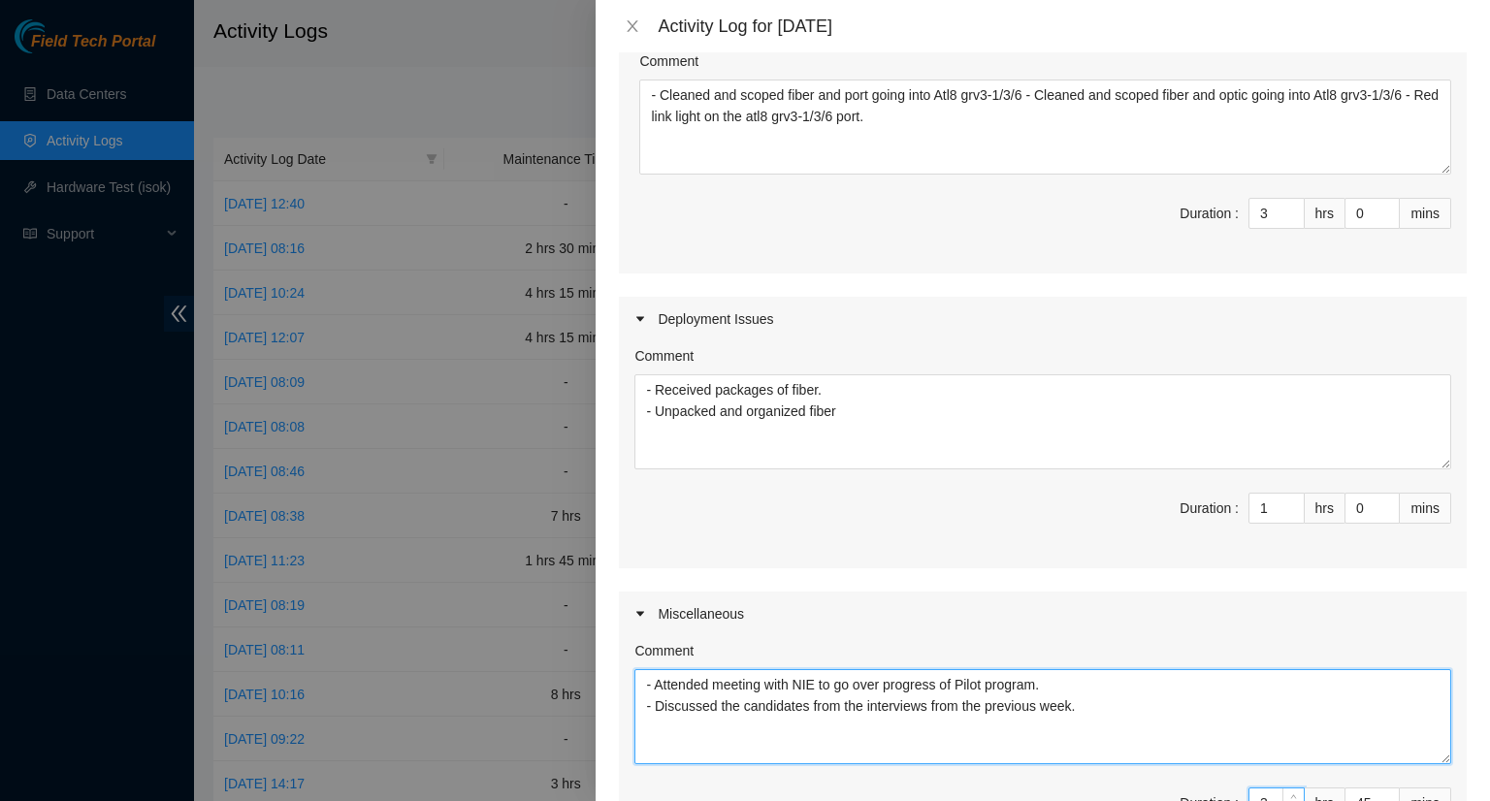
click at [1102, 734] on textarea "- Attended meeting with NIE to go over progress of Pilot program. - Discussed t…" at bounding box center [1043, 716] width 817 height 95
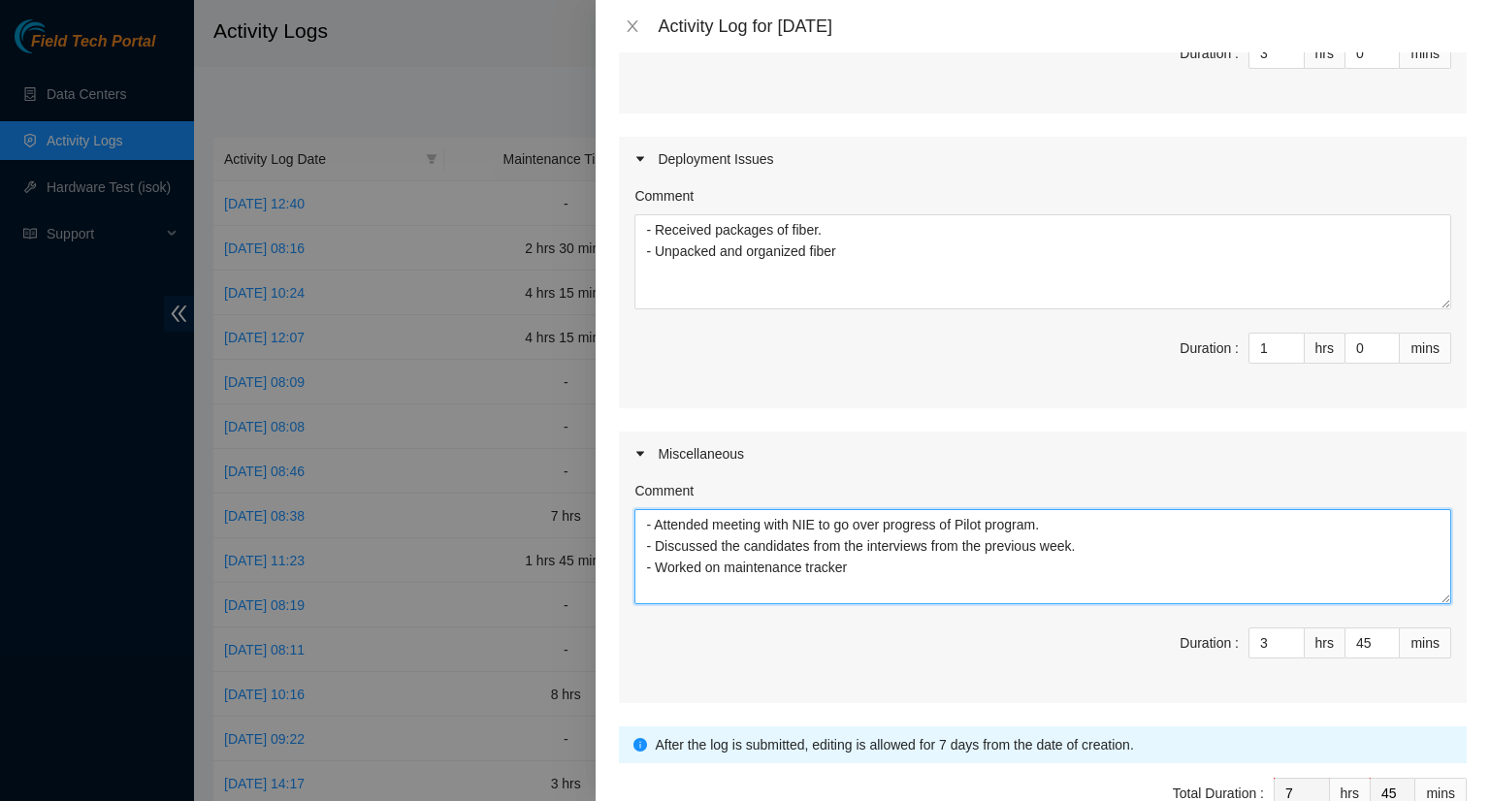
scroll to position [573, 0]
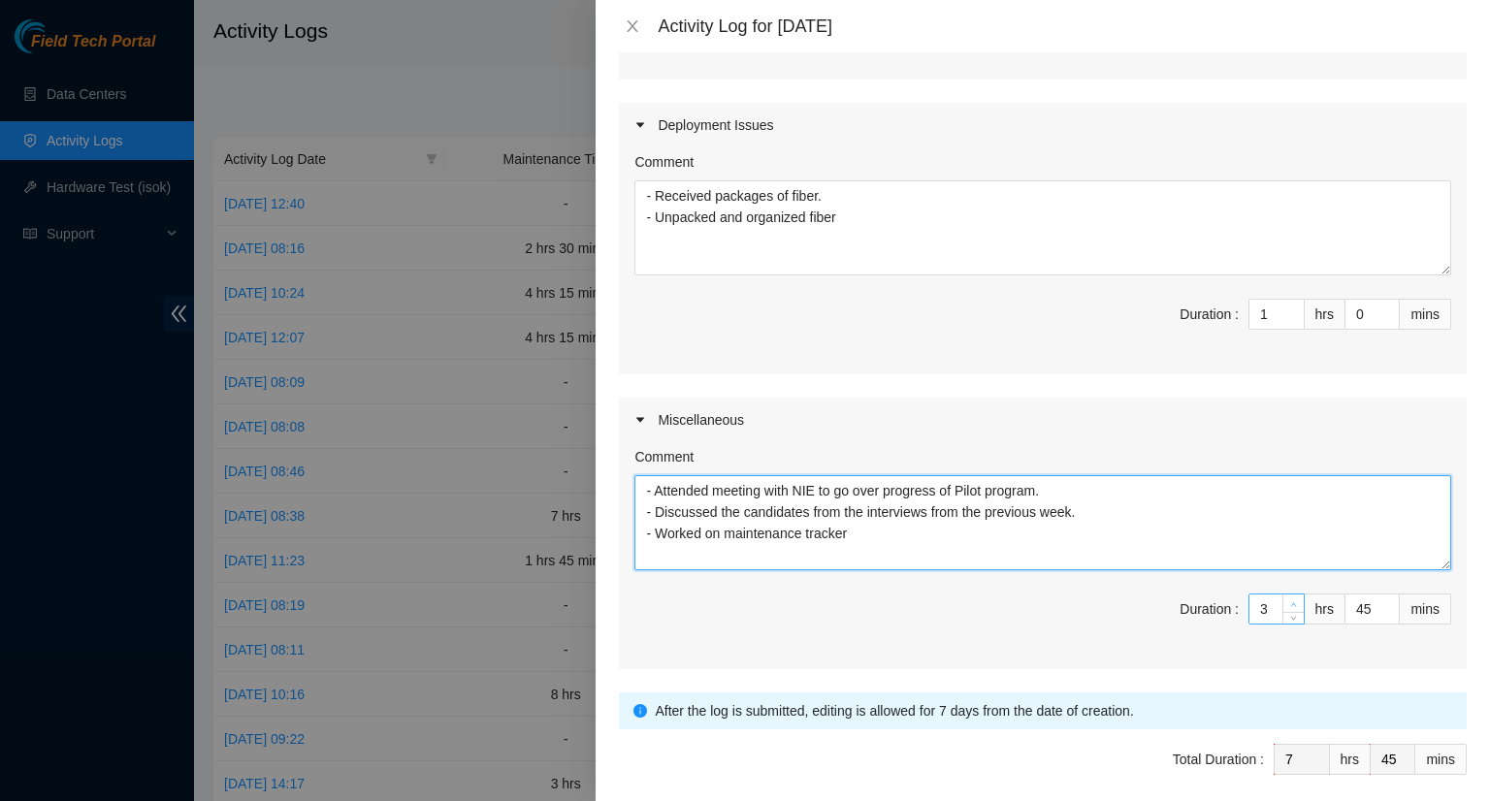
type textarea "- Attended meeting with NIE to go over progress of Pilot program. - Discussed t…"
type input "4"
type input "8"
click at [1290, 608] on icon "up" at bounding box center [1293, 605] width 7 height 7
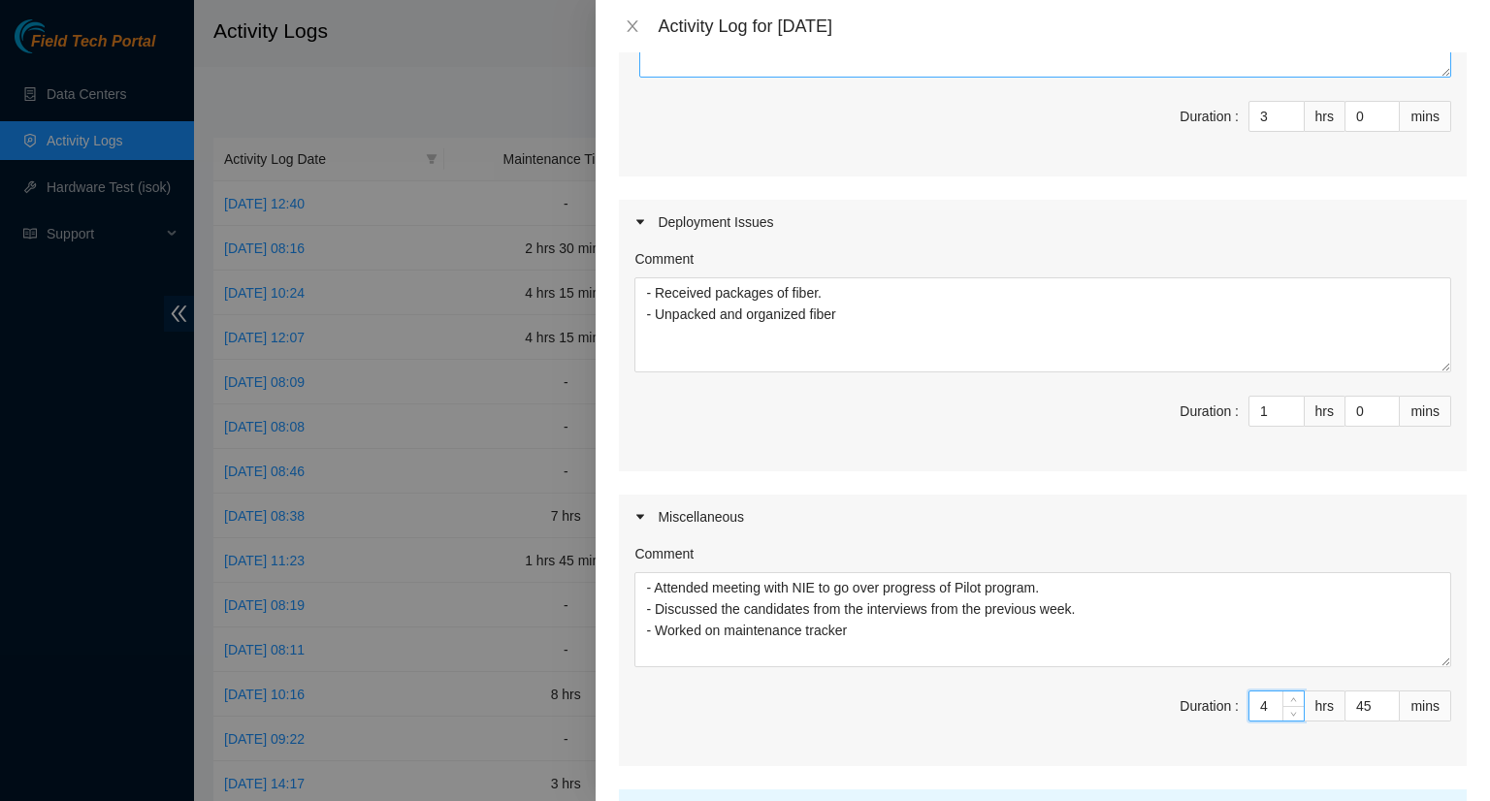
scroll to position [379, 0]
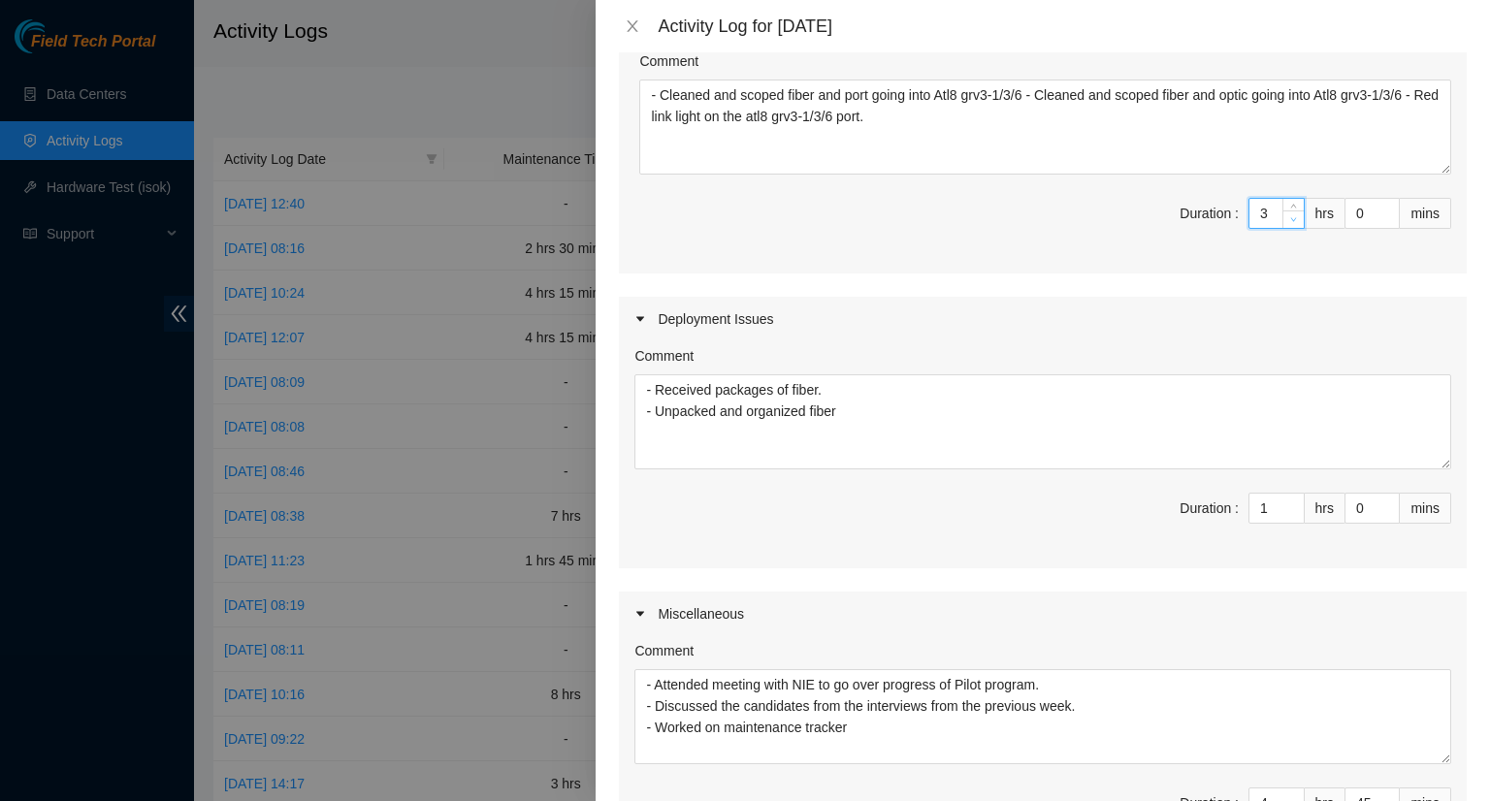
type input "2"
type input "7"
click at [1290, 223] on icon "down" at bounding box center [1293, 219] width 7 height 7
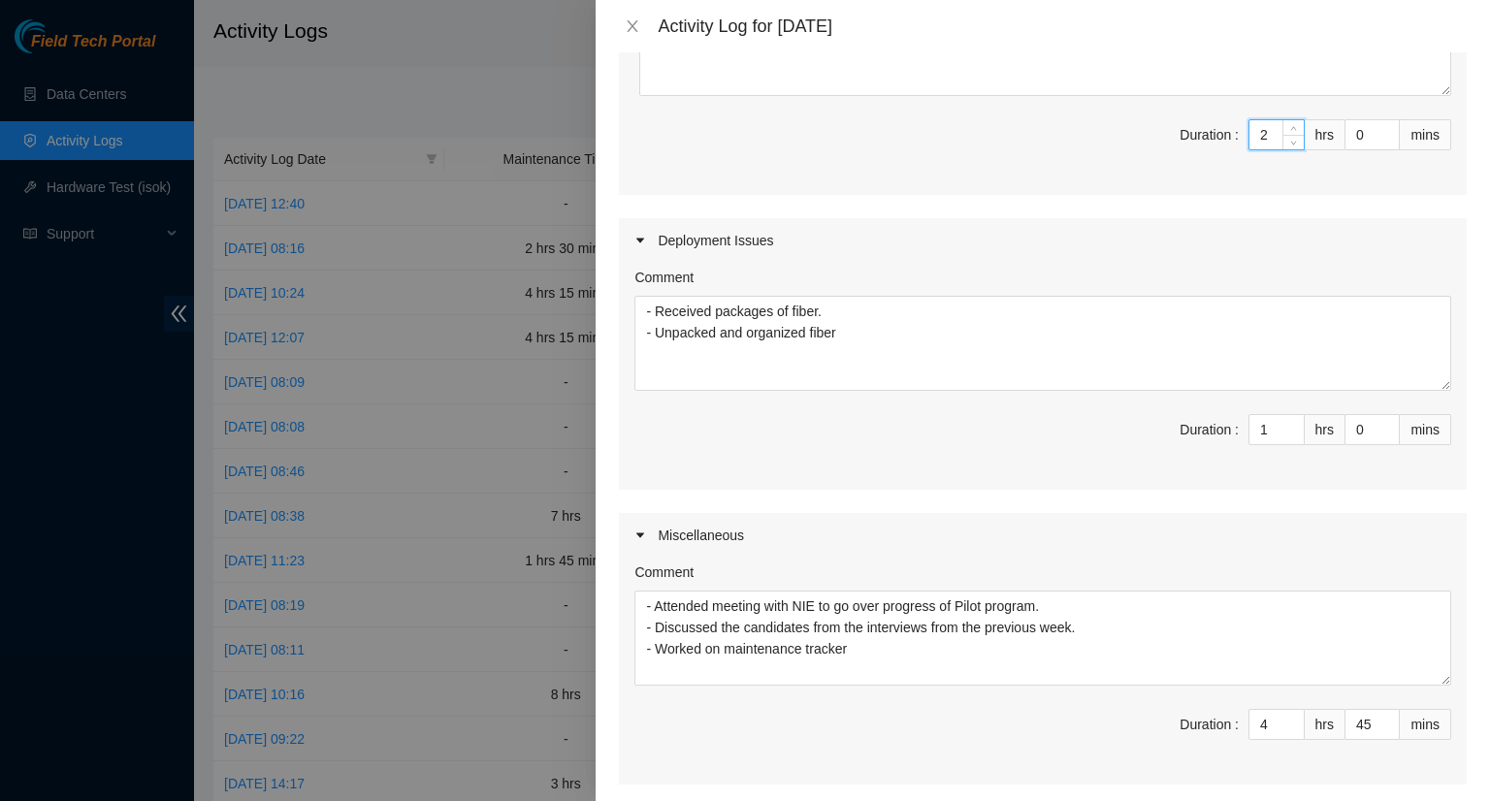
scroll to position [670, 0]
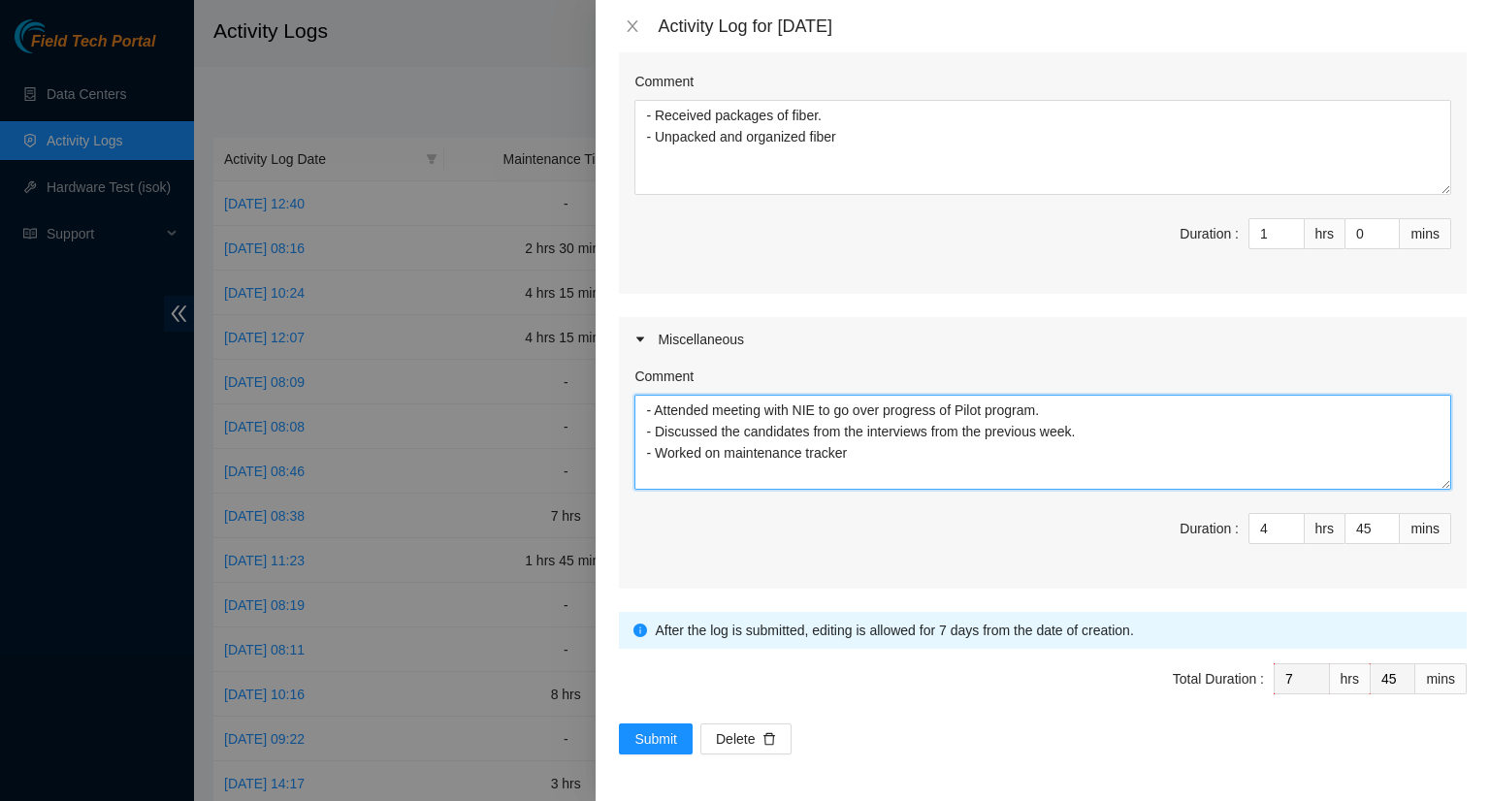
click at [861, 460] on textarea "- Attended meeting with NIE to go over progress of Pilot program. - Discussed t…" at bounding box center [1043, 442] width 817 height 95
type textarea "- Attended meeting with NIE to go over progress of Pilot program. - Discussed t…"
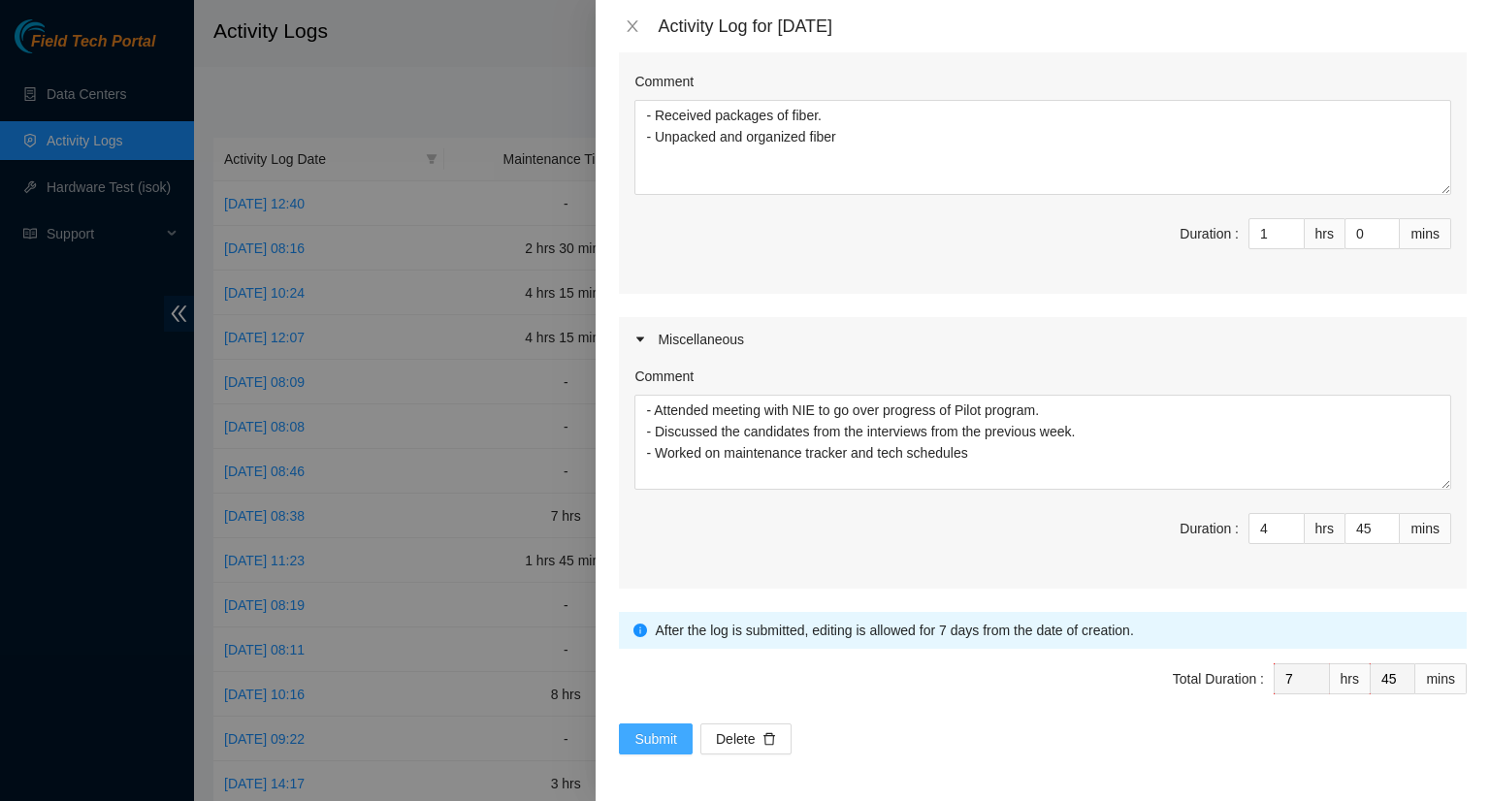
click at [663, 740] on span "Submit" at bounding box center [656, 739] width 43 height 21
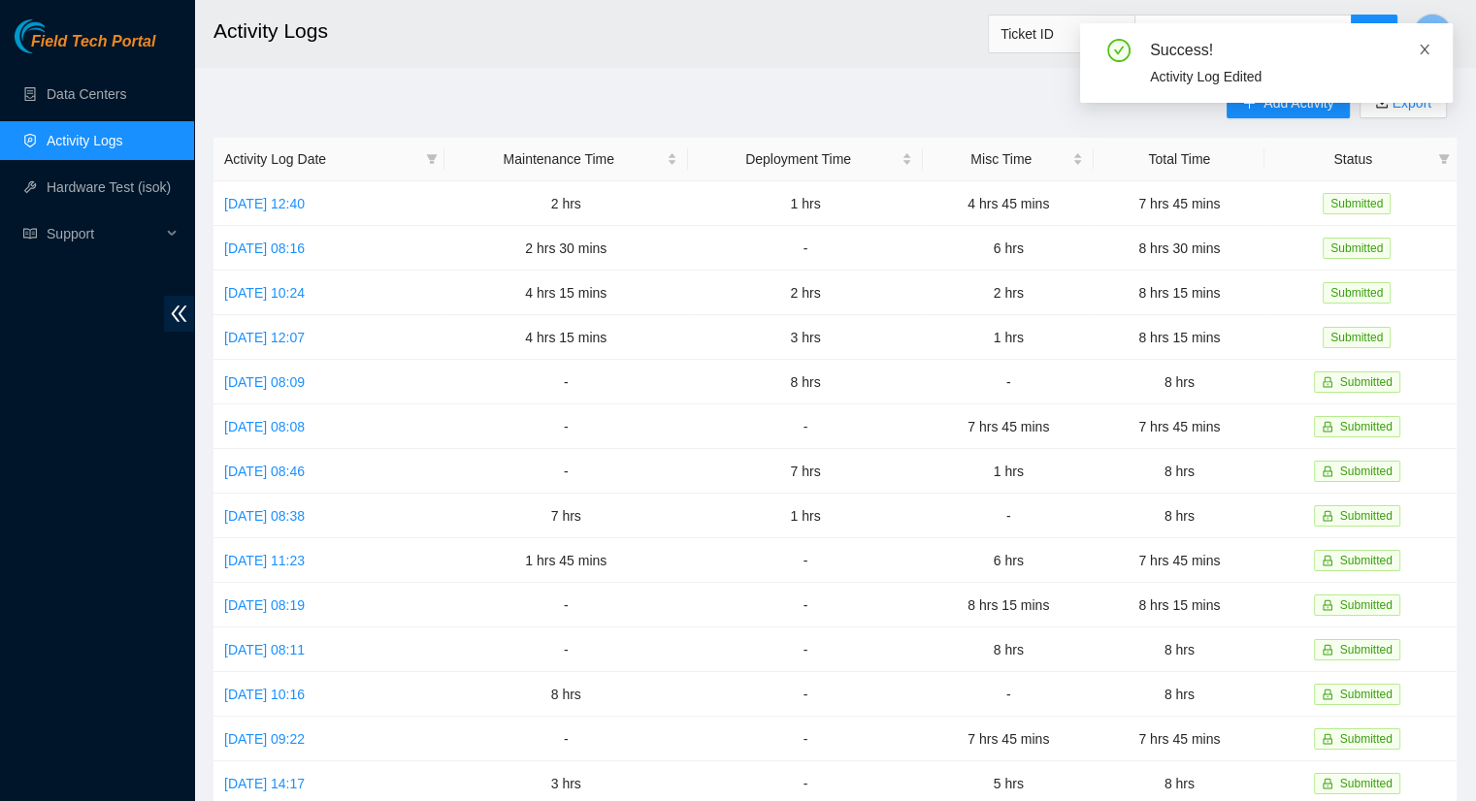
click at [1425, 48] on icon "close" at bounding box center [1425, 50] width 10 height 10
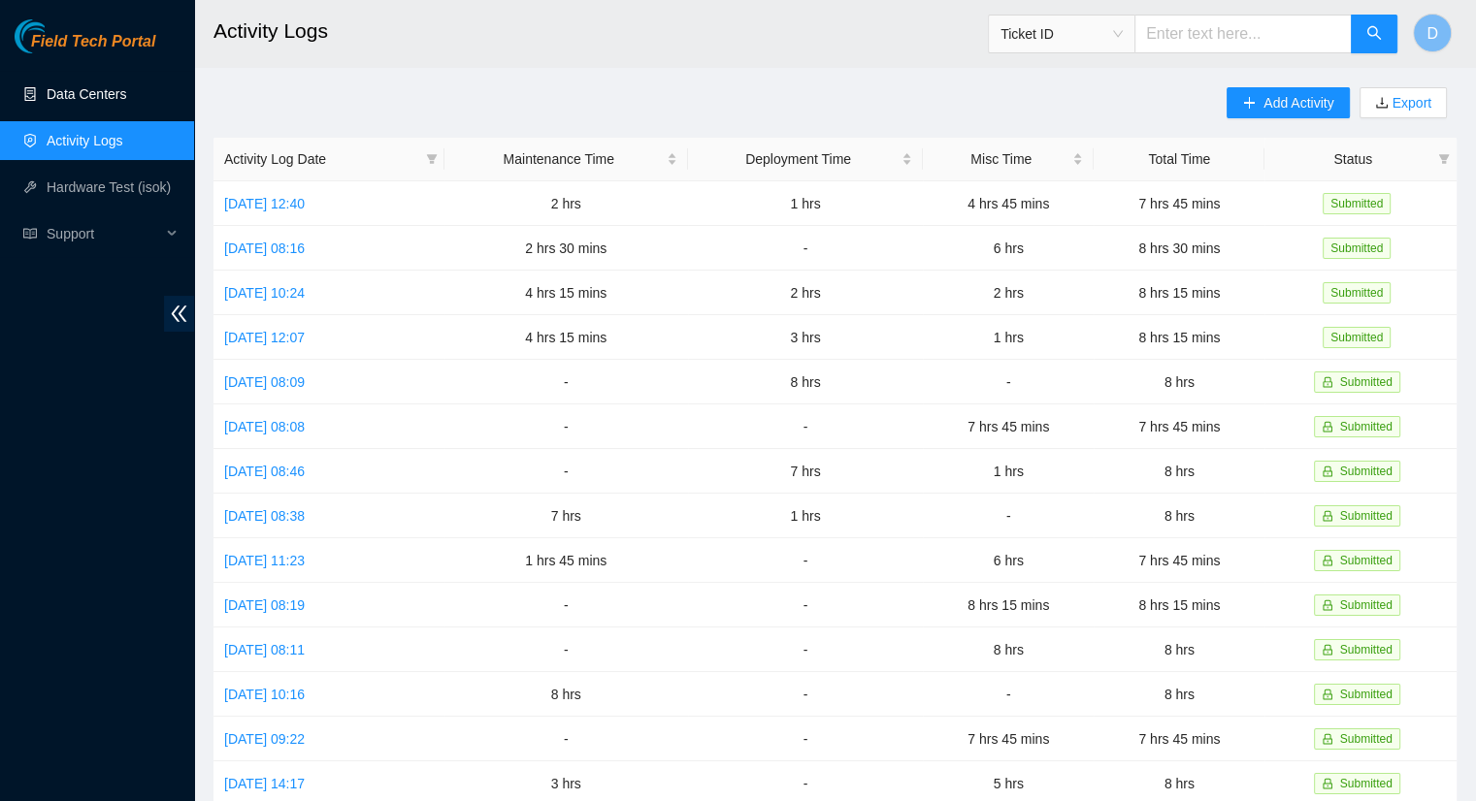
click at [85, 90] on link "Data Centers" at bounding box center [87, 94] width 80 height 16
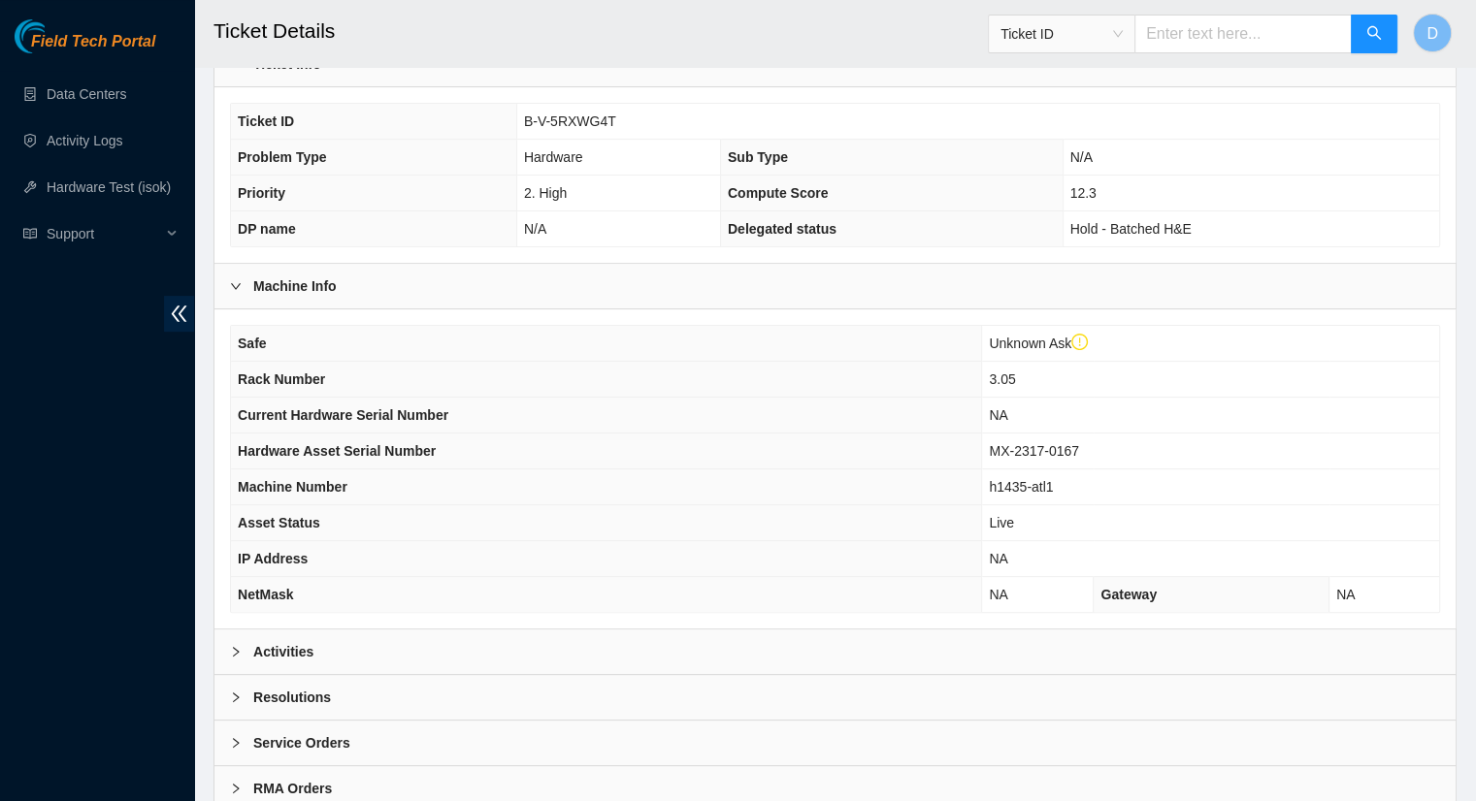
scroll to position [525, 0]
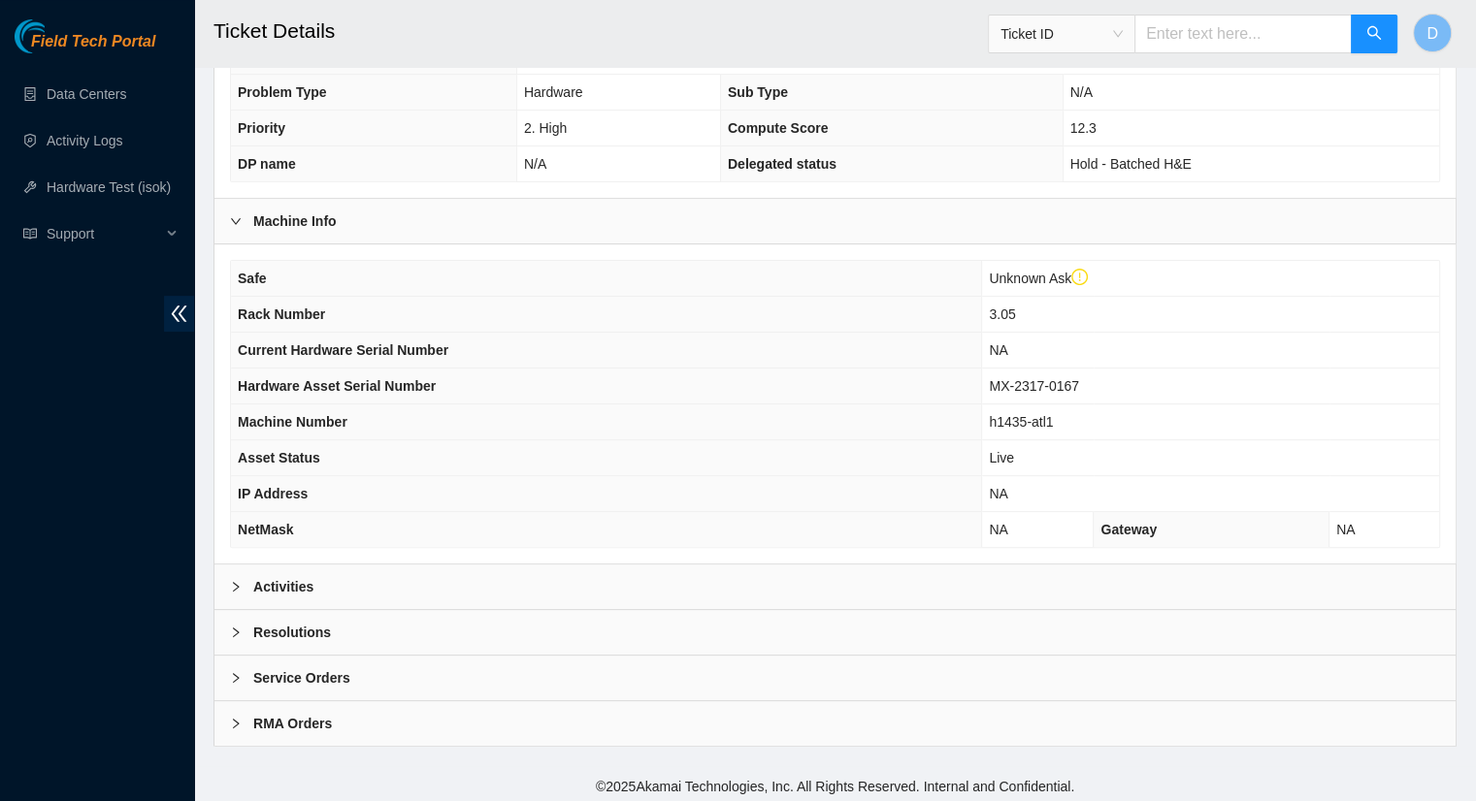
click at [299, 587] on b "Activities" at bounding box center [283, 586] width 60 height 21
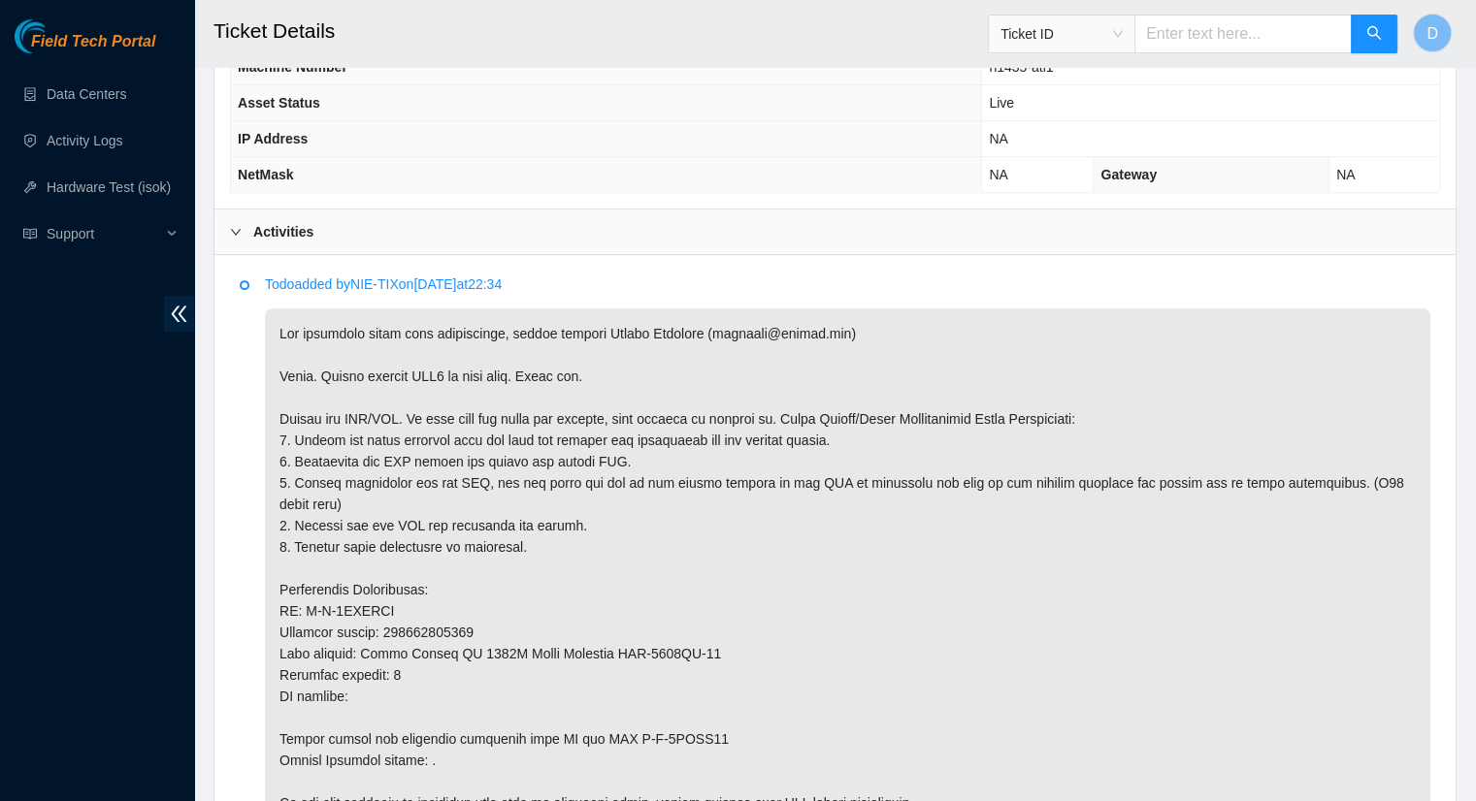
scroll to position [913, 0]
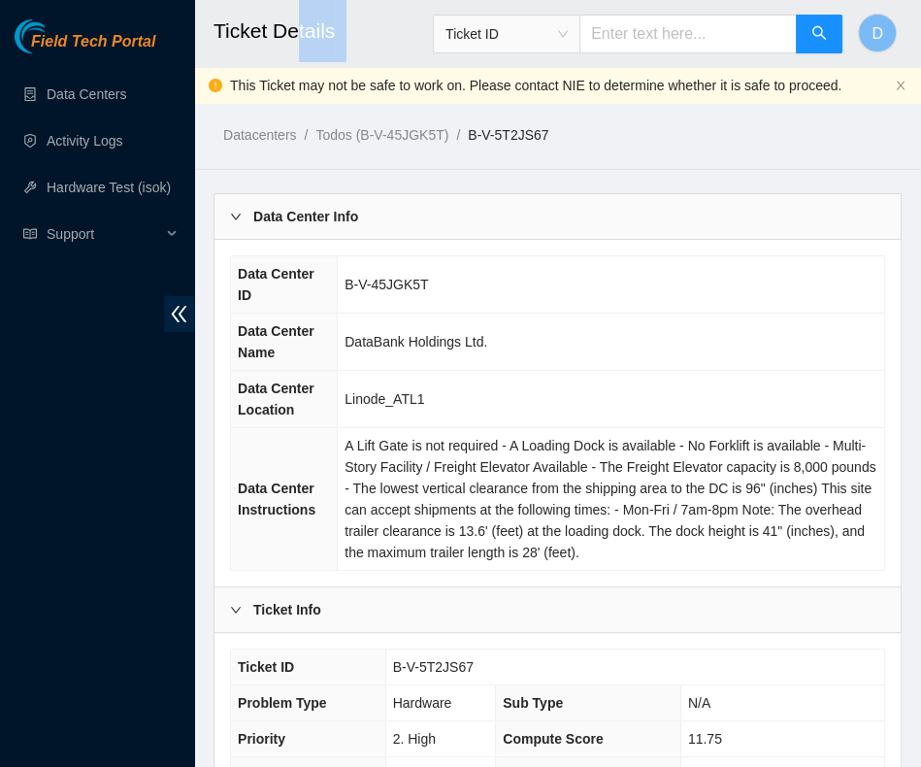
drag, startPoint x: 403, startPoint y: 17, endPoint x: 294, endPoint y: 20, distance: 108.7
click at [295, 19] on h2 "Ticket Details" at bounding box center [521, 31] width 617 height 62
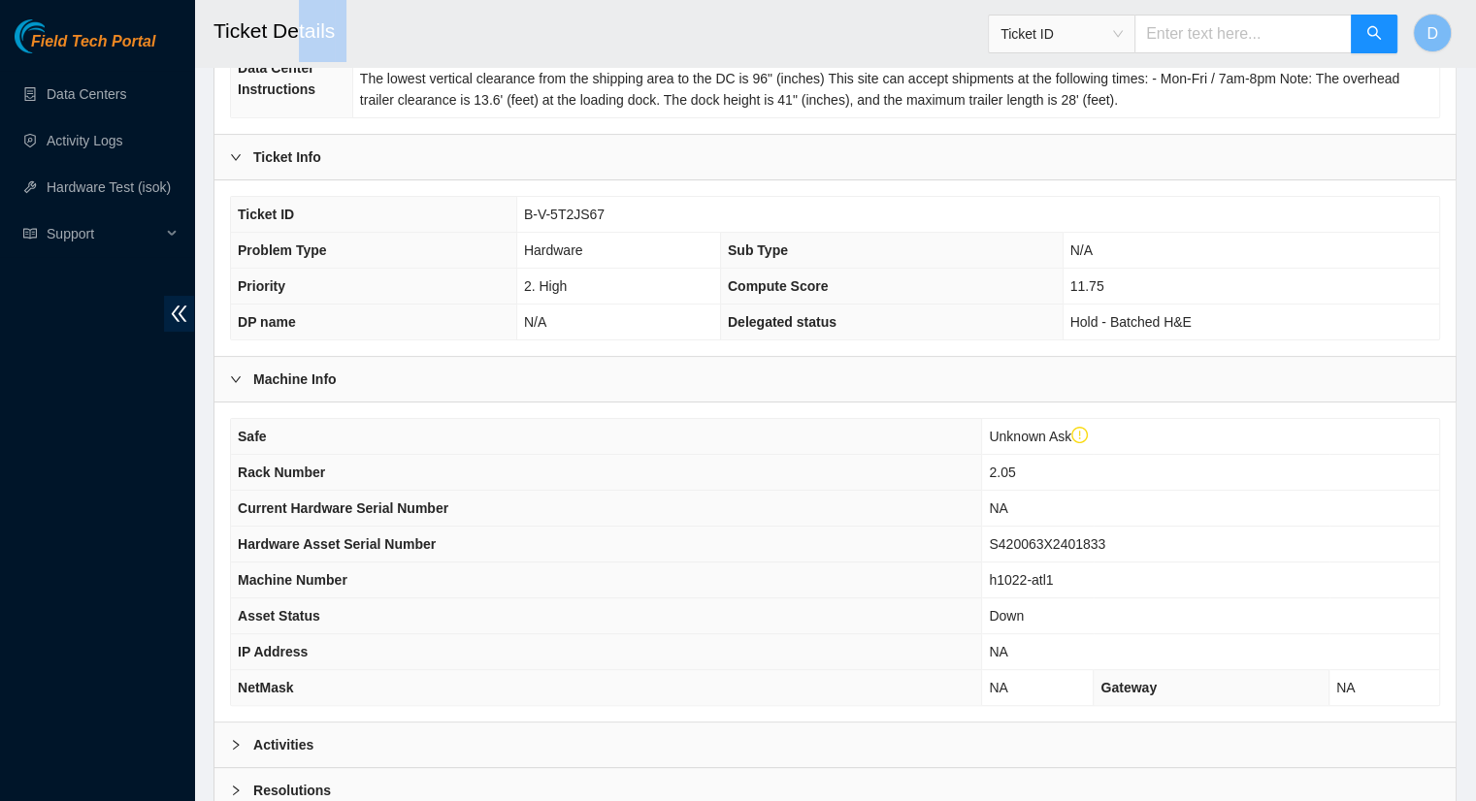
scroll to position [525, 0]
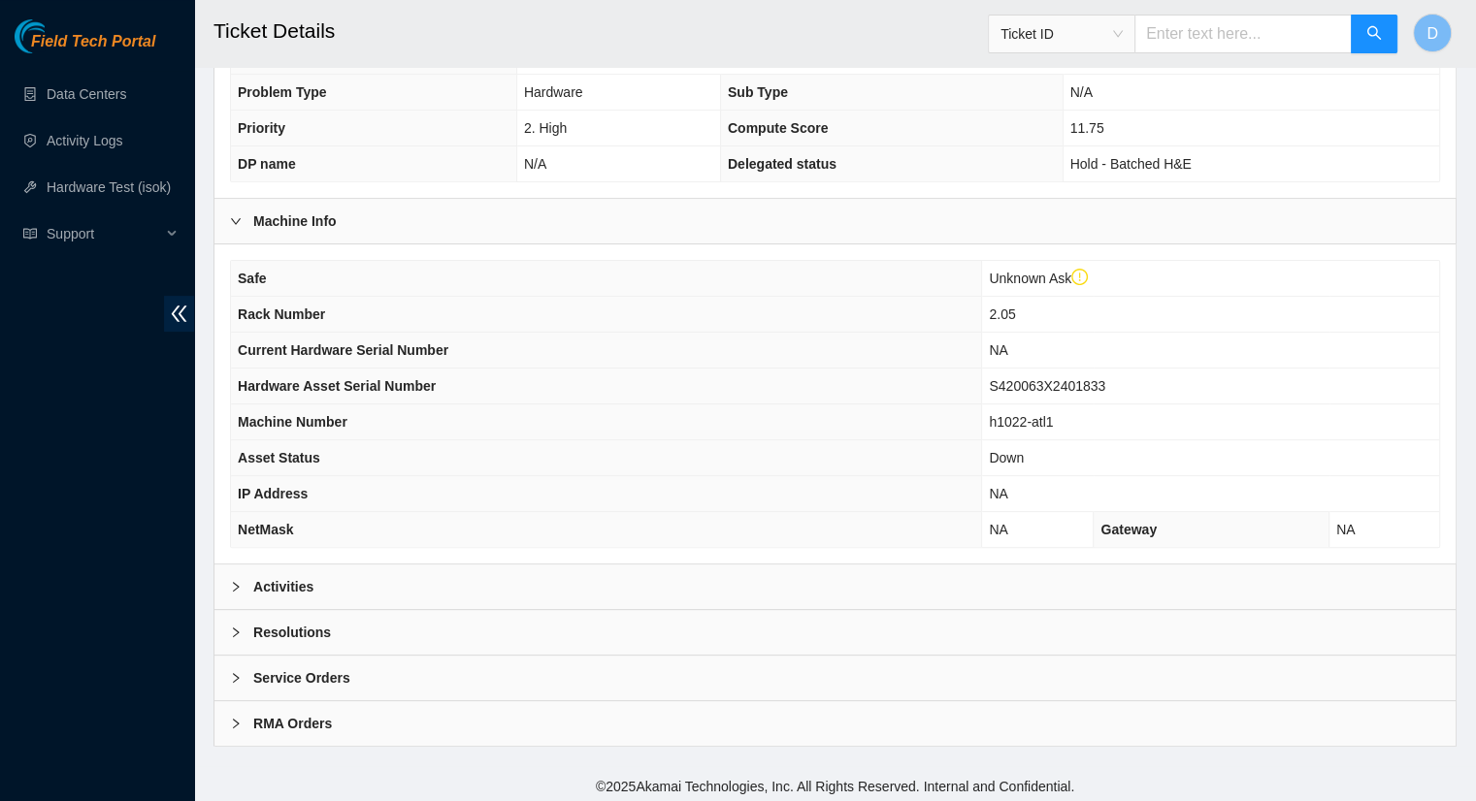
click at [284, 576] on b "Activities" at bounding box center [283, 586] width 60 height 21
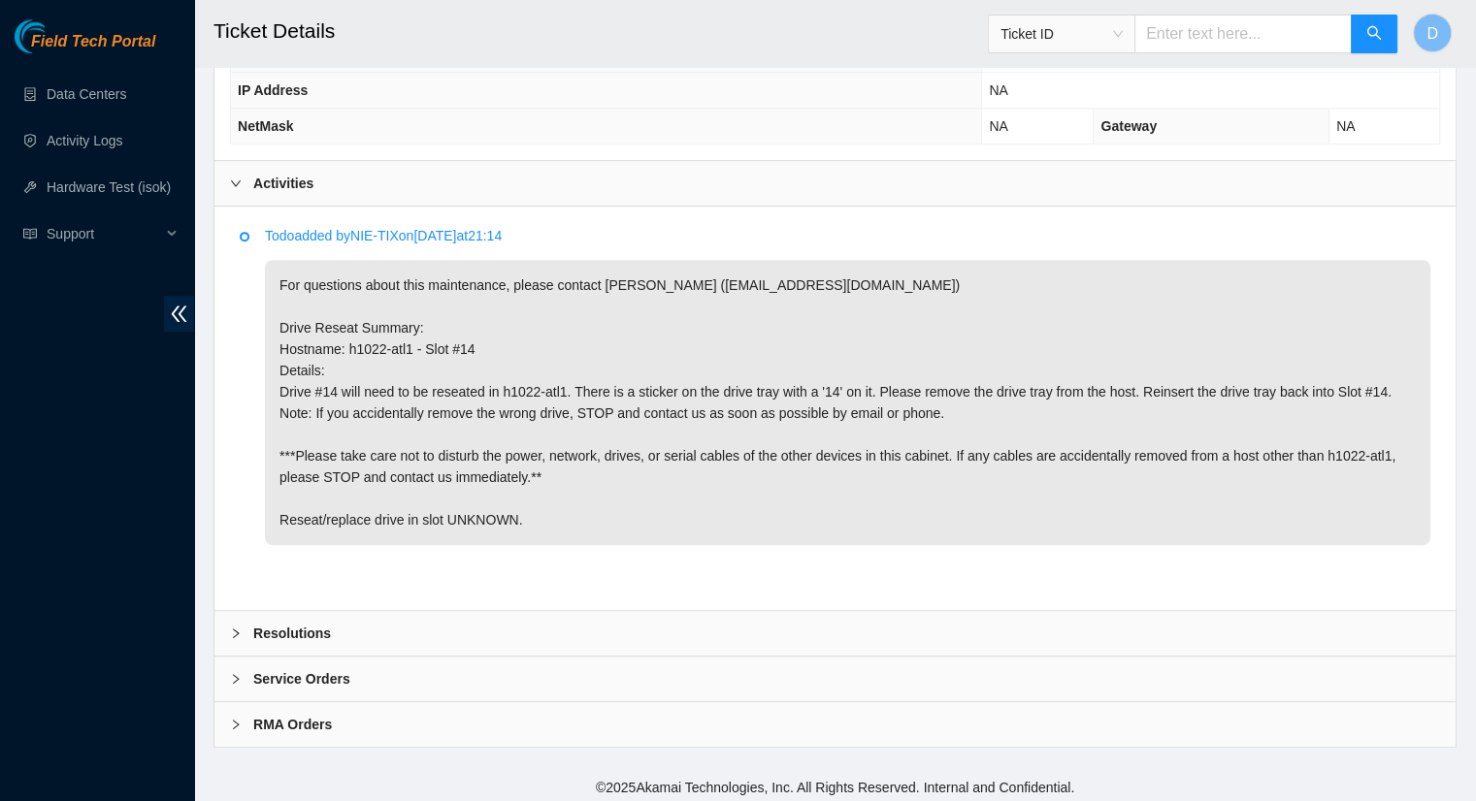
scroll to position [930, 0]
click at [330, 625] on div "Resolutions" at bounding box center [834, 632] width 1241 height 45
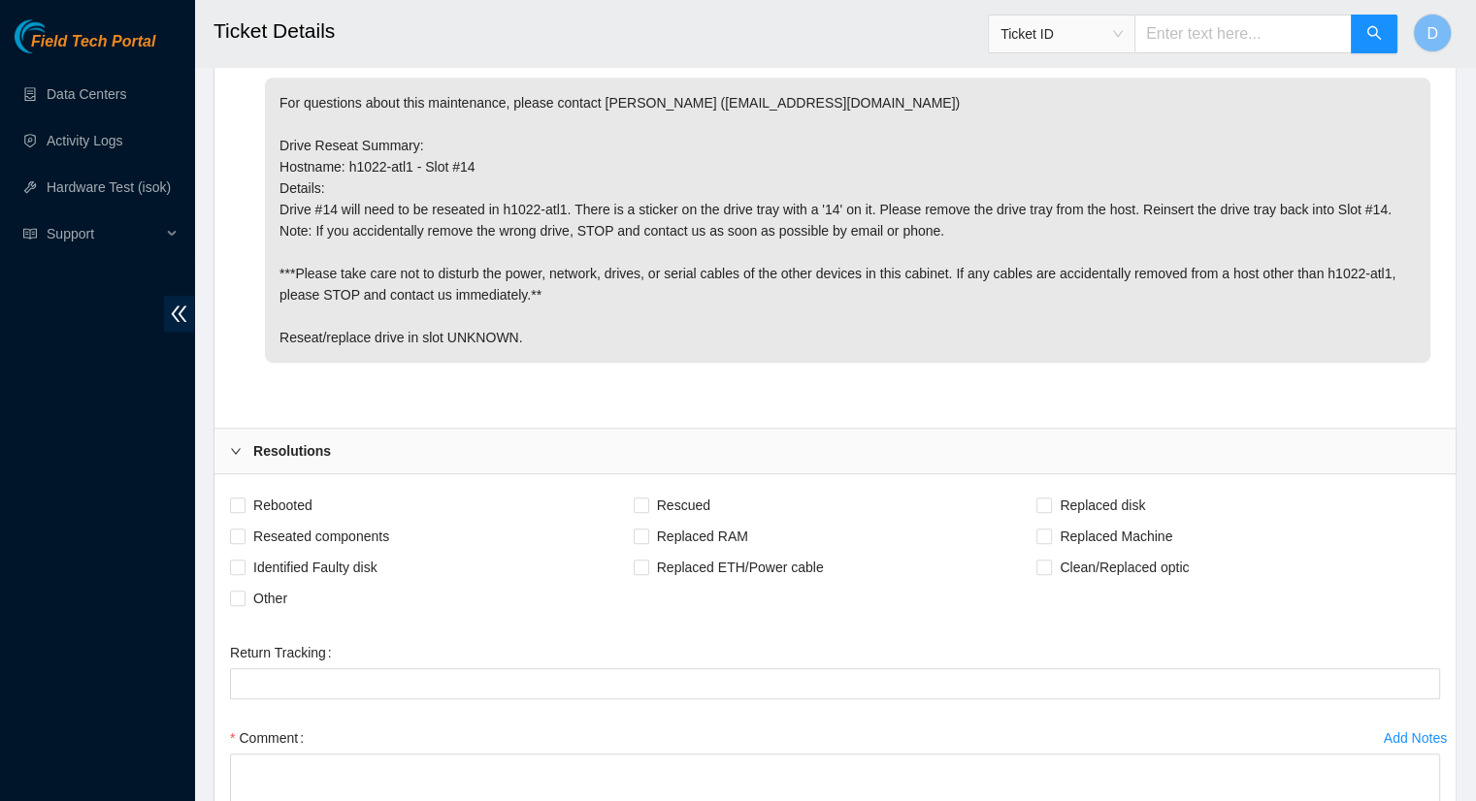
scroll to position [1124, 0]
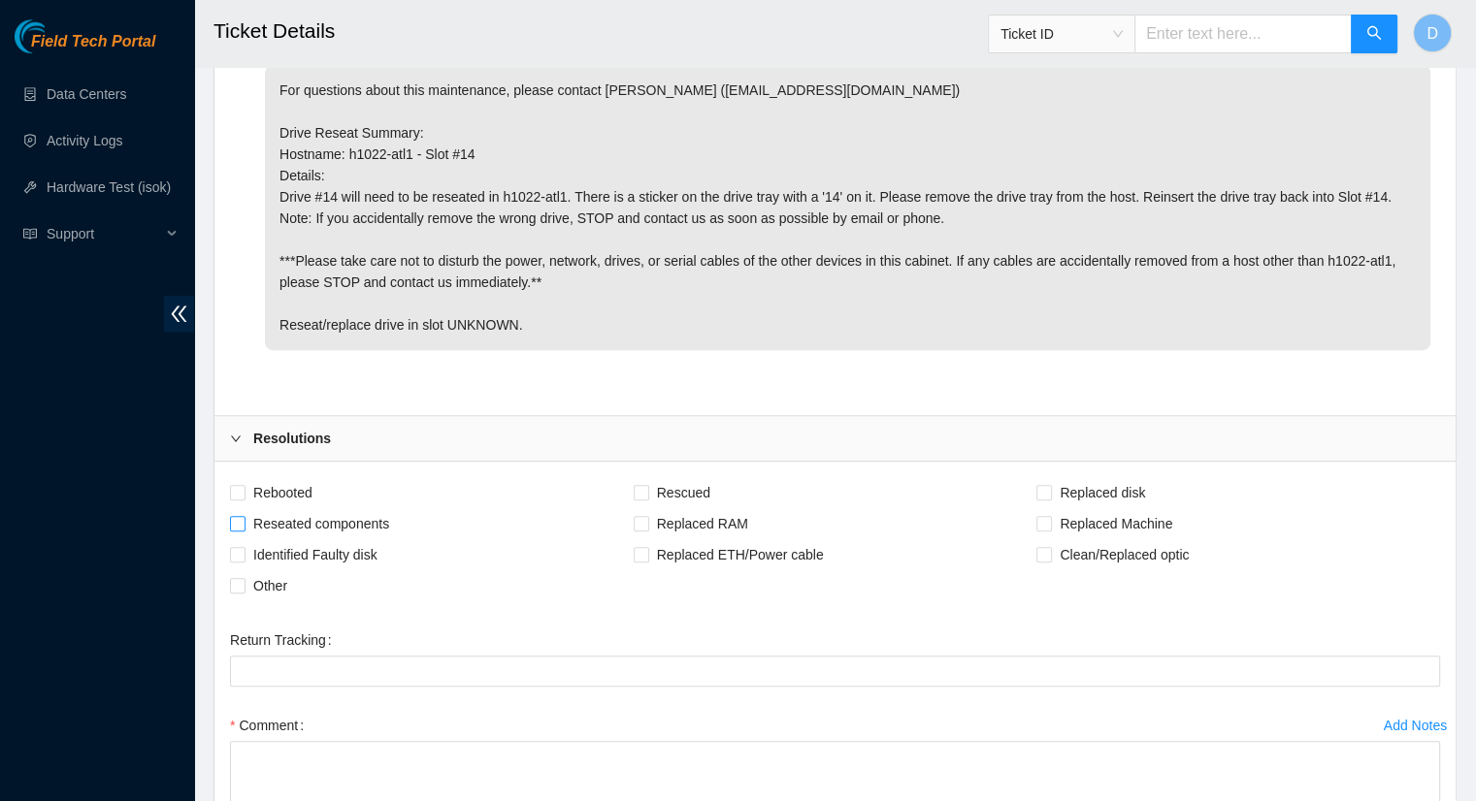
click at [241, 520] on input "Reseated components" at bounding box center [237, 523] width 14 height 14
checkbox input "true"
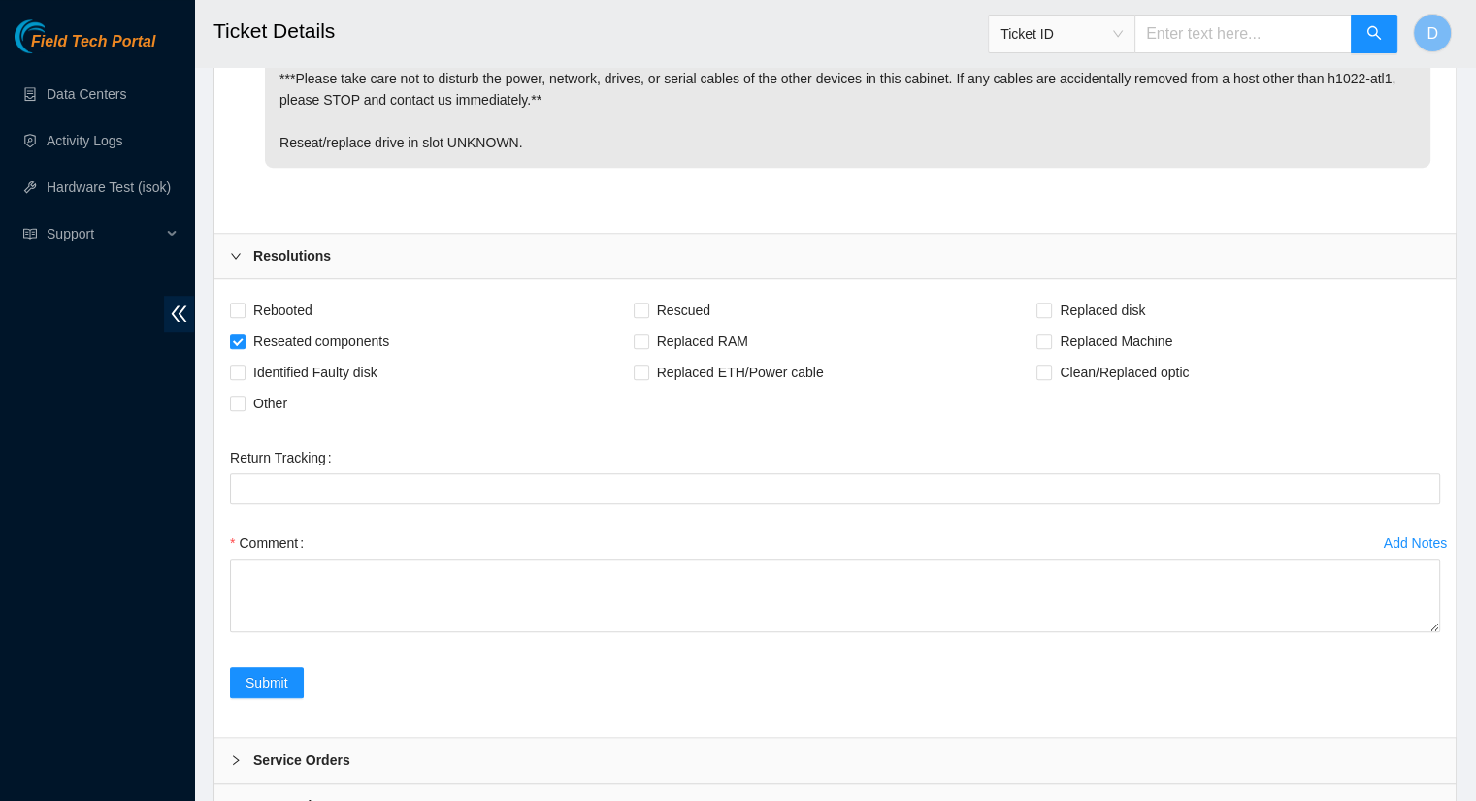
scroll to position [1318, 0]
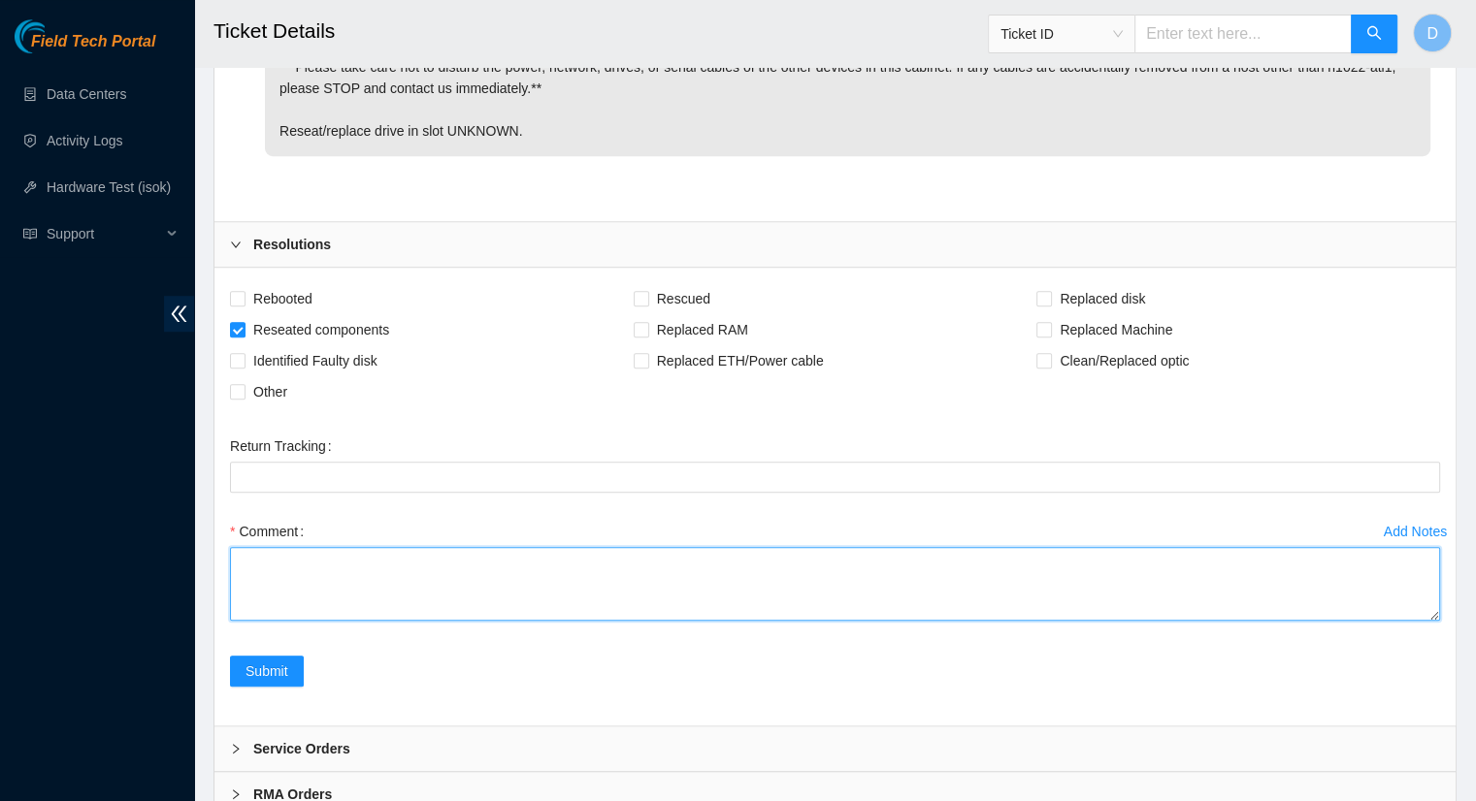
click at [316, 562] on textarea "Comment" at bounding box center [835, 584] width 1210 height 74
paste textarea "- Reseated drive #5 in slot #5 in h779-atl1"
click at [359, 558] on textarea "- Reseated drive #5 in slot #5 in h779-atl1" at bounding box center [835, 584] width 1210 height 74
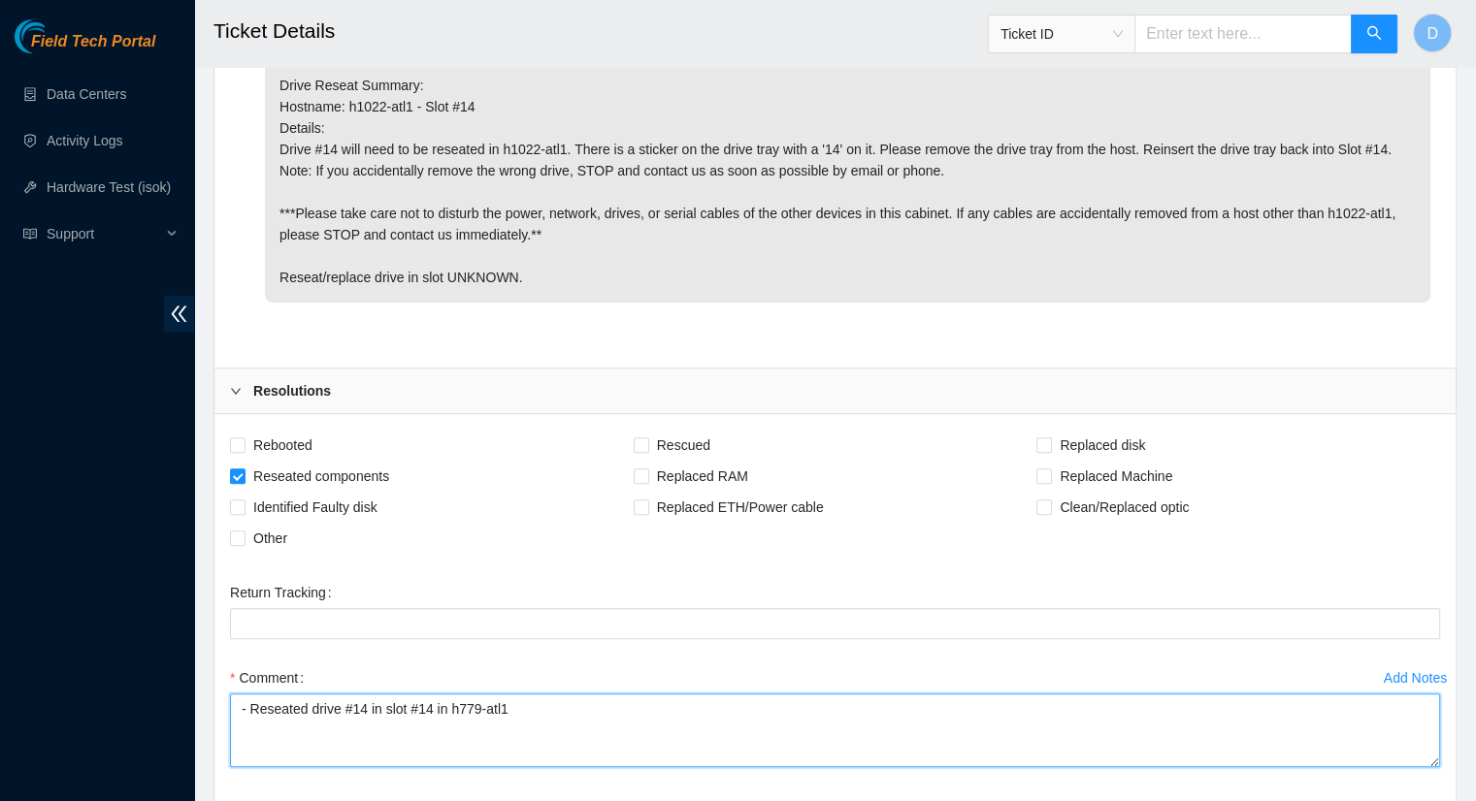
scroll to position [1221, 0]
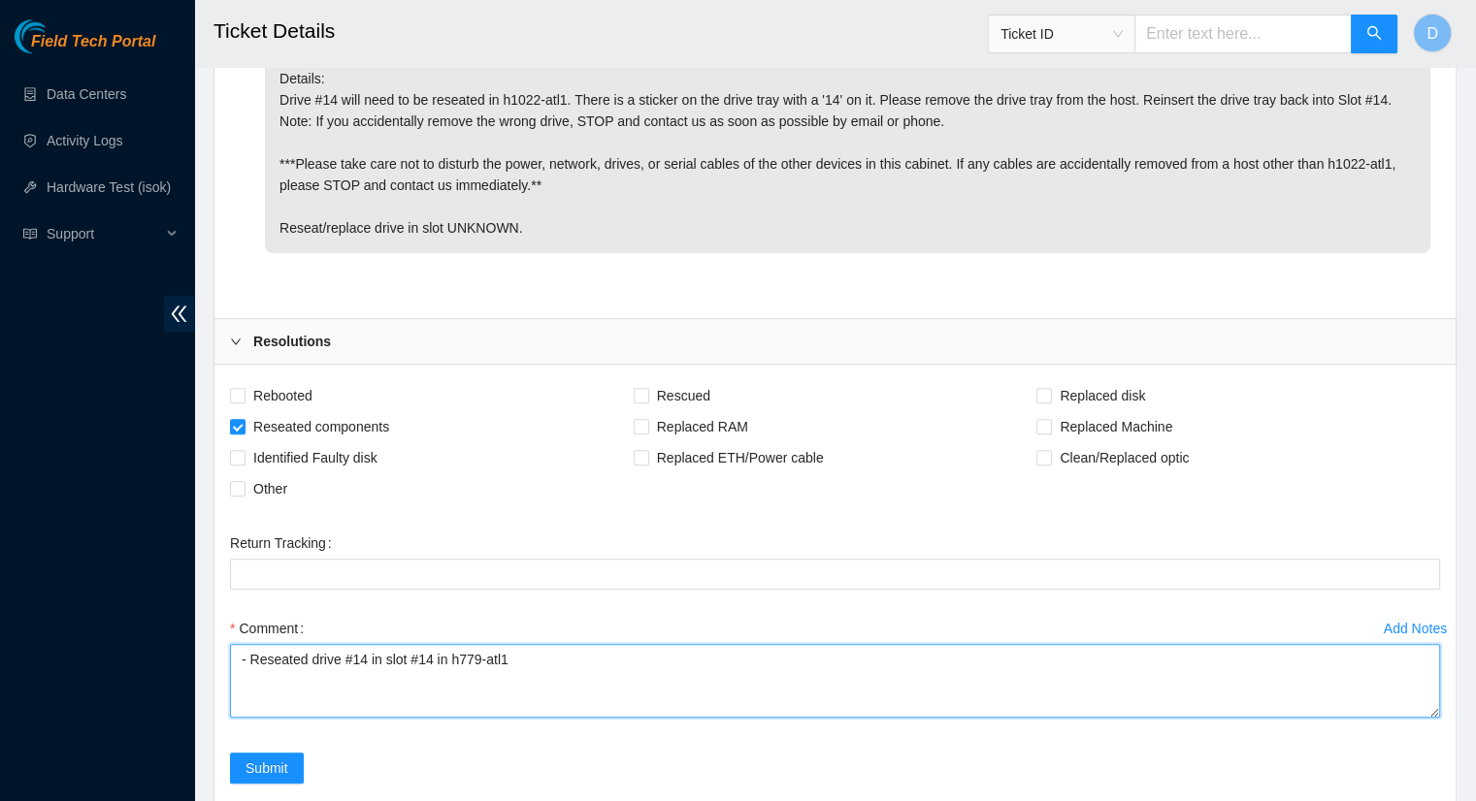
click at [475, 654] on textarea "- Reseated drive #14 in slot #14 in h779-atl1" at bounding box center [835, 681] width 1210 height 74
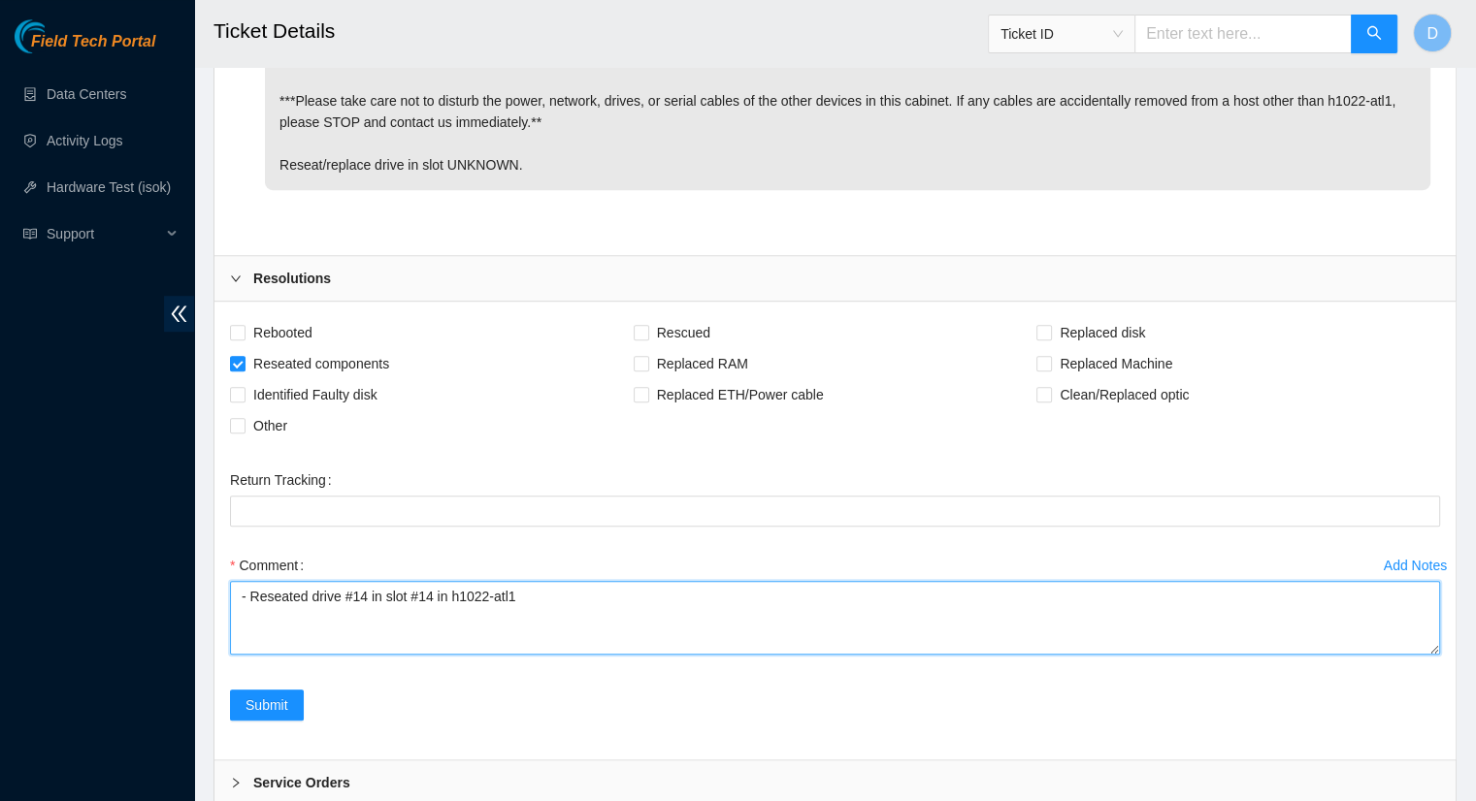
scroll to position [1318, 0]
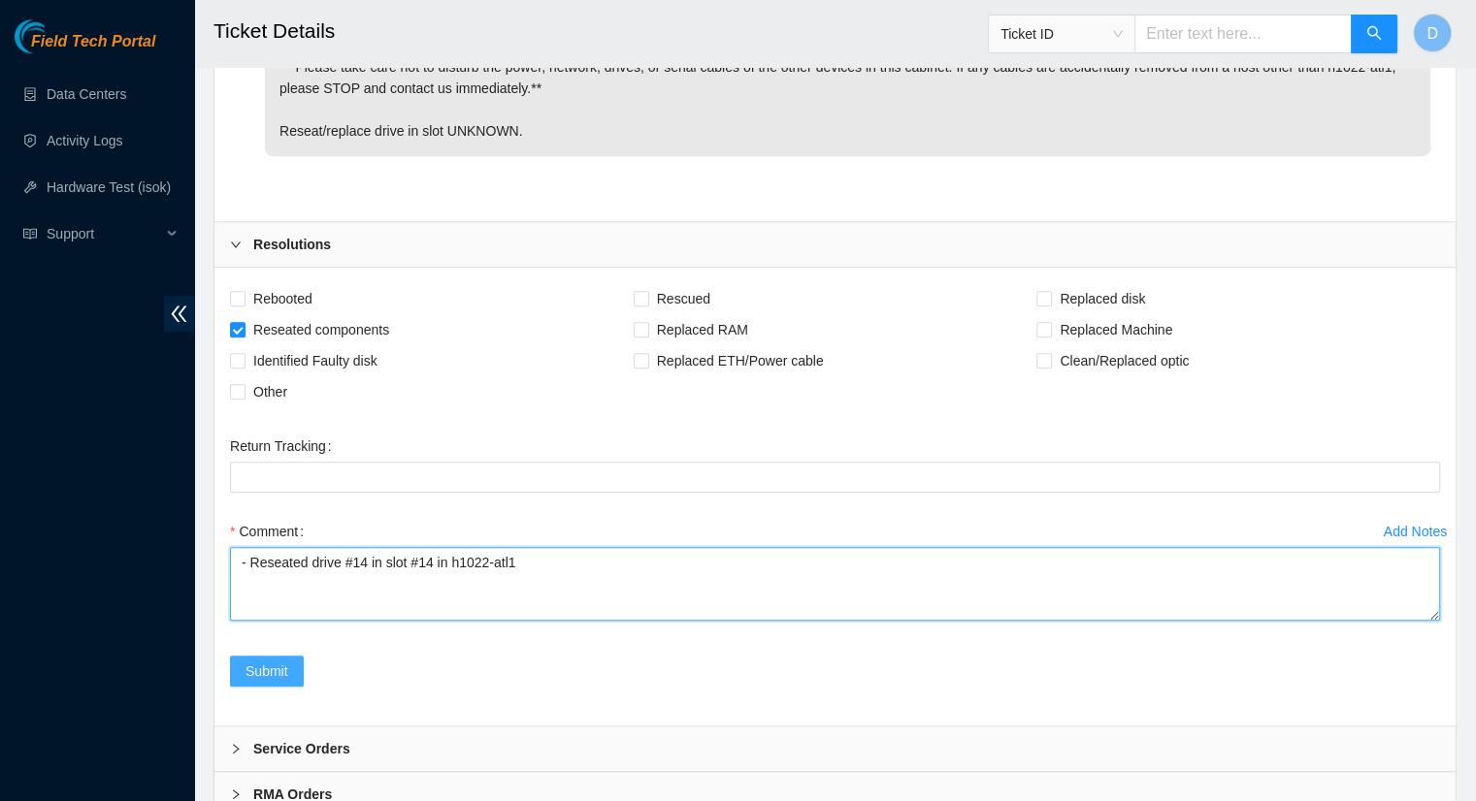
type textarea "- Reseated drive #14 in slot #14 in h1022-atl1"
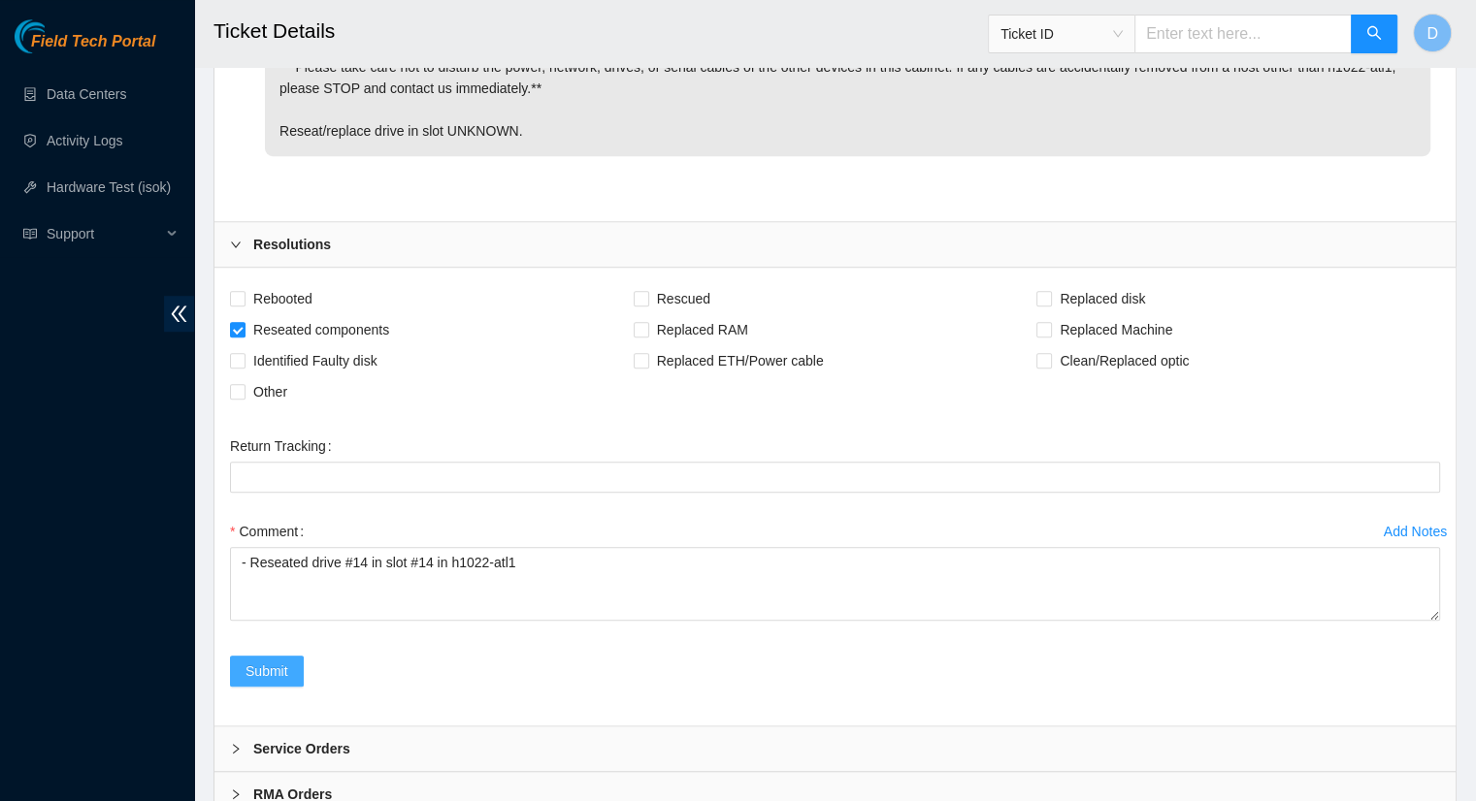
click at [277, 672] on span "Submit" at bounding box center [266, 671] width 43 height 21
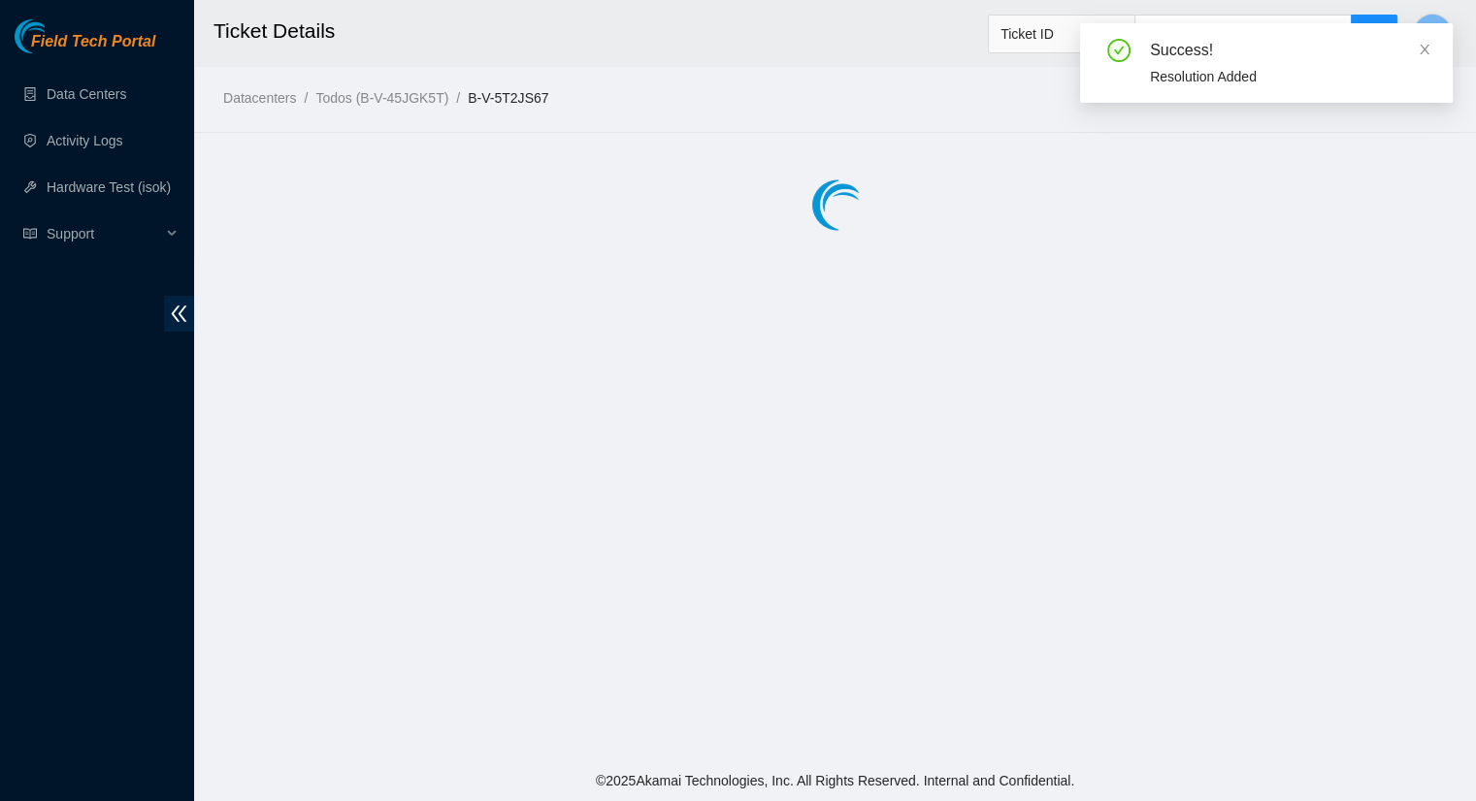
scroll to position [0, 0]
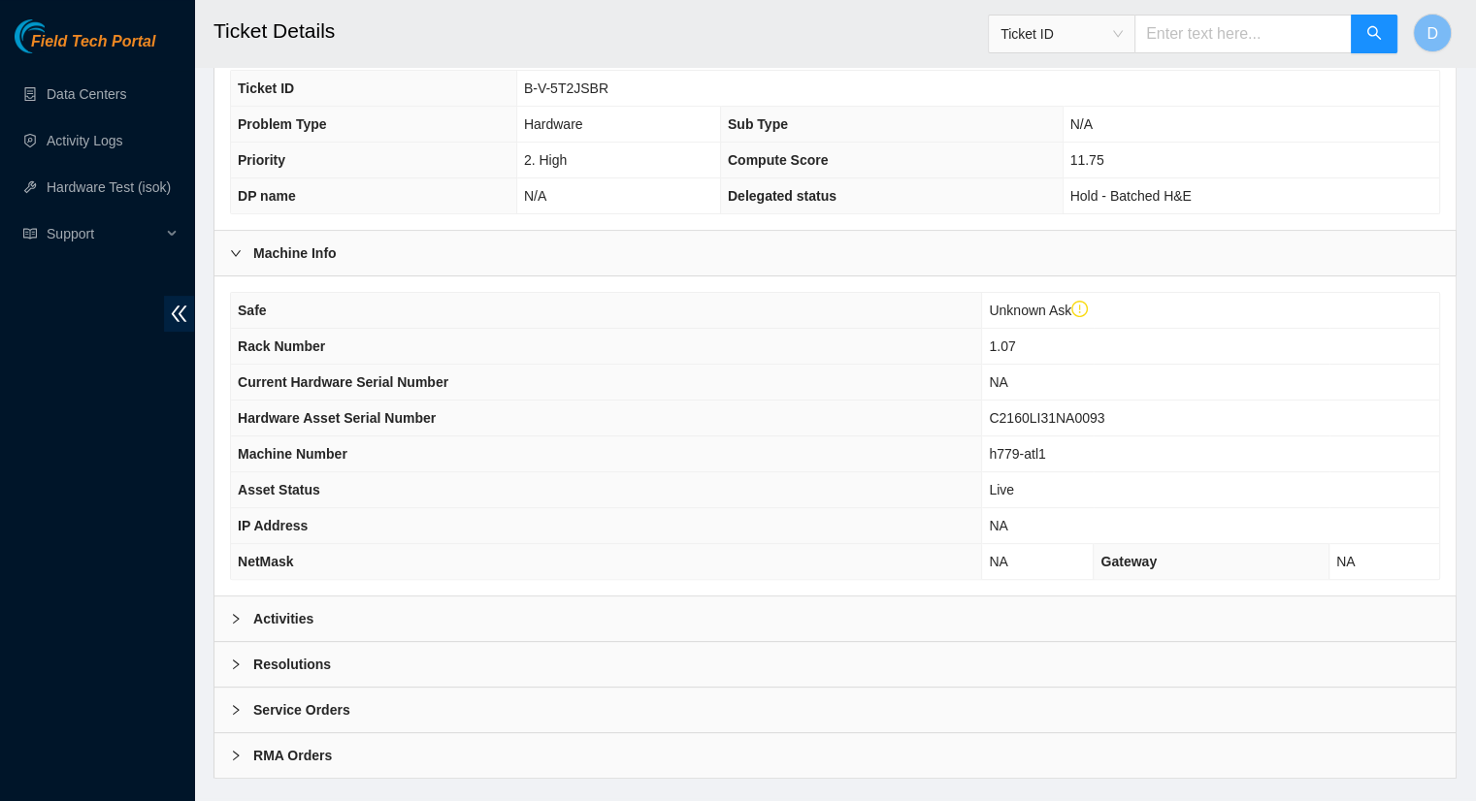
scroll to position [525, 0]
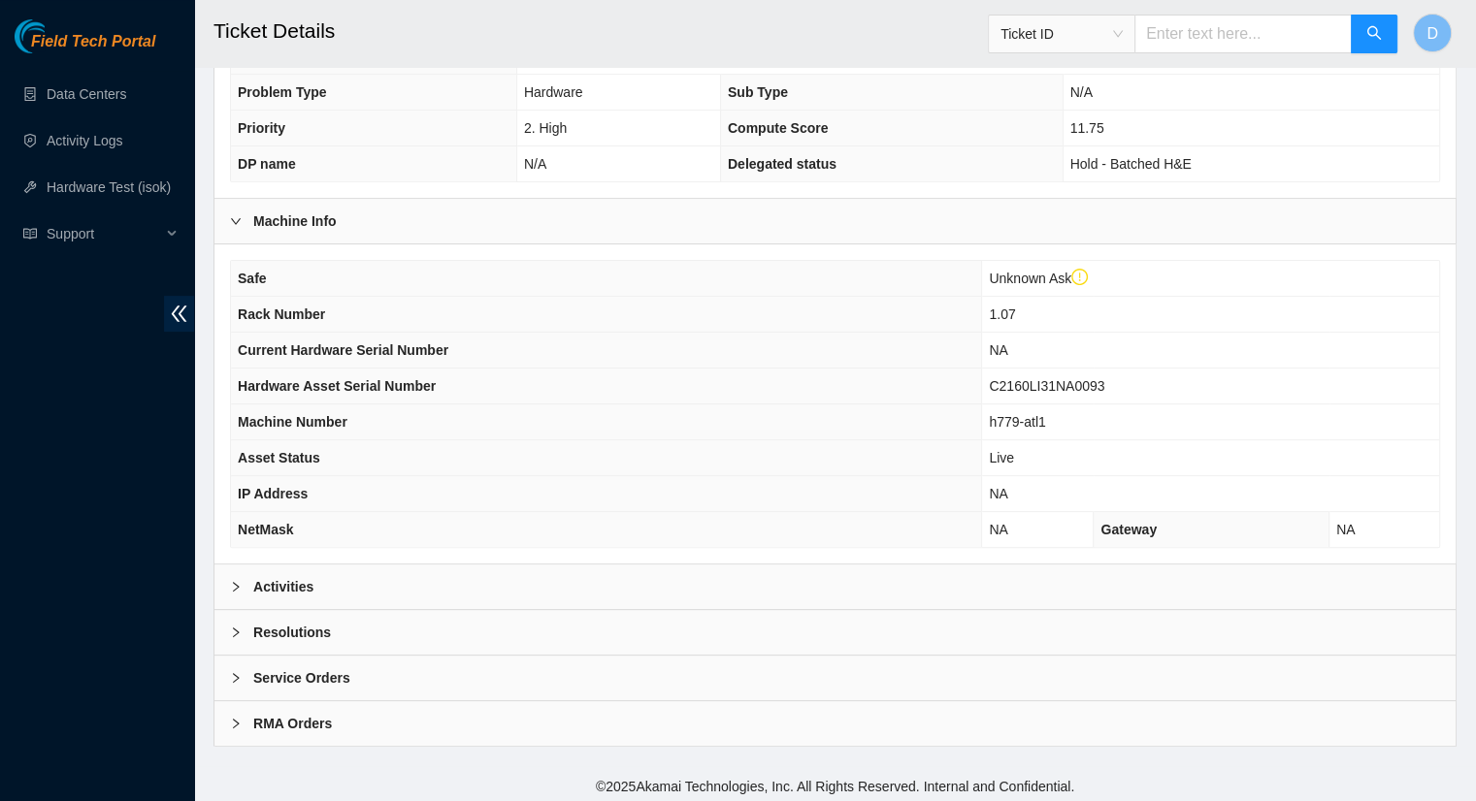
click at [343, 583] on div "Activities" at bounding box center [834, 587] width 1241 height 45
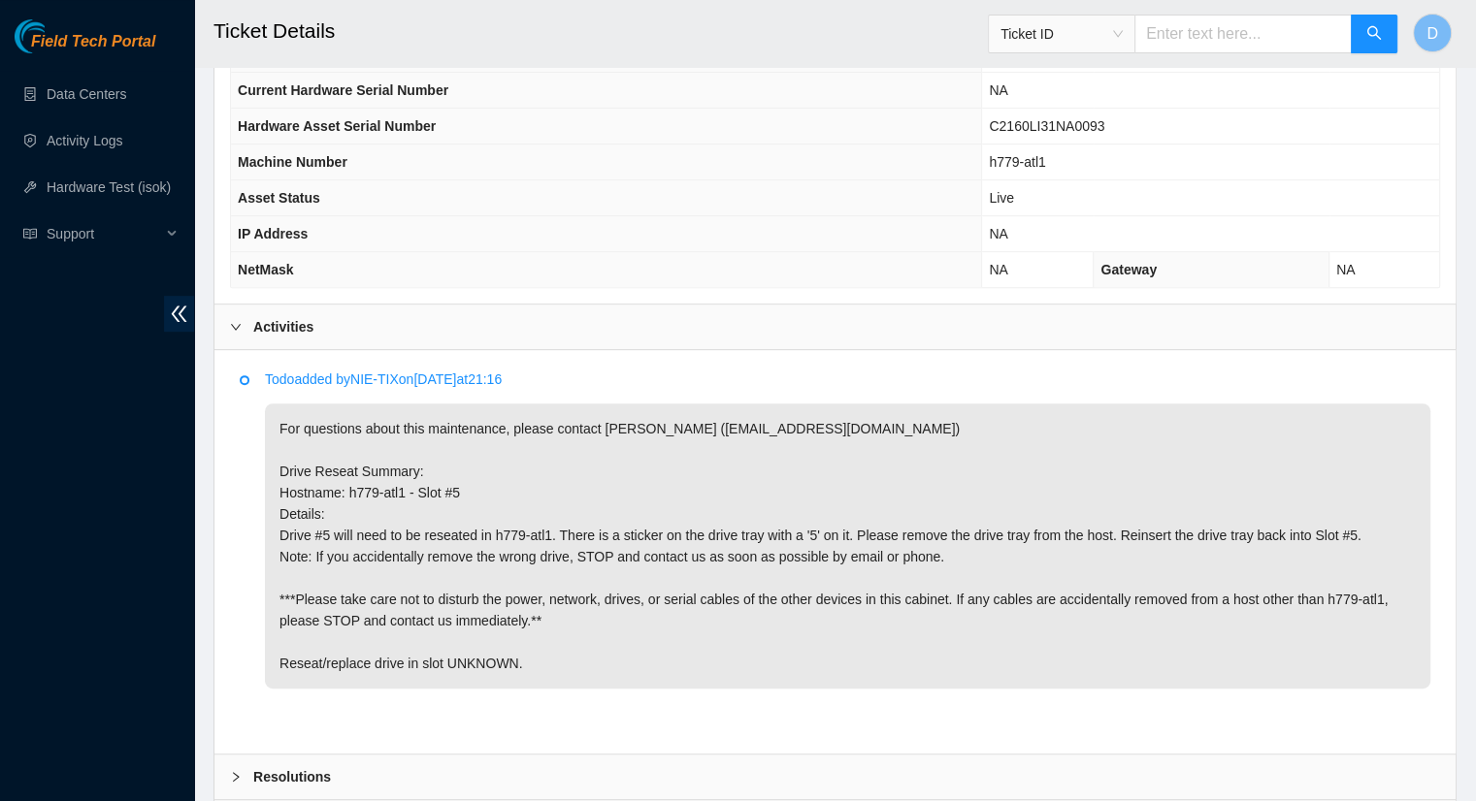
scroll to position [816, 0]
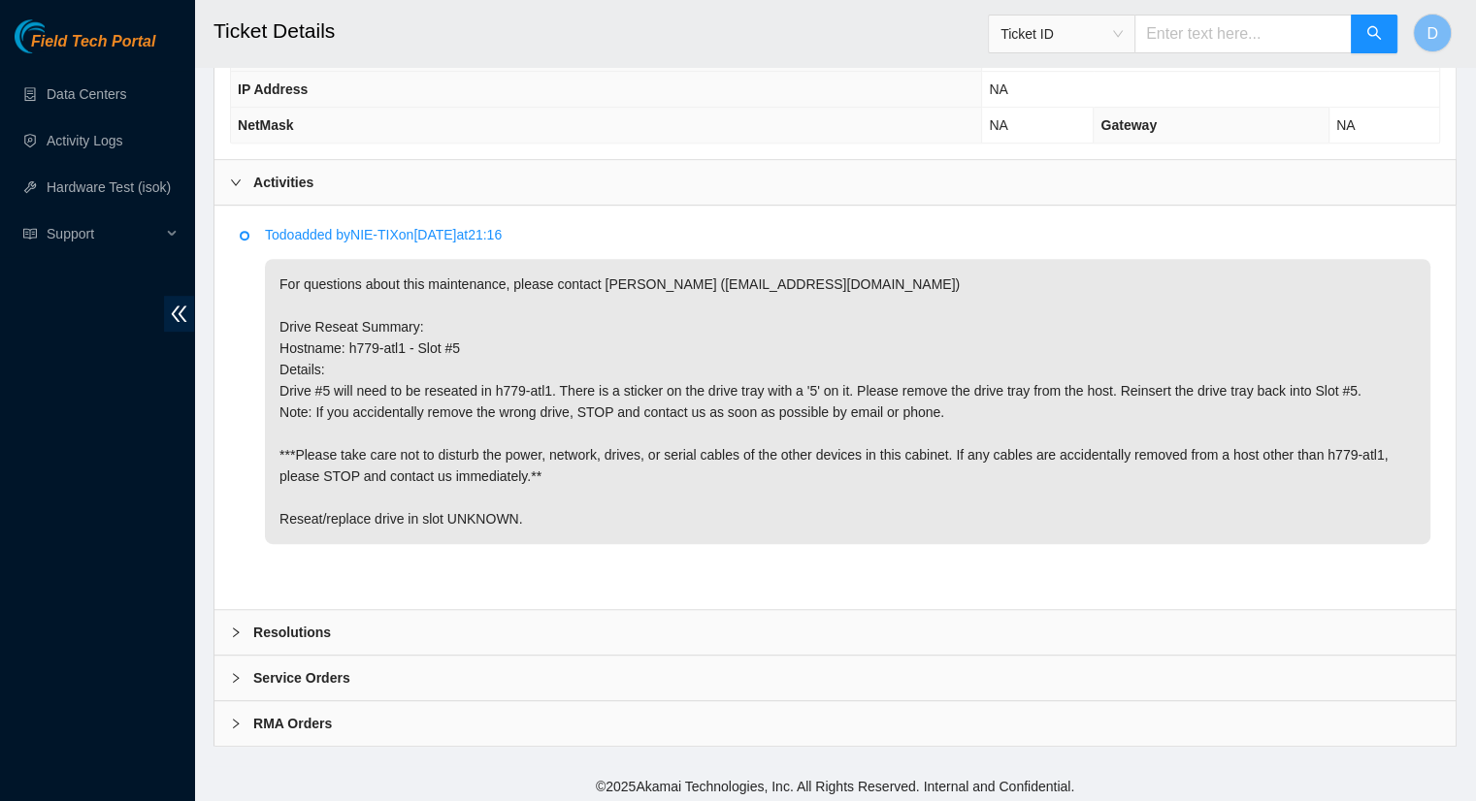
click at [308, 629] on b "Resolutions" at bounding box center [292, 632] width 78 height 21
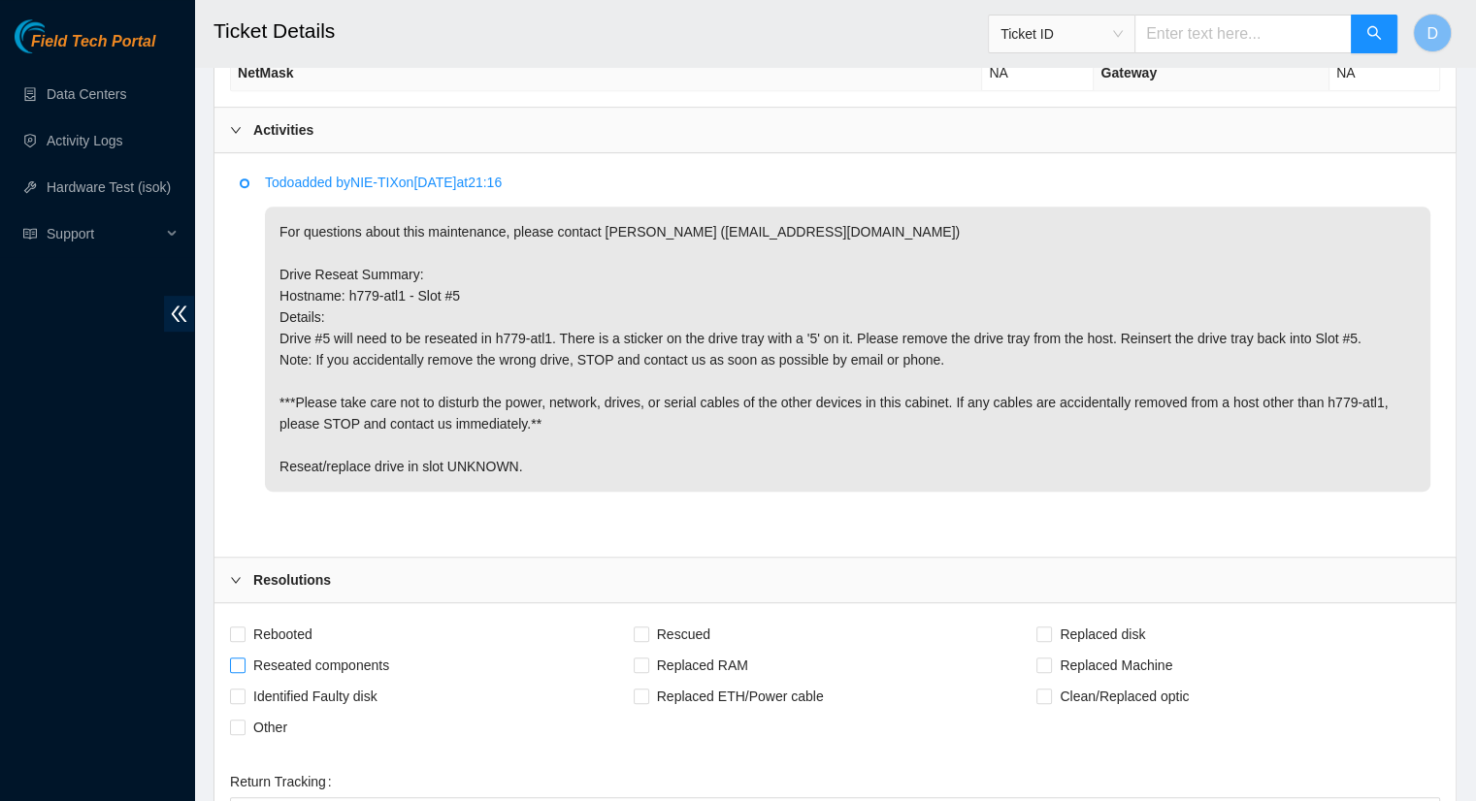
scroll to position [1124, 0]
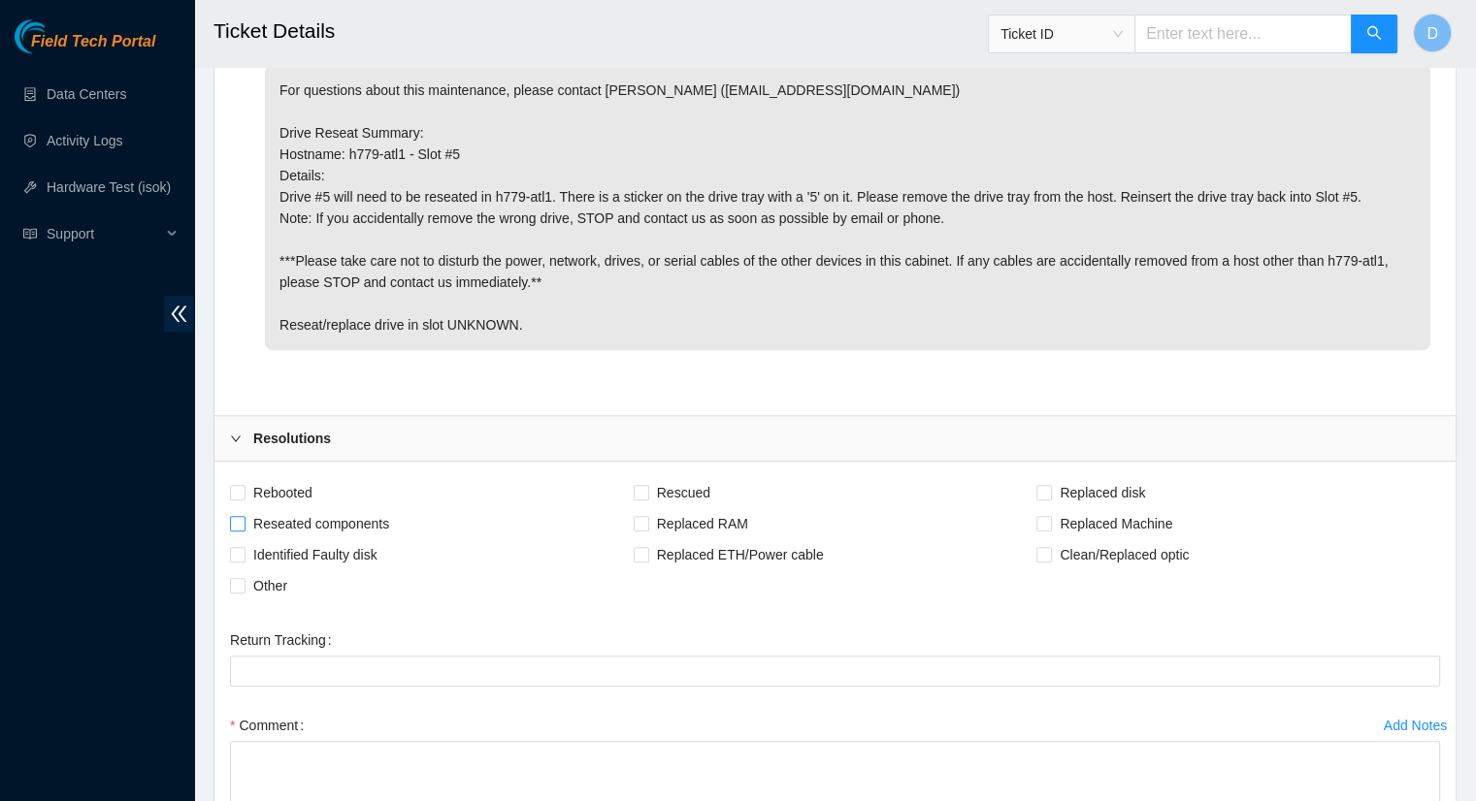
click at [241, 520] on input "Reseated components" at bounding box center [237, 523] width 14 height 14
checkbox input "true"
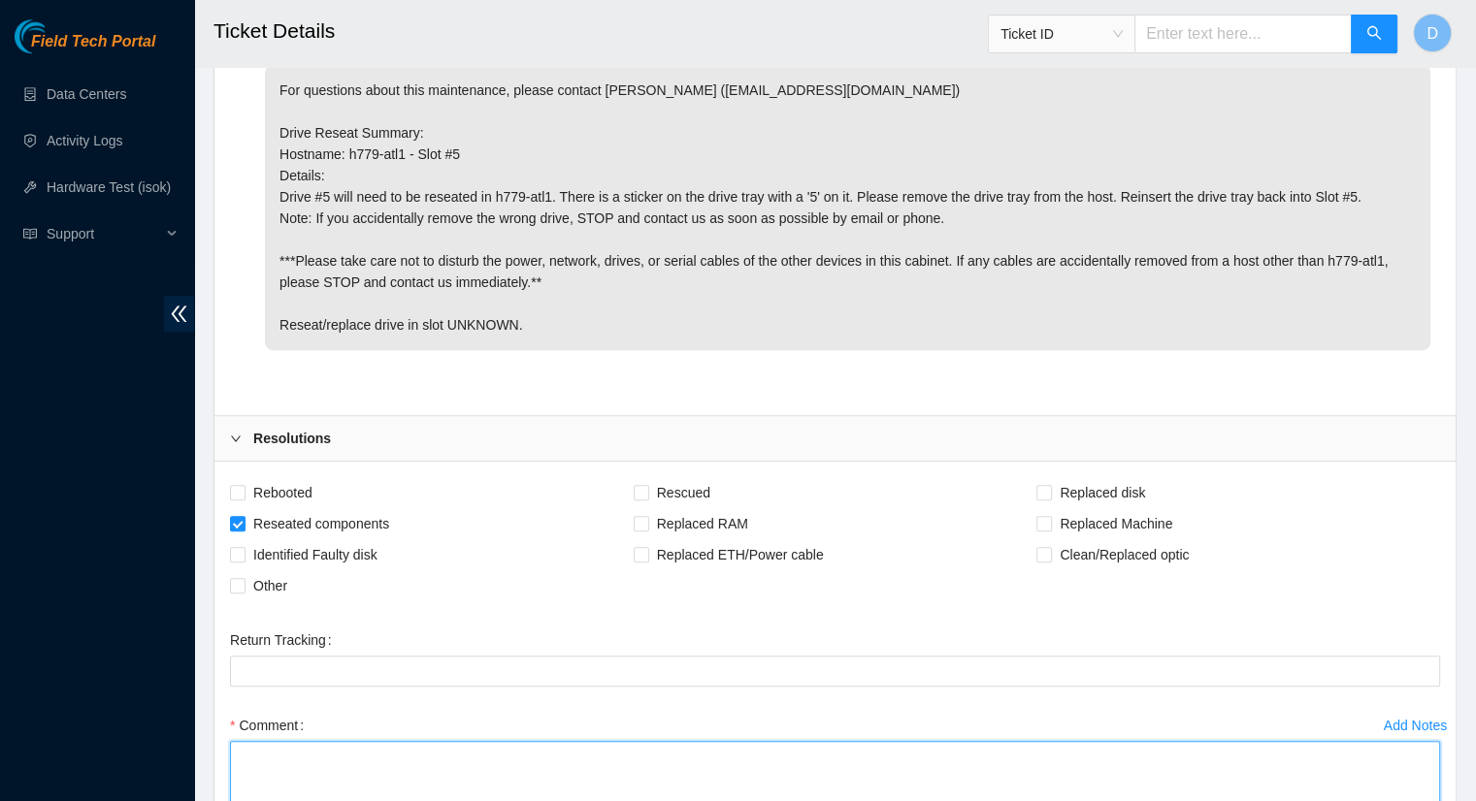
click at [282, 758] on textarea "Comment" at bounding box center [835, 778] width 1210 height 74
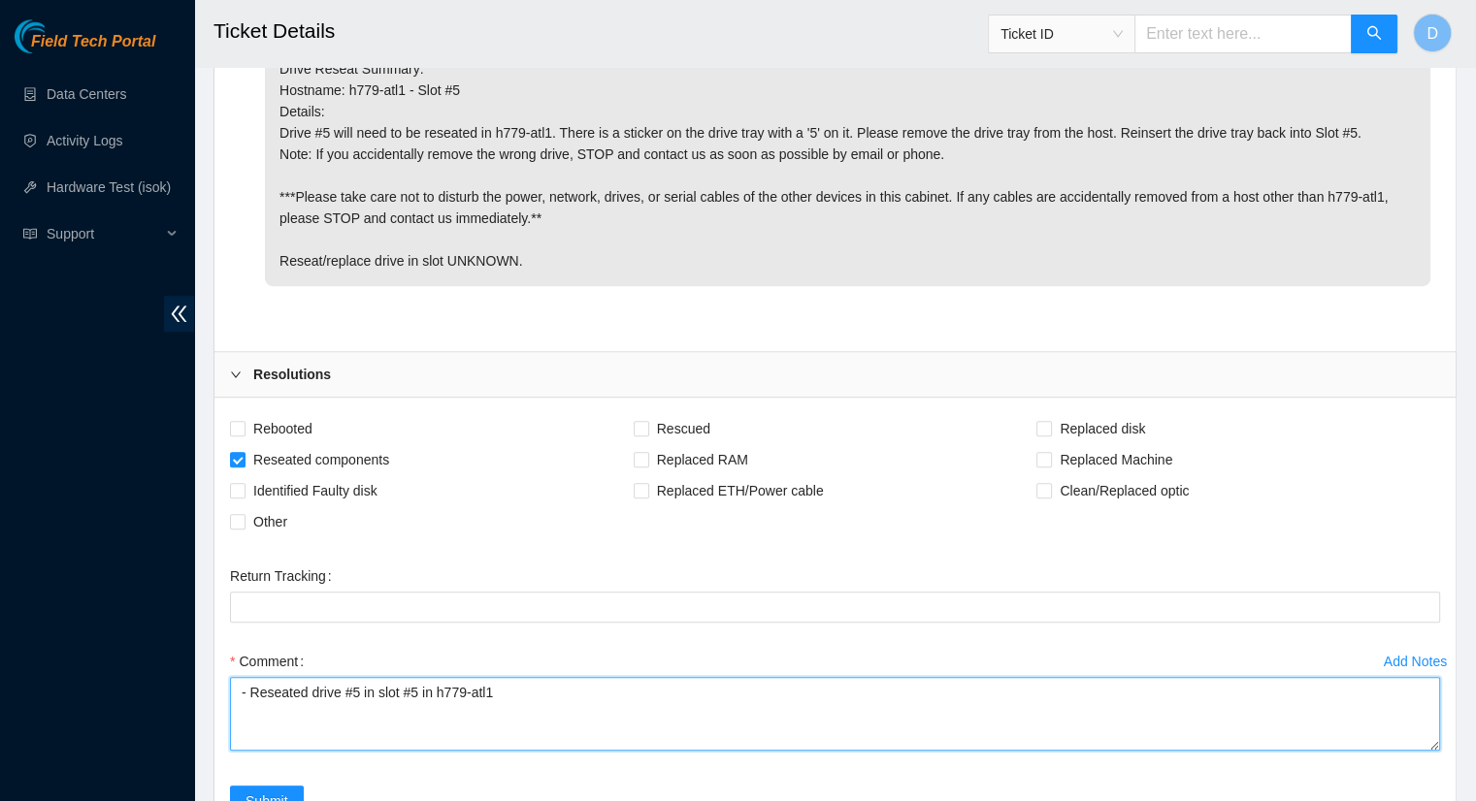
scroll to position [1221, 0]
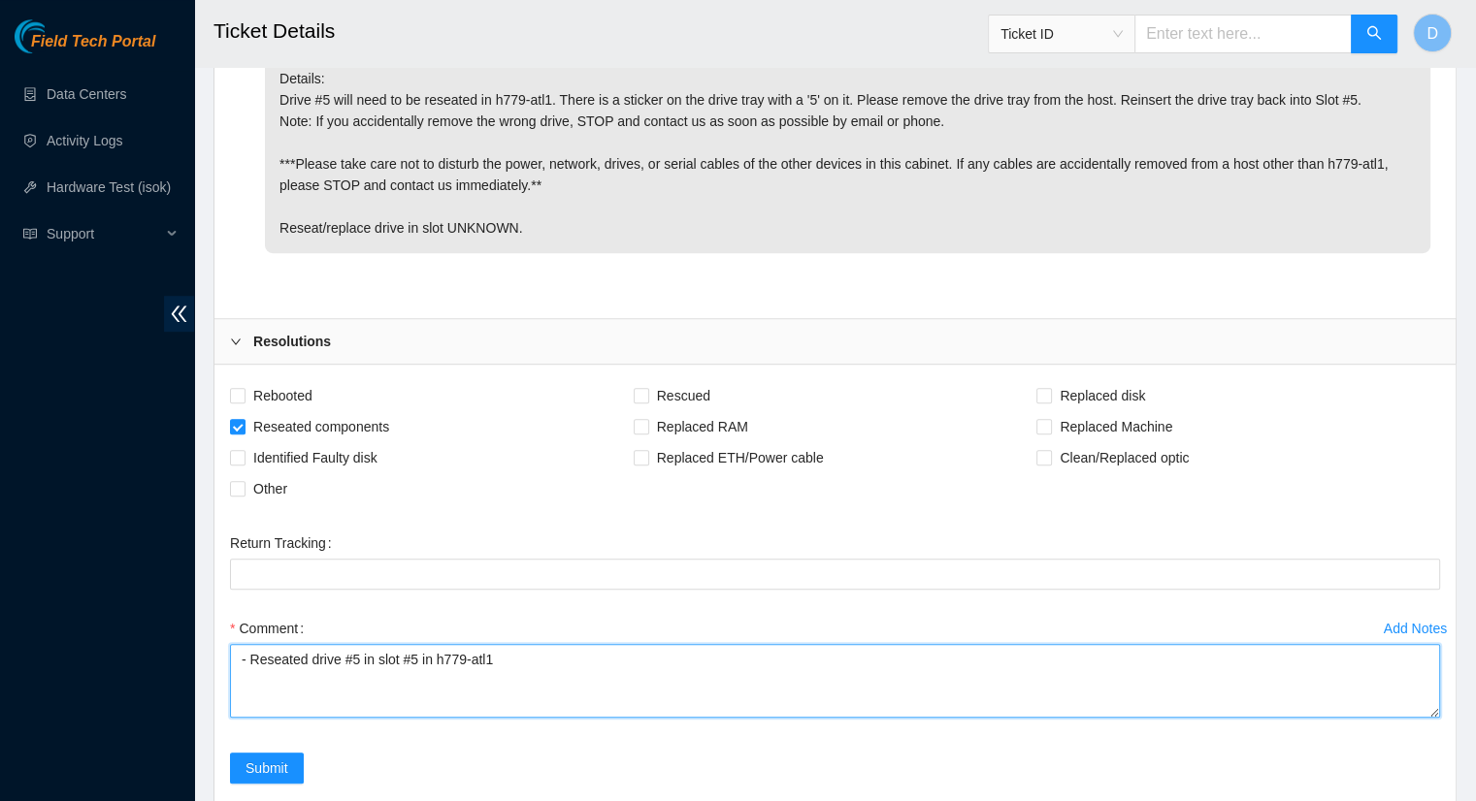
drag, startPoint x: 491, startPoint y: 655, endPoint x: 190, endPoint y: 640, distance: 301.1
click at [540, 674] on textarea "- Reseated drive #5 in slot #5 in h779-atl1" at bounding box center [835, 681] width 1210 height 74
click at [531, 657] on textarea "- Reseated drive #5 in slot #5 in h779-atl1" at bounding box center [835, 681] width 1210 height 74
click at [511, 658] on textarea "- Reseated drive #5 in slot #5 in h779-atl1" at bounding box center [835, 681] width 1210 height 74
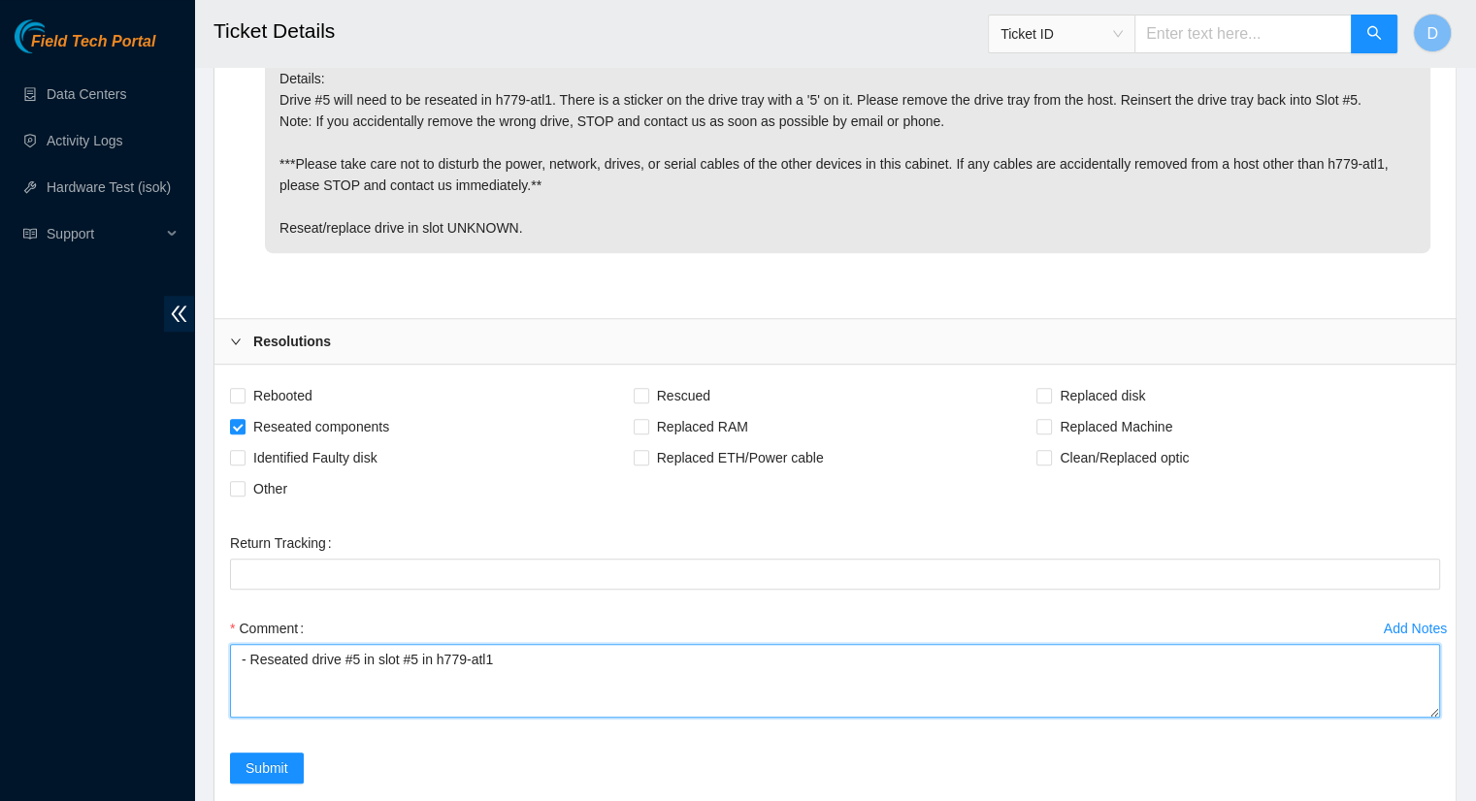
click at [439, 675] on textarea "- Reseated drive #5 in slot #5 in h779-atl1" at bounding box center [835, 681] width 1210 height 74
click at [539, 661] on textarea "- Reseated drive #5 in slot #5 in h779-atl1" at bounding box center [835, 681] width 1210 height 74
type textarea "- Reseated drive #5 in slot #5 in h779-atl1"
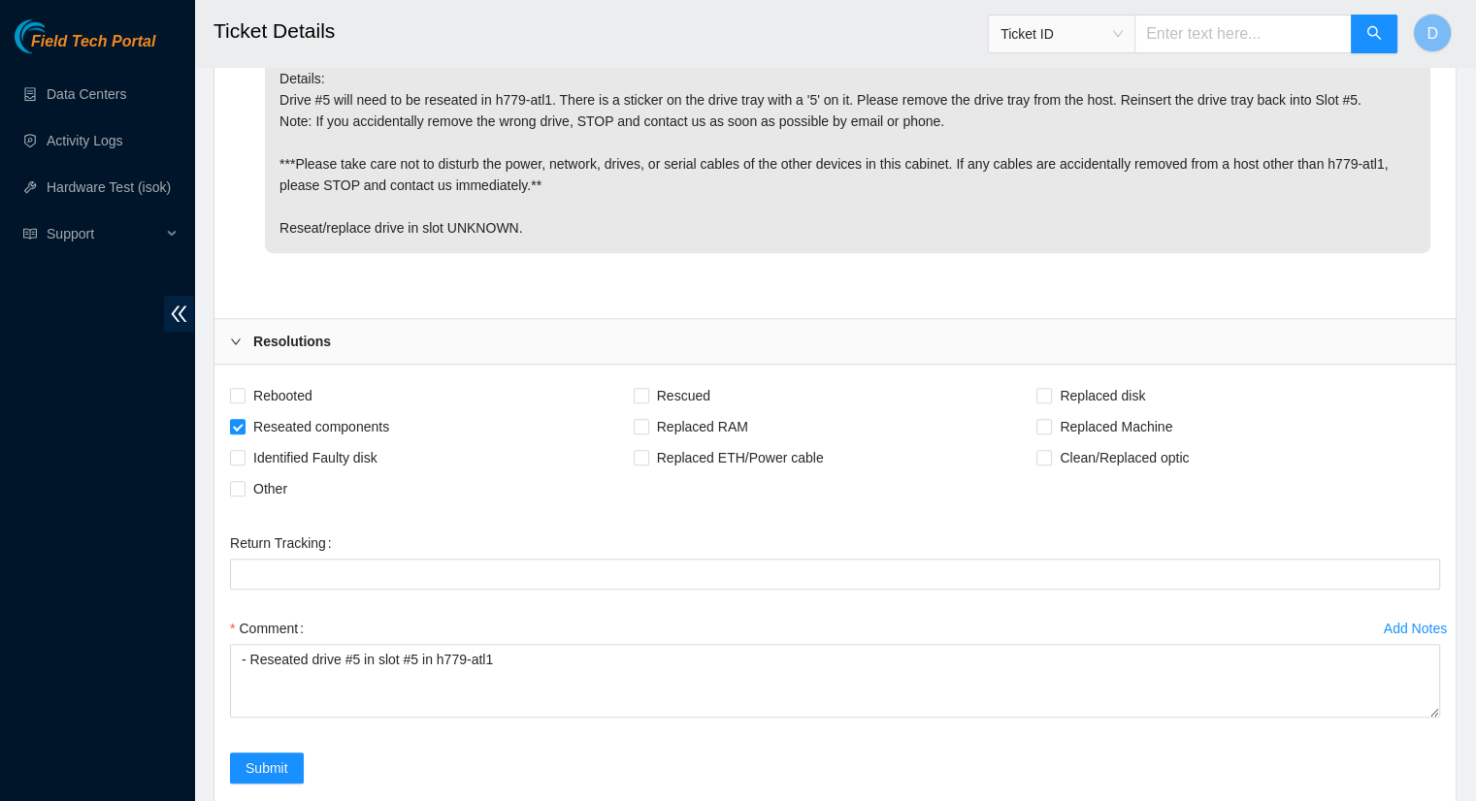
click at [303, 509] on form "Rebooted Rescued Replaced disk Reseated components Replaced RAM Replaced Machin…" at bounding box center [835, 593] width 1210 height 427
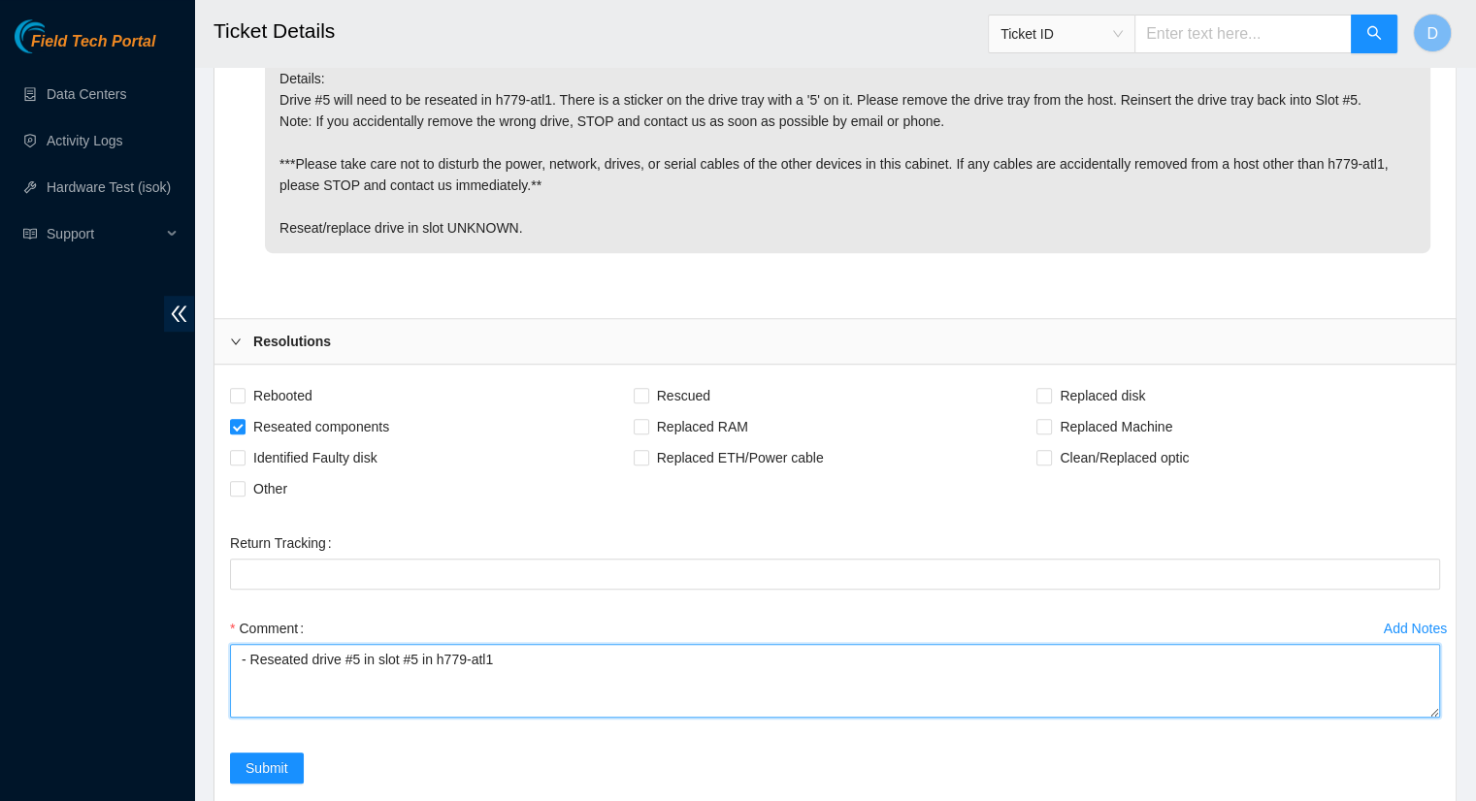
click at [516, 659] on textarea "- Reseated drive #5 in slot #5 in h779-atl1" at bounding box center [835, 681] width 1210 height 74
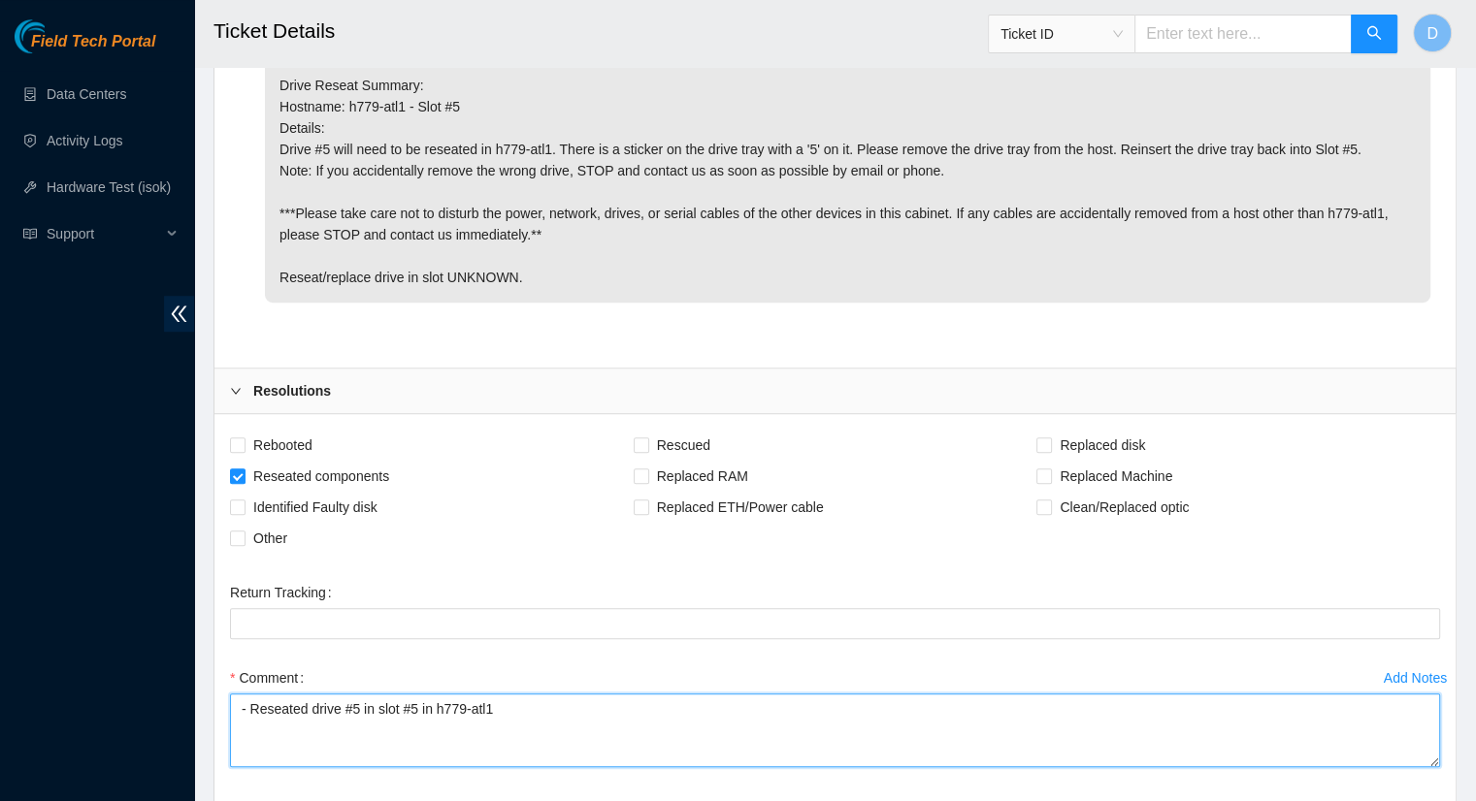
scroll to position [1290, 0]
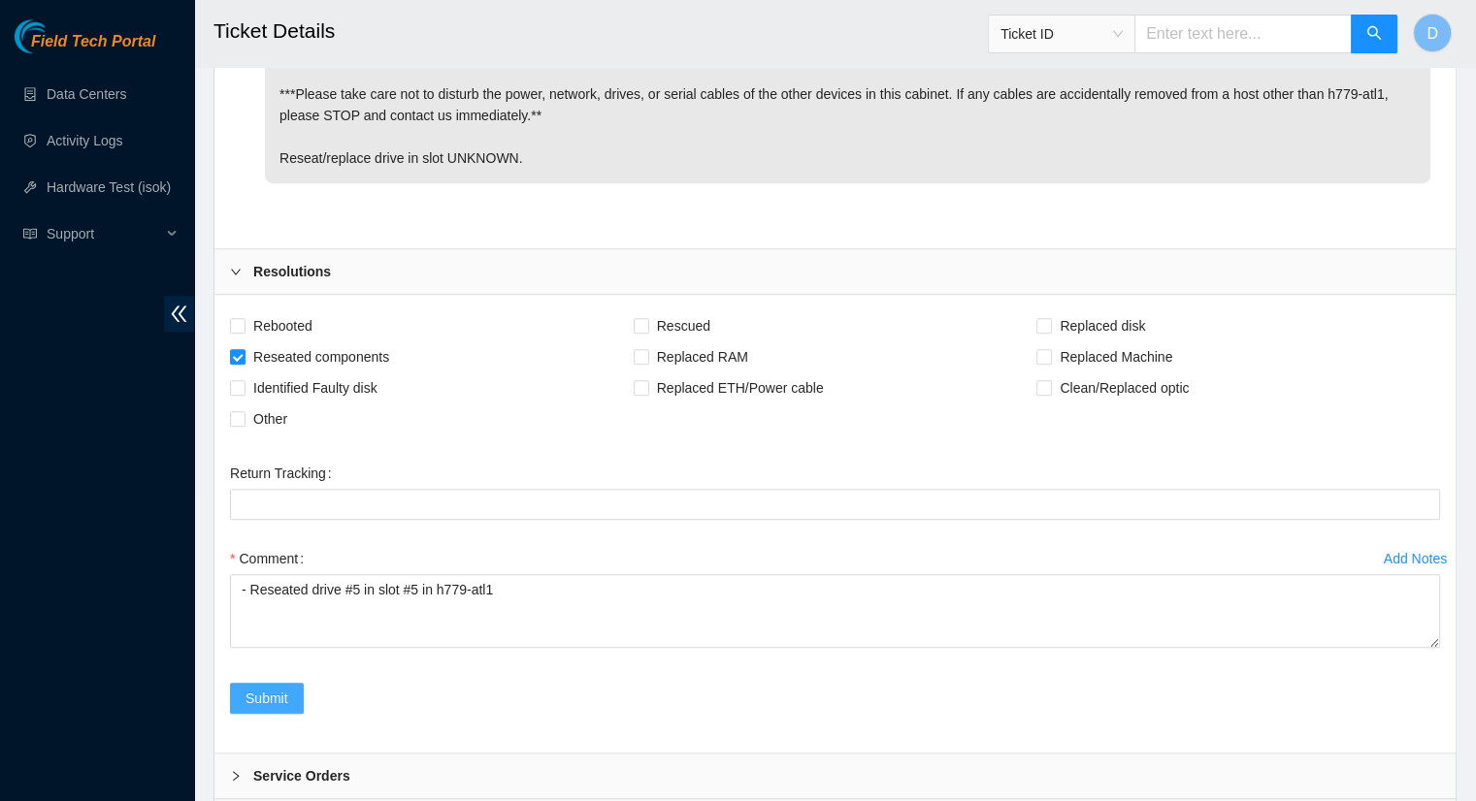
click at [277, 688] on span "Submit" at bounding box center [266, 698] width 43 height 21
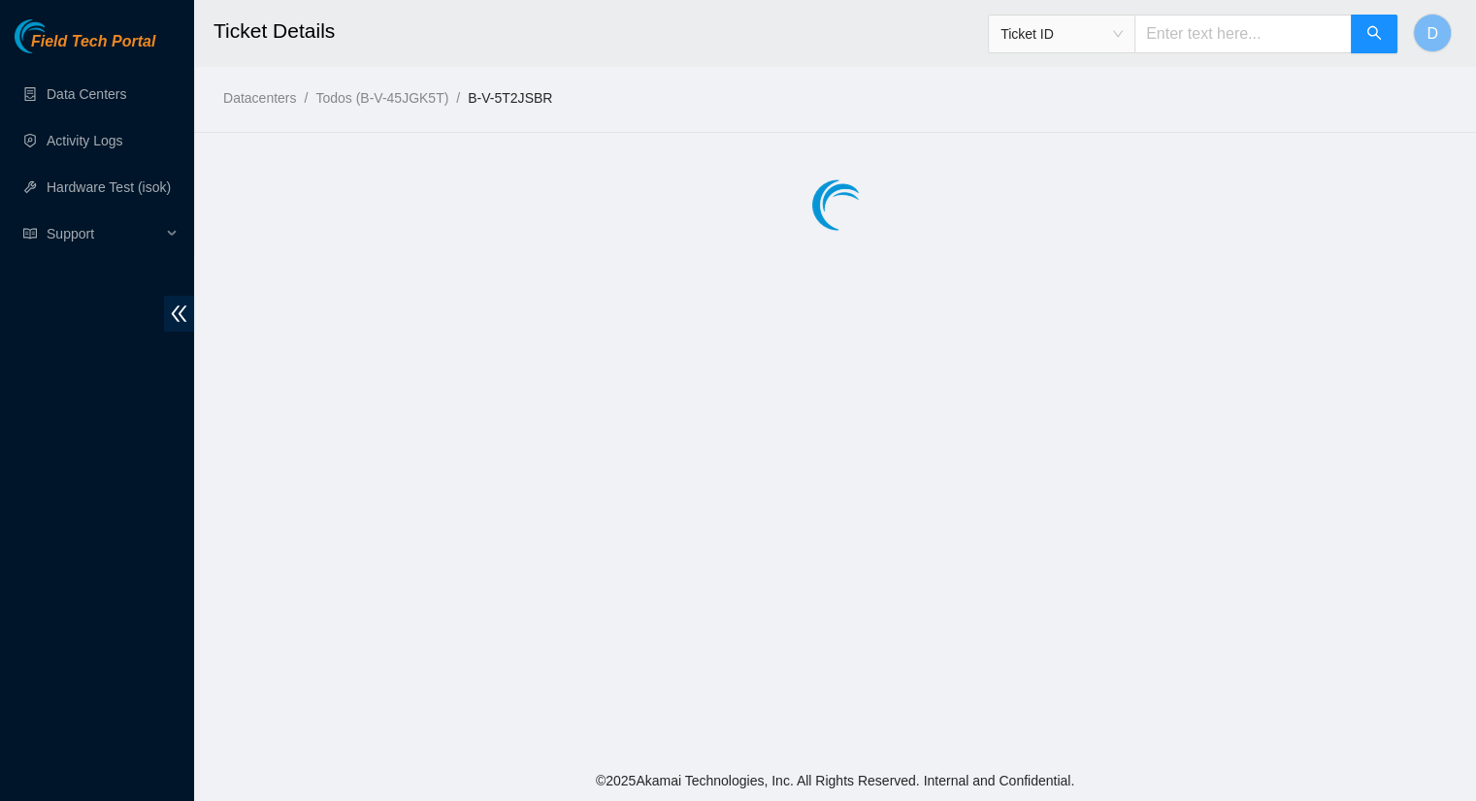
scroll to position [0, 0]
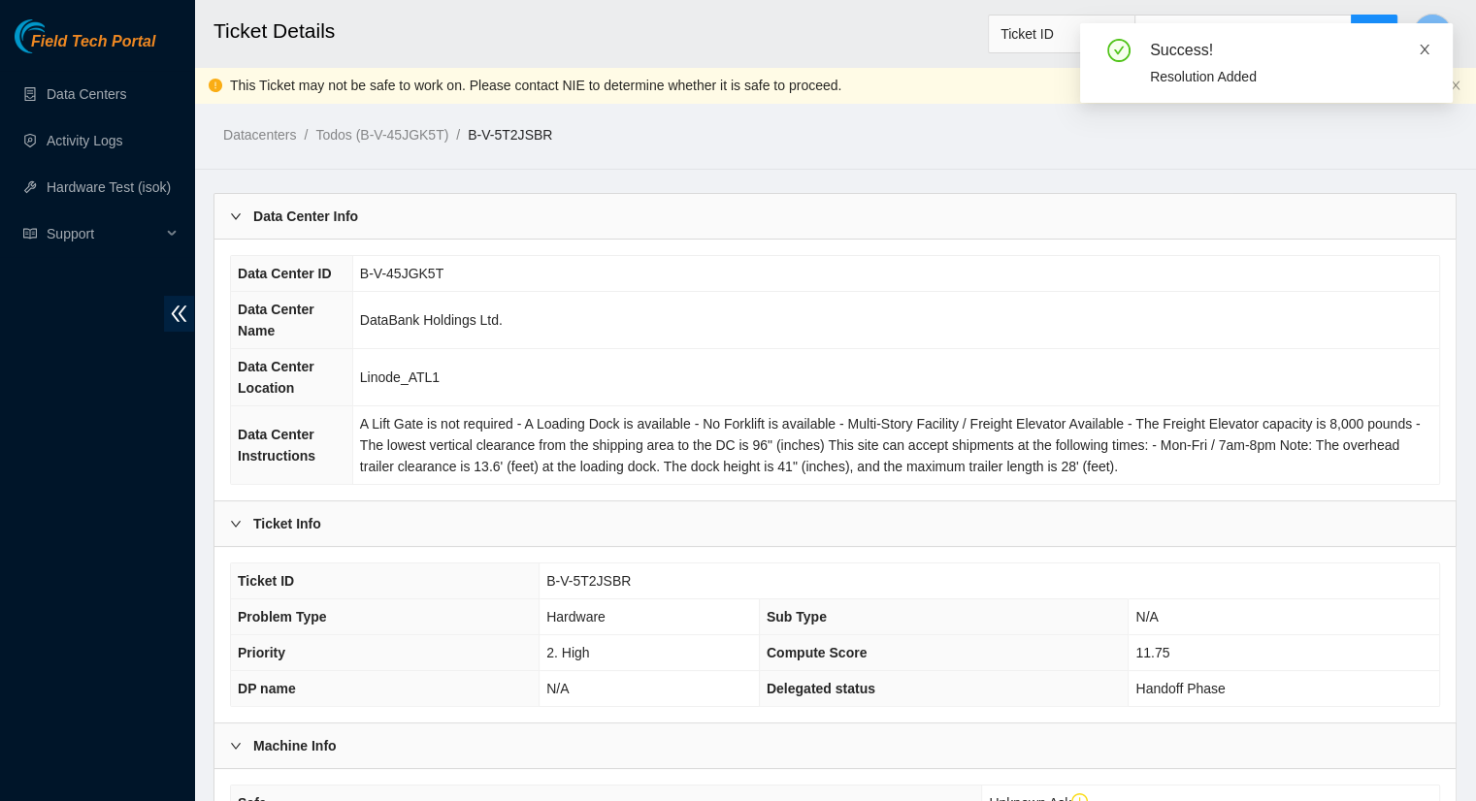
click at [1420, 49] on icon "close" at bounding box center [1425, 50] width 14 height 14
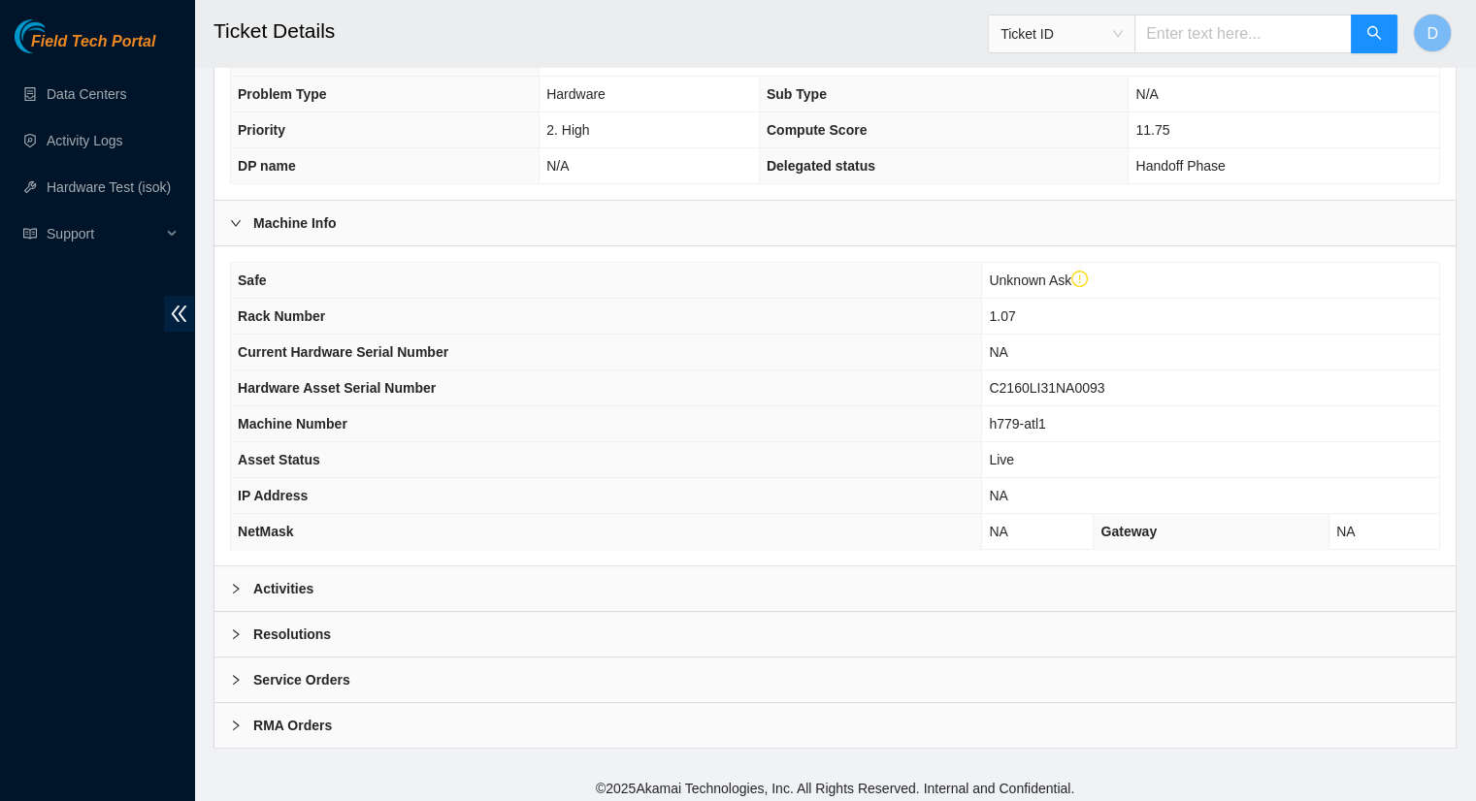
scroll to position [525, 0]
click at [303, 585] on b "Activities" at bounding box center [283, 586] width 60 height 21
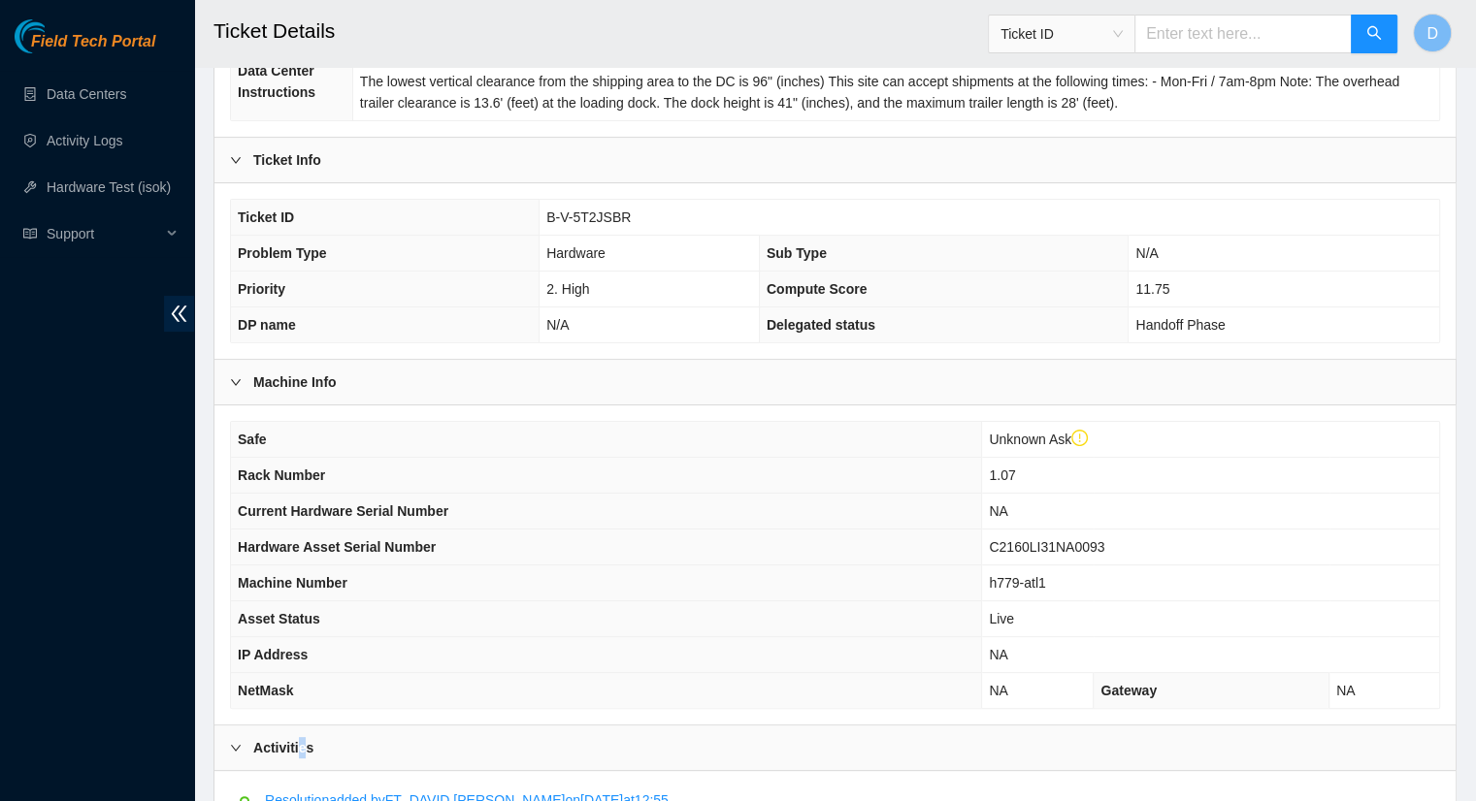
scroll to position [234, 0]
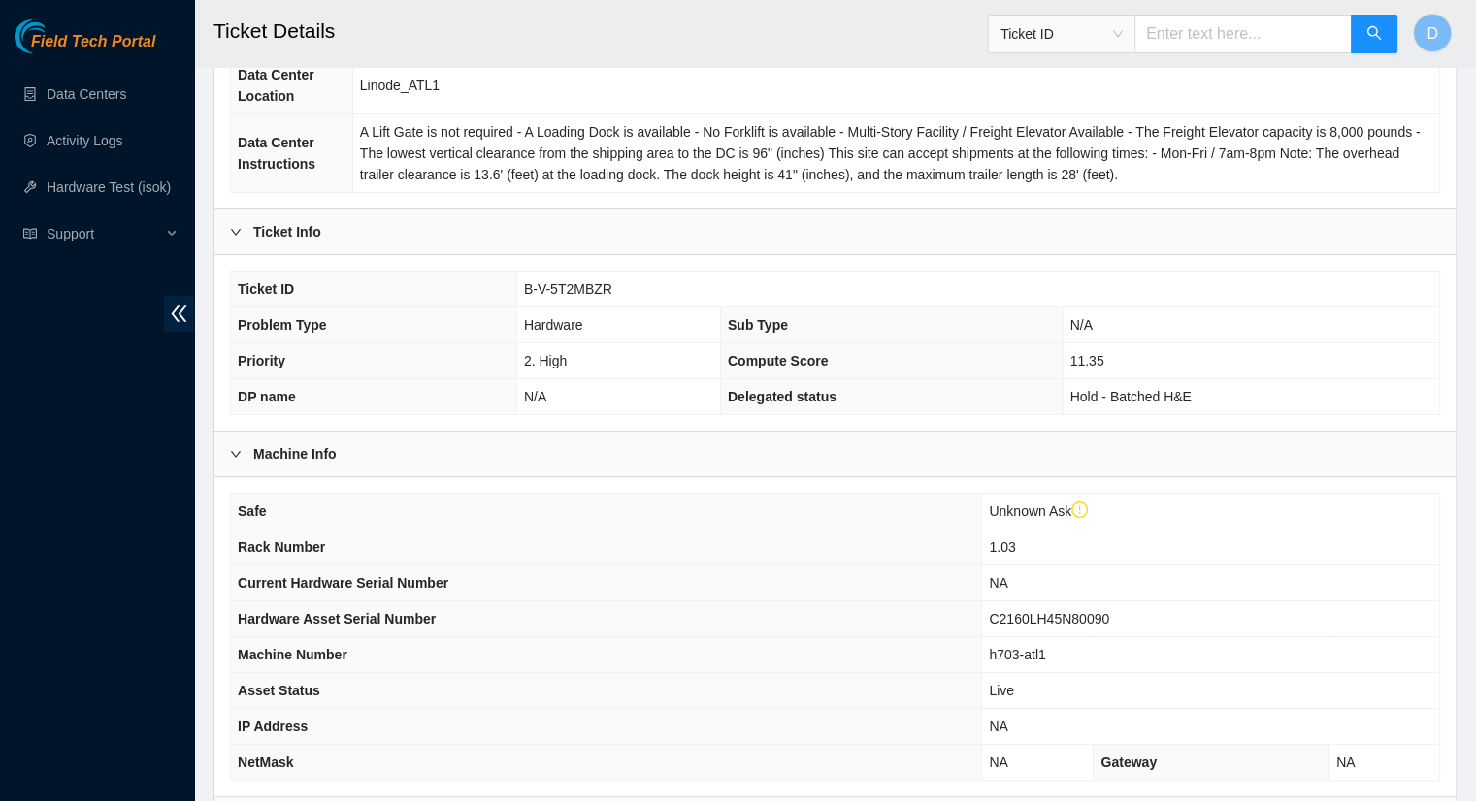
scroll to position [525, 0]
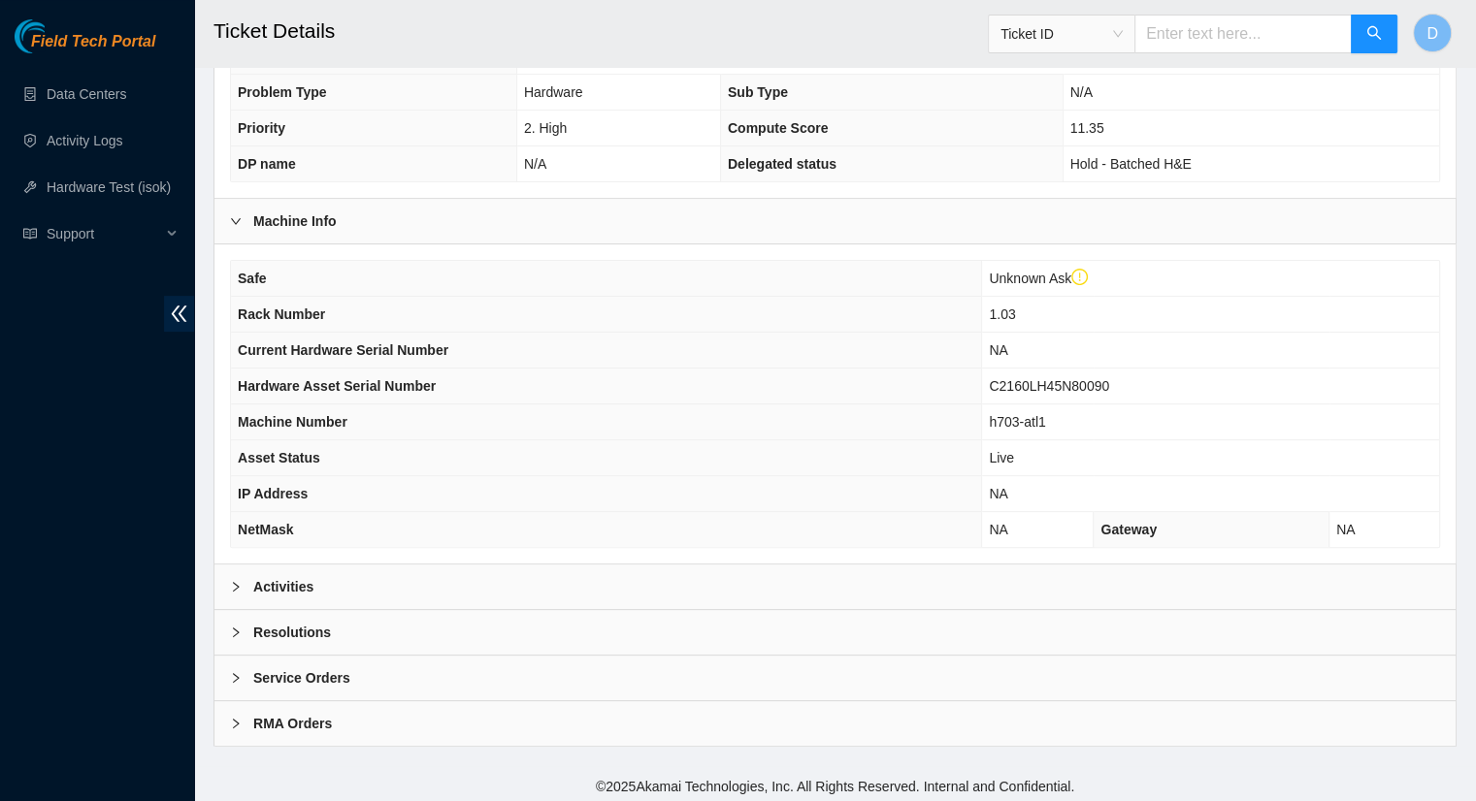
click at [319, 588] on div "Activities" at bounding box center [834, 587] width 1241 height 45
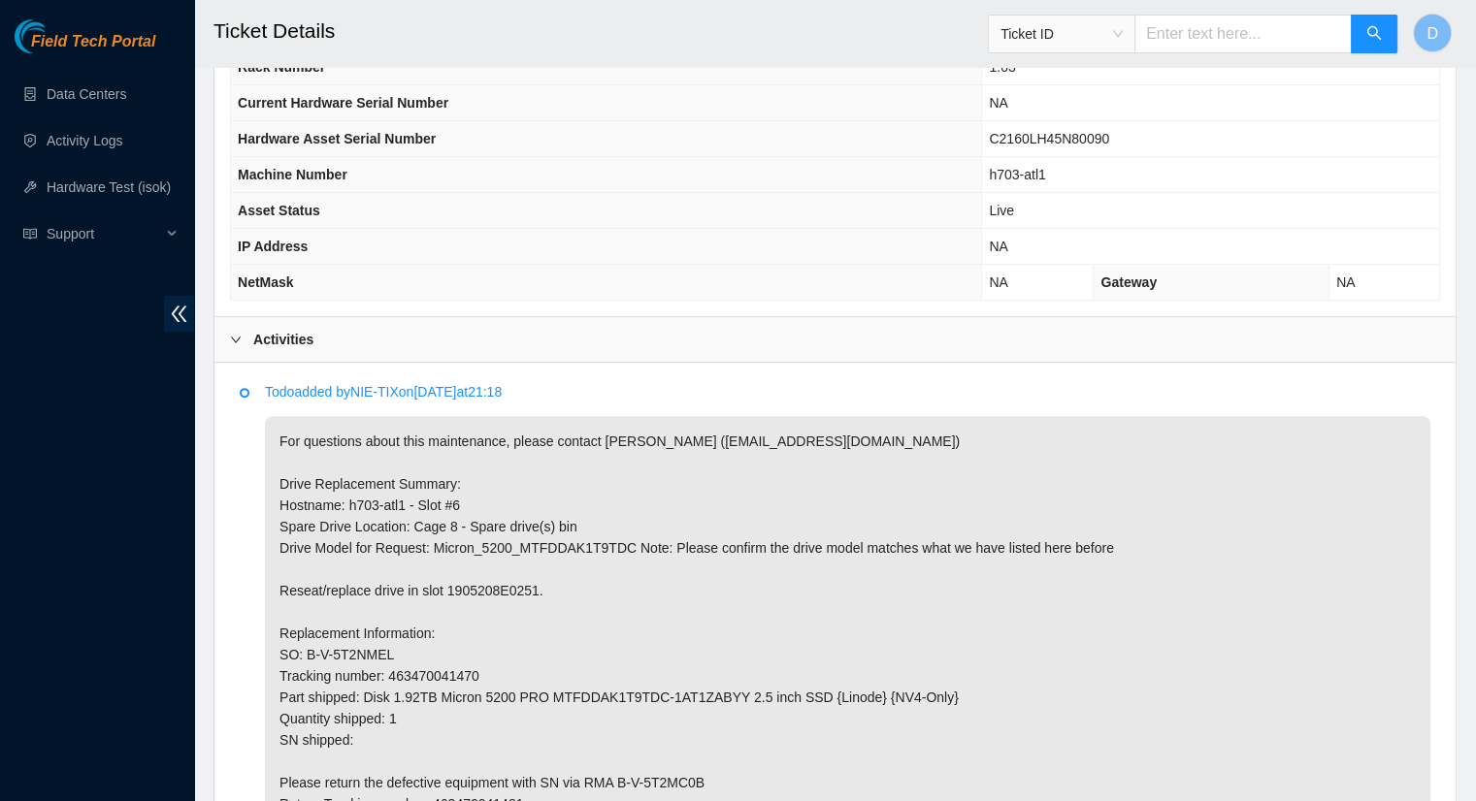
scroll to position [913, 0]
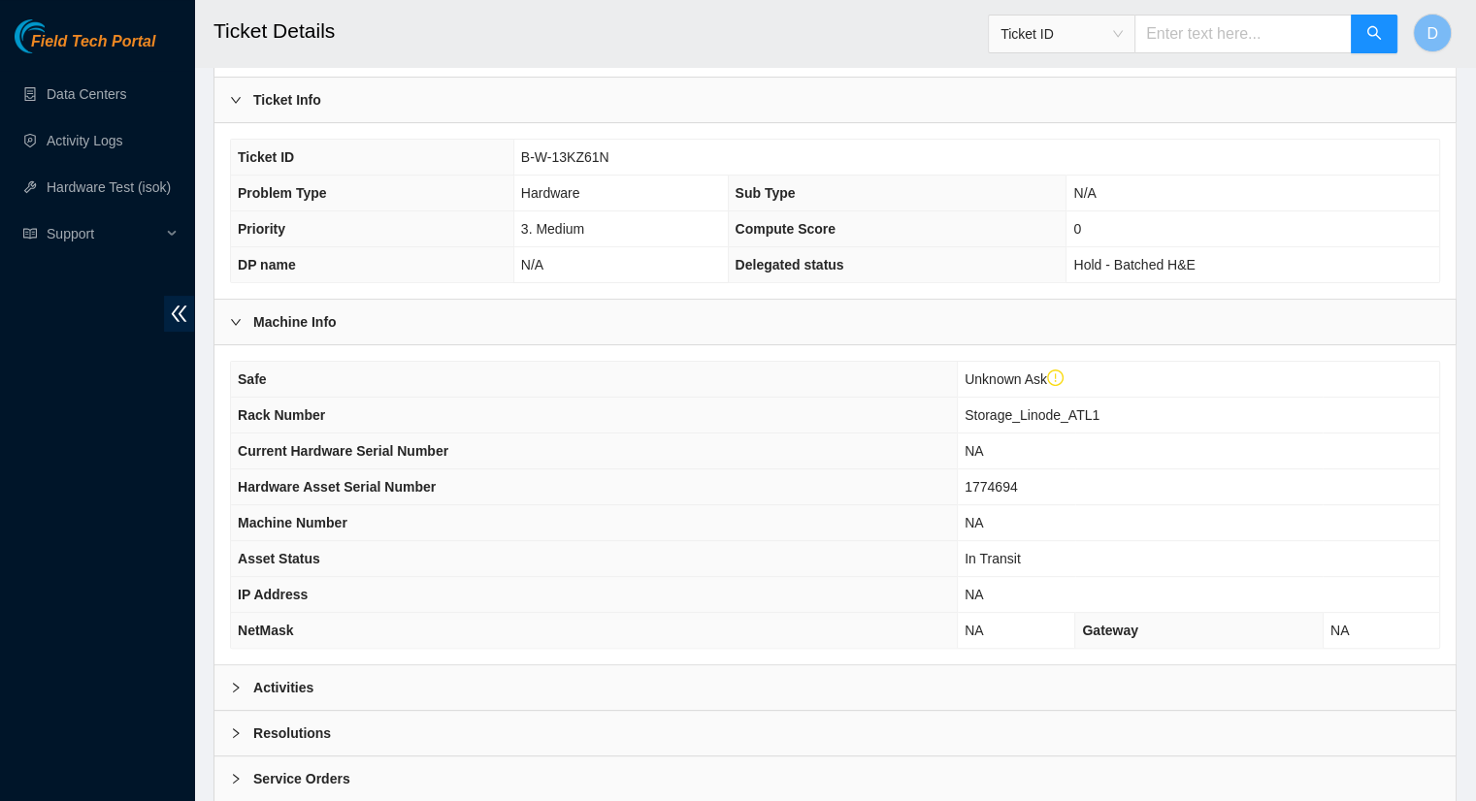
scroll to position [485, 0]
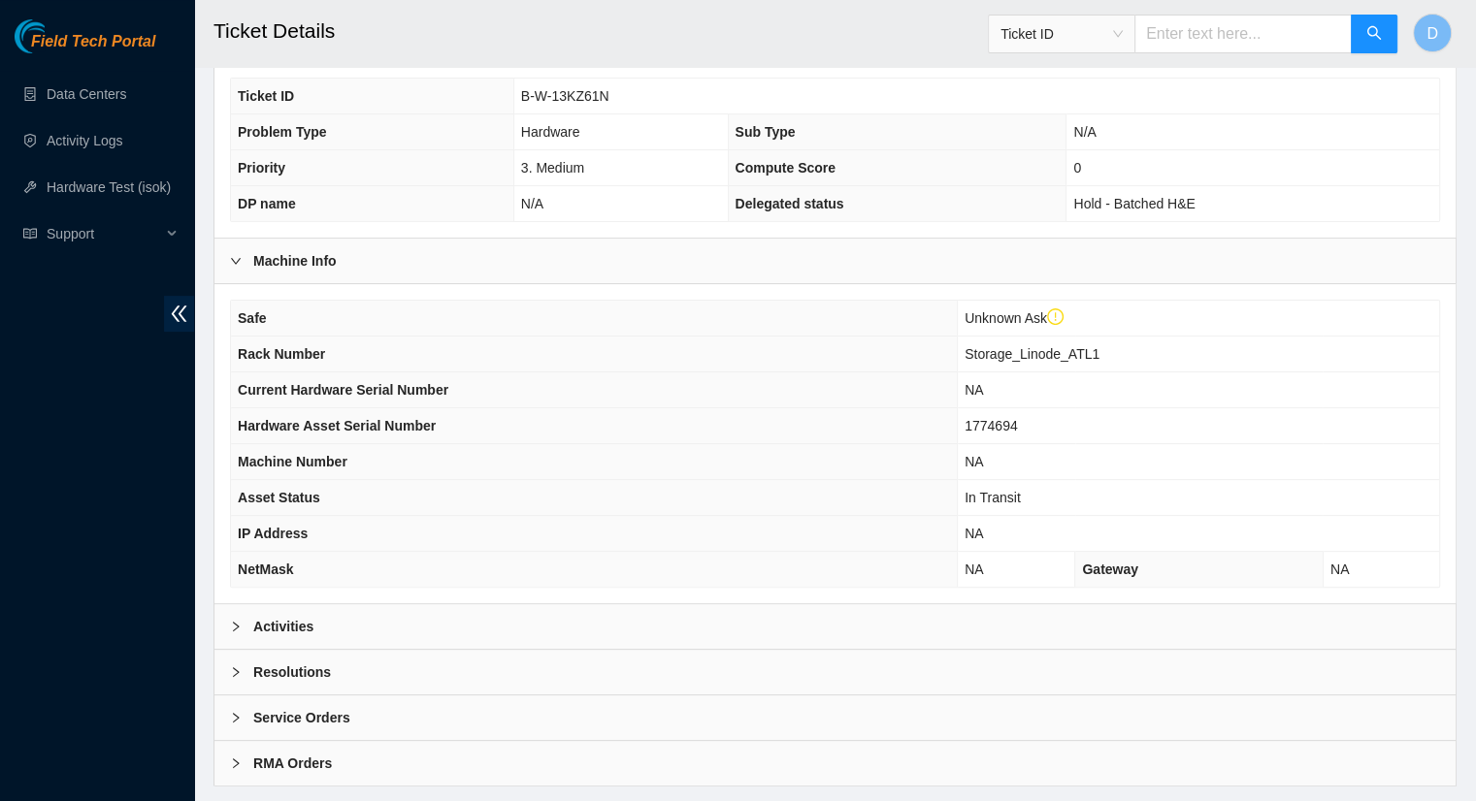
click at [303, 623] on b "Activities" at bounding box center [283, 626] width 60 height 21
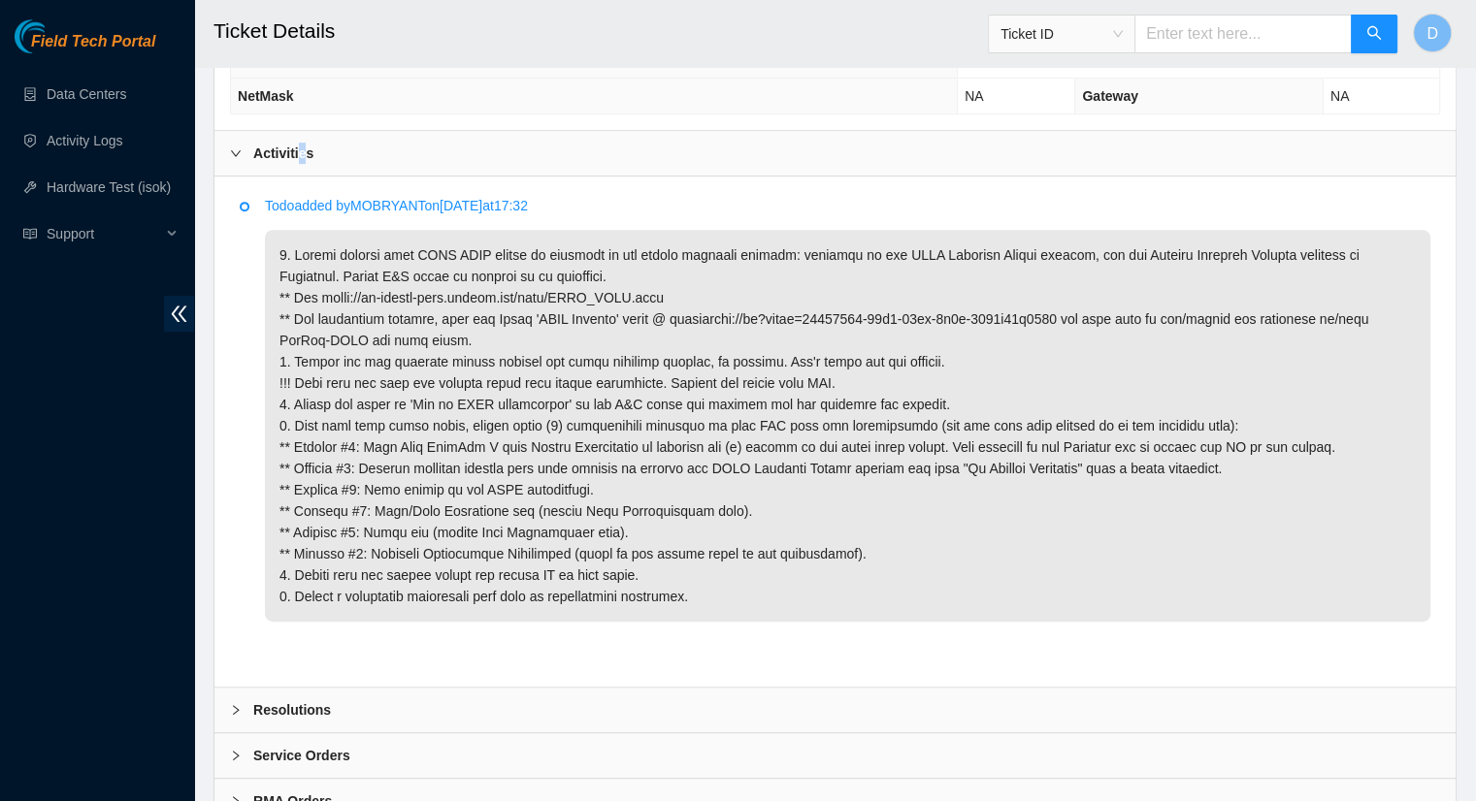
scroll to position [970, 0]
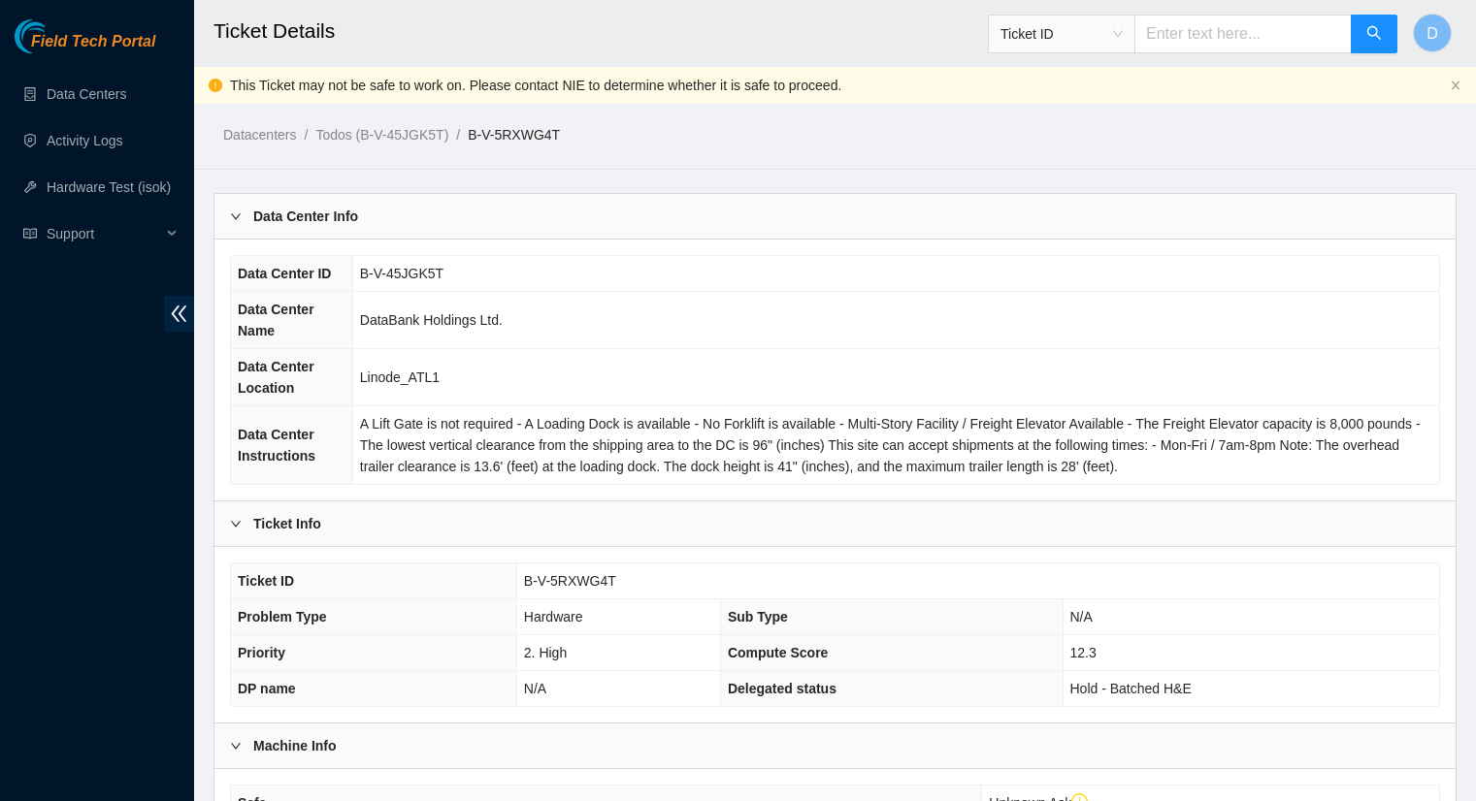
scroll to position [913, 0]
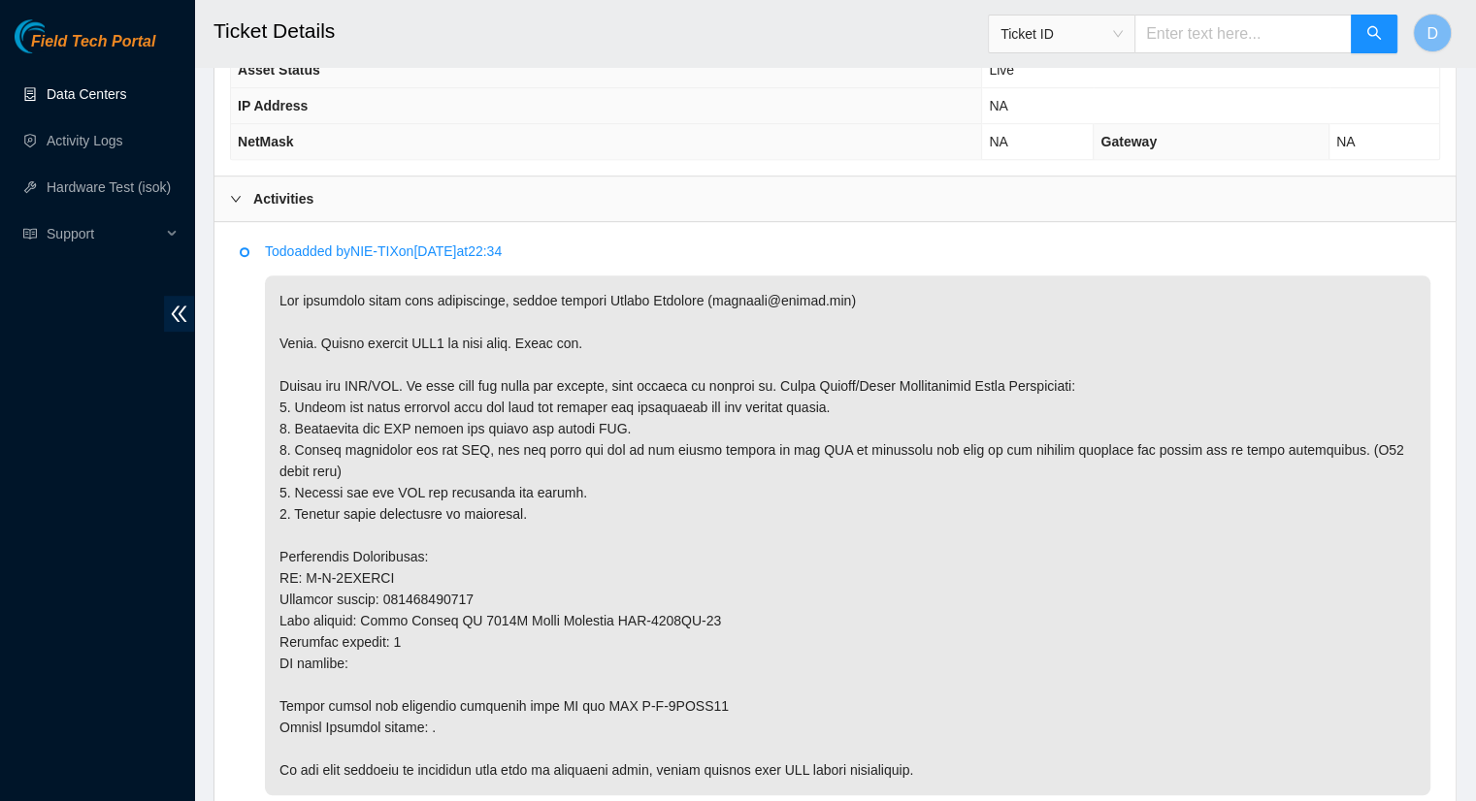
click at [70, 90] on link "Data Centers" at bounding box center [87, 94] width 80 height 16
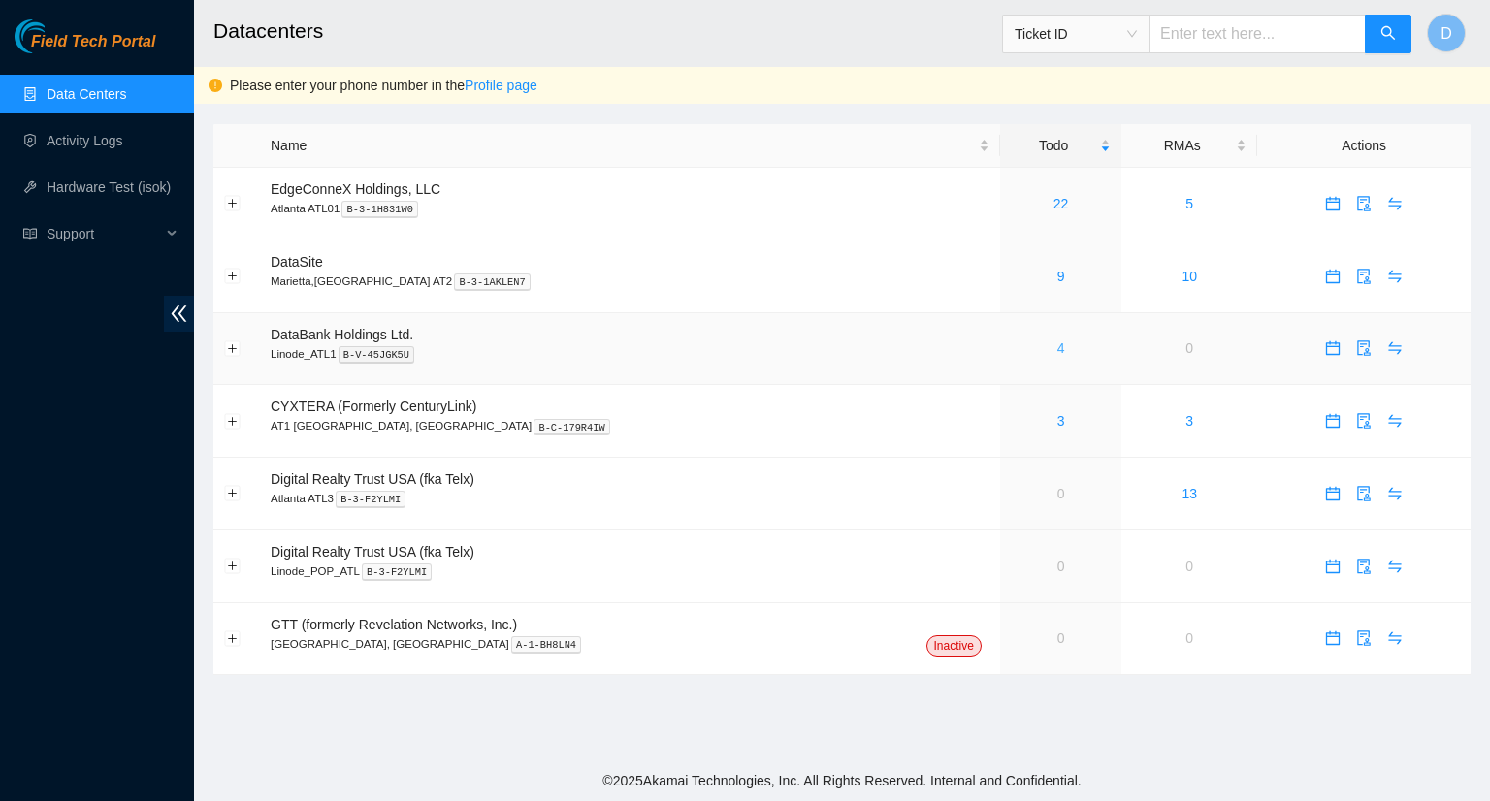
click at [1058, 353] on link "4" at bounding box center [1062, 349] width 8 height 16
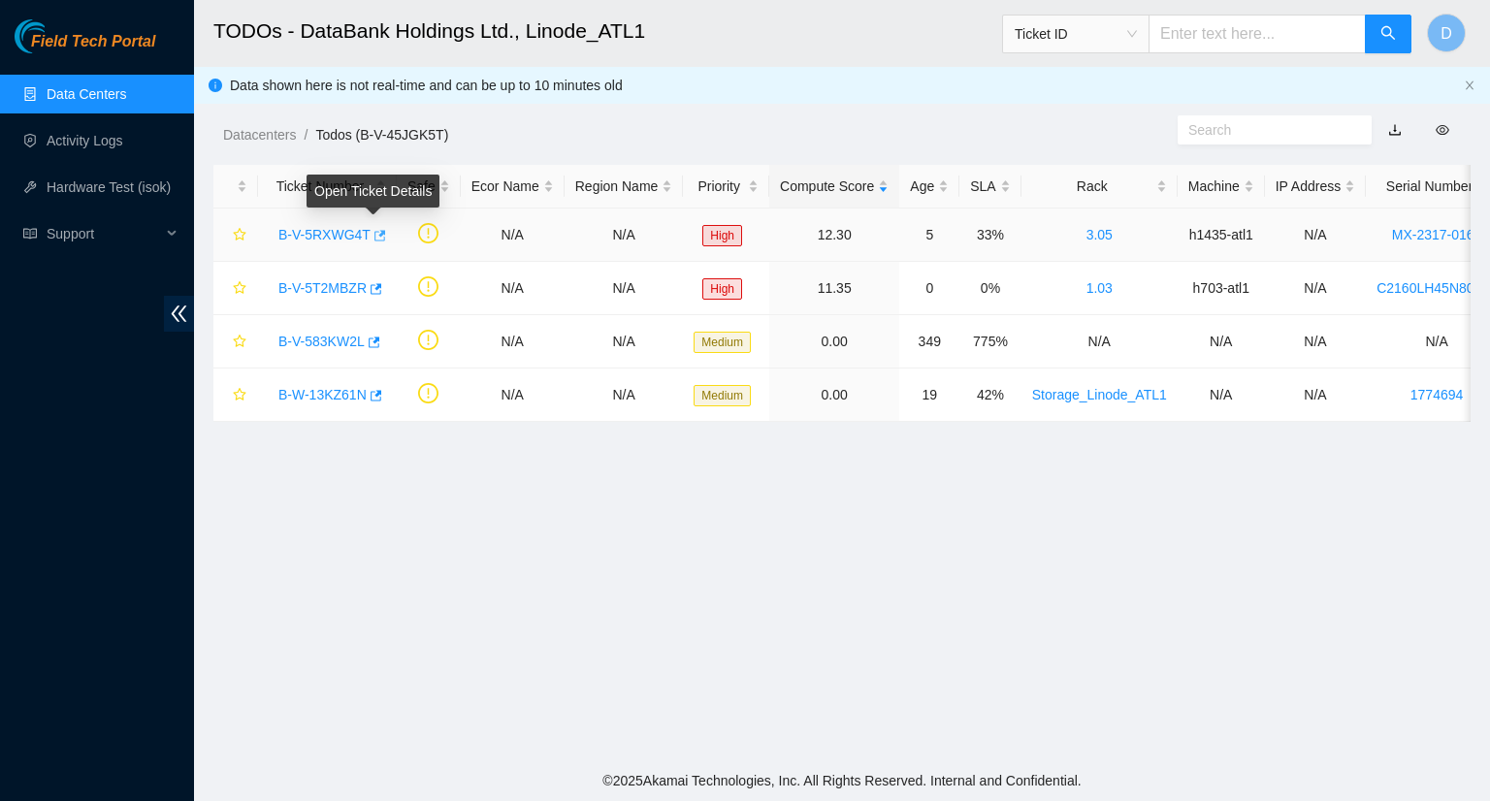
click at [375, 238] on icon "button" at bounding box center [379, 236] width 14 height 14
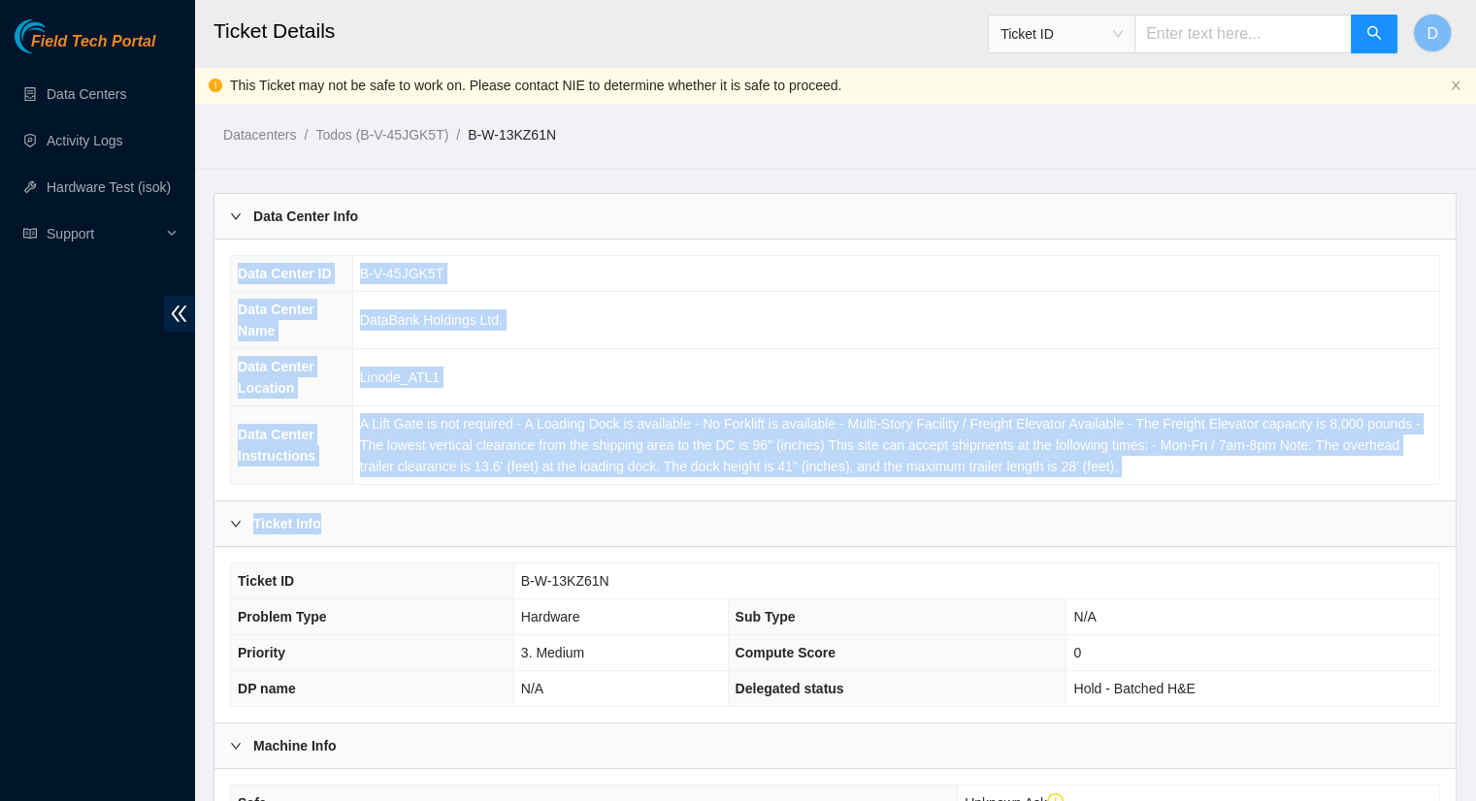
scroll to position [74, 0]
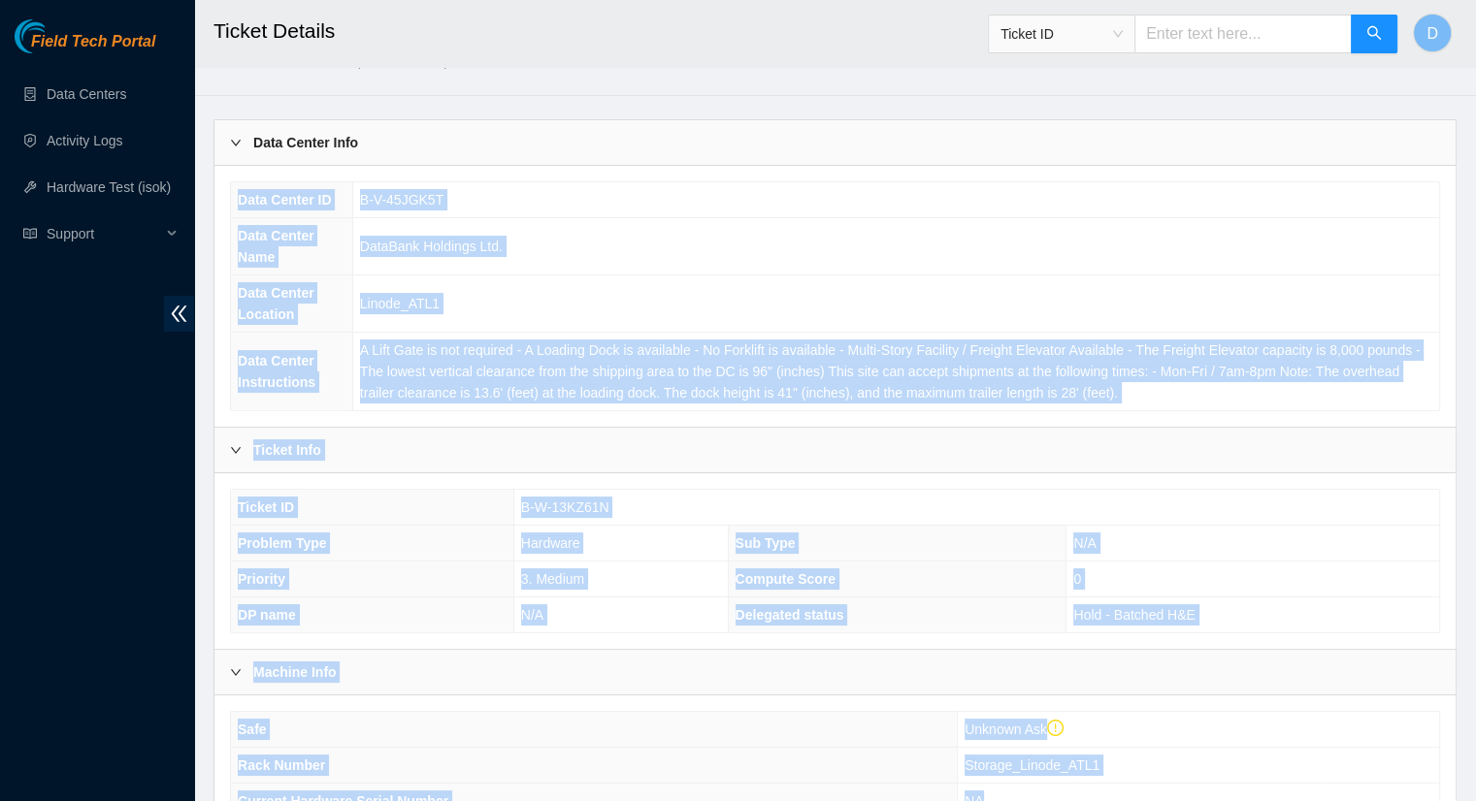
drag, startPoint x: 1308, startPoint y: 640, endPoint x: 1279, endPoint y: 846, distance: 207.7
click at [1279, 728] on html "Field Tech Portal Data Centers Activity Logs Hardware Test (isok) Support Ticke…" at bounding box center [738, 326] width 1476 height 801
click at [427, 201] on span "B-V-45JGK5T" at bounding box center [401, 200] width 83 height 16
click at [427, 199] on span "B-V-45JGK5T" at bounding box center [401, 200] width 83 height 16
click at [425, 198] on span "B-V-45JGK5T" at bounding box center [401, 200] width 83 height 16
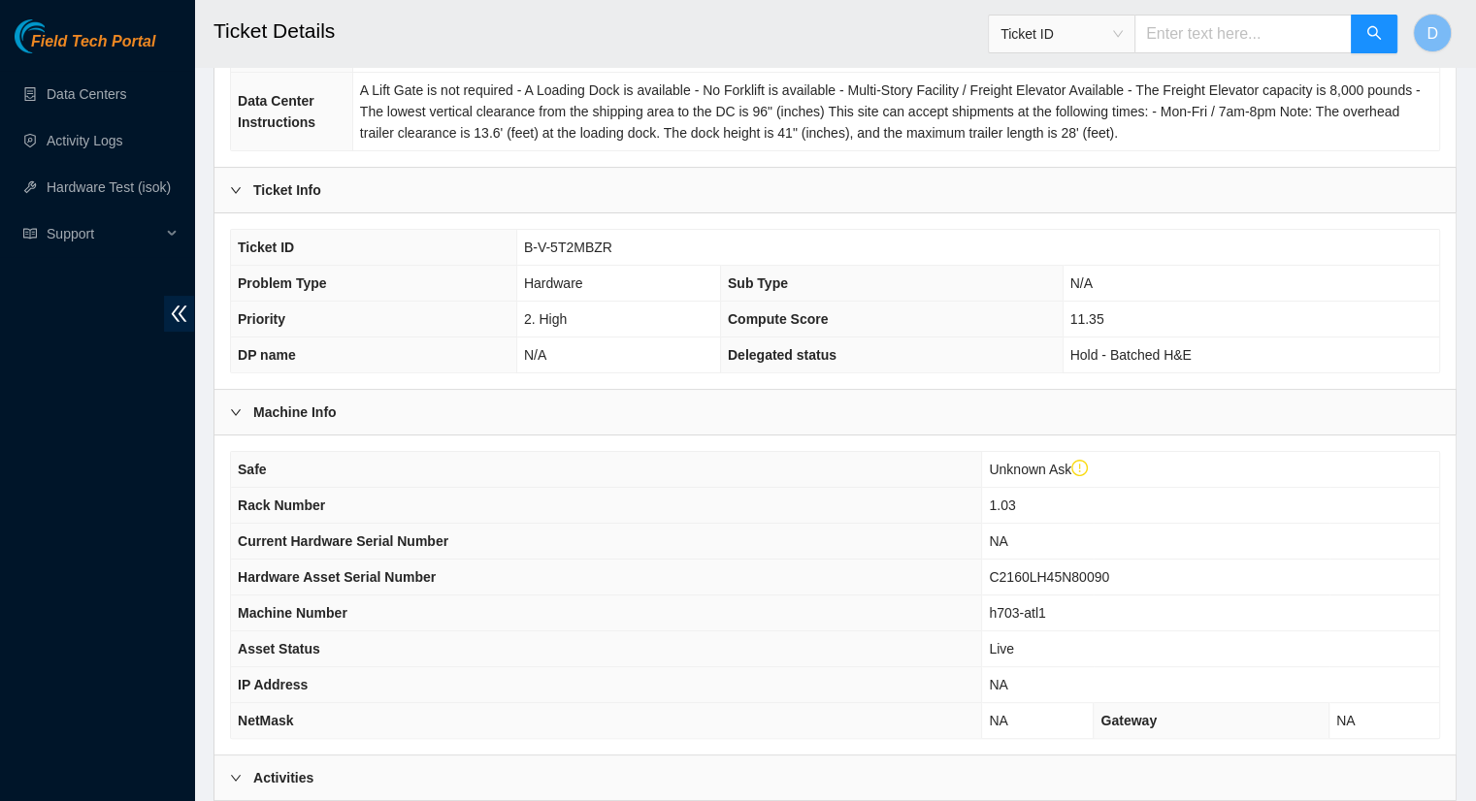
scroll to position [331, 0]
